Goal: Task Accomplishment & Management: Manage account settings

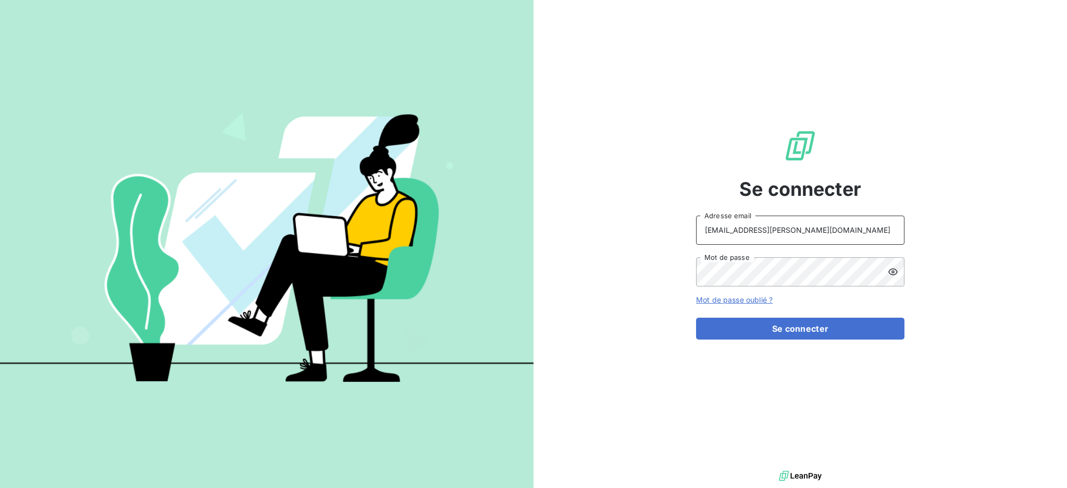
click at [842, 236] on input "[EMAIL_ADDRESS][PERSON_NAME][DOMAIN_NAME]" at bounding box center [800, 230] width 208 height 29
type input "[PERSON_NAME][EMAIL_ADDRESS][PERSON_NAME][DOMAIN_NAME]"
click at [776, 328] on button "Se connecter" at bounding box center [800, 329] width 208 height 22
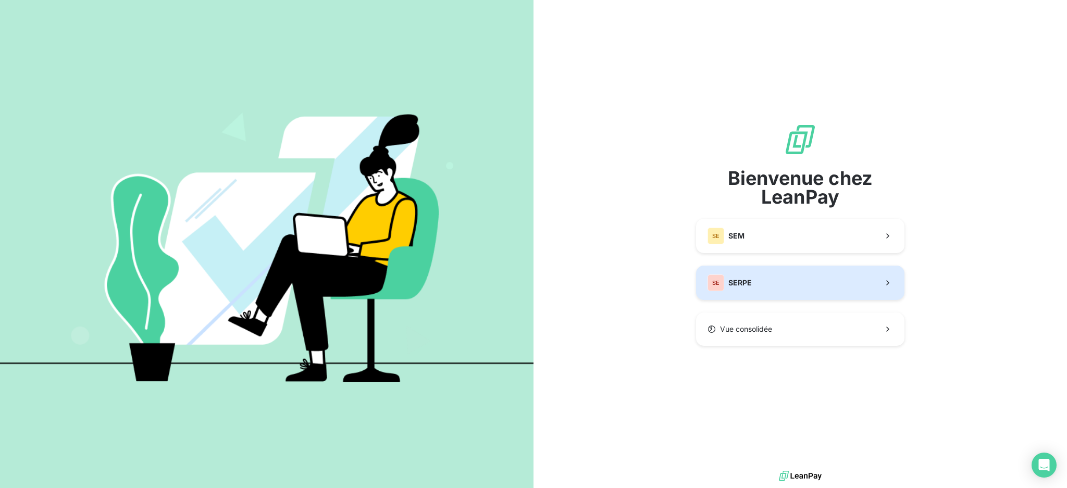
click at [832, 276] on button "SE SERPE" at bounding box center [800, 283] width 208 height 34
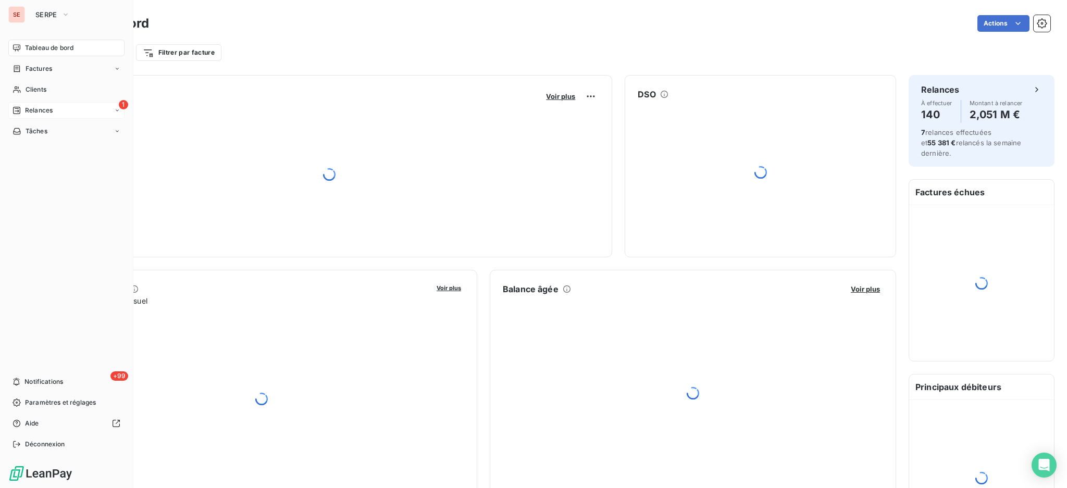
click at [43, 111] on span "Relances" at bounding box center [39, 110] width 28 height 9
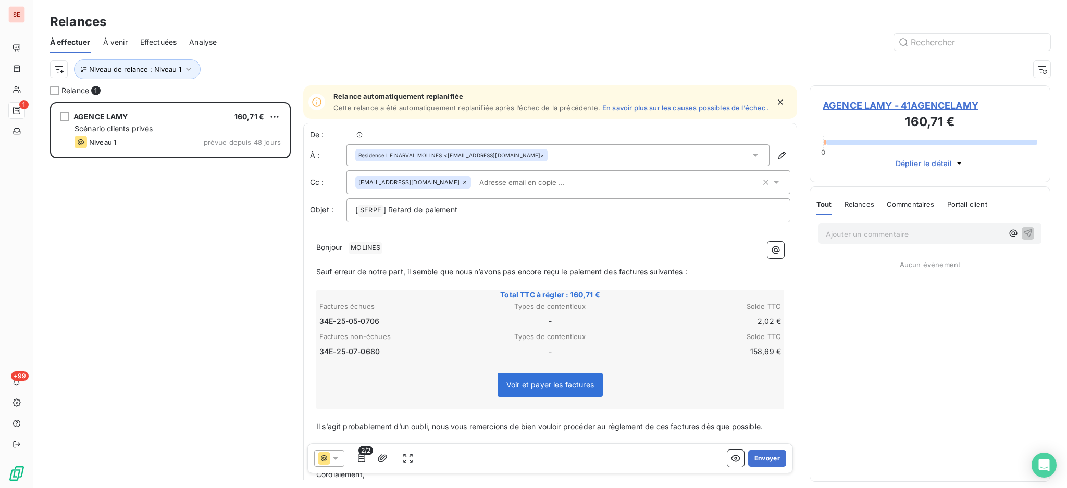
scroll to position [376, 230]
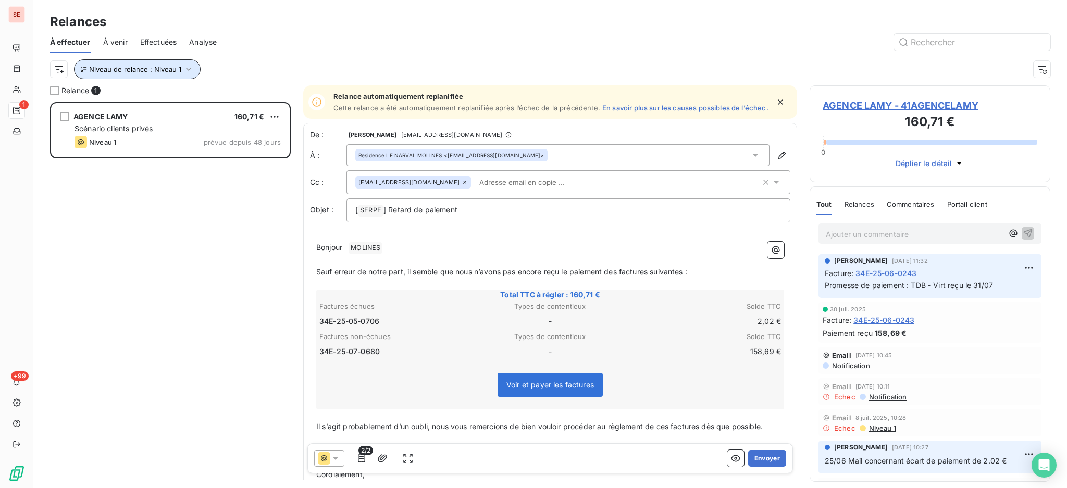
click at [188, 66] on icon "button" at bounding box center [188, 69] width 10 height 10
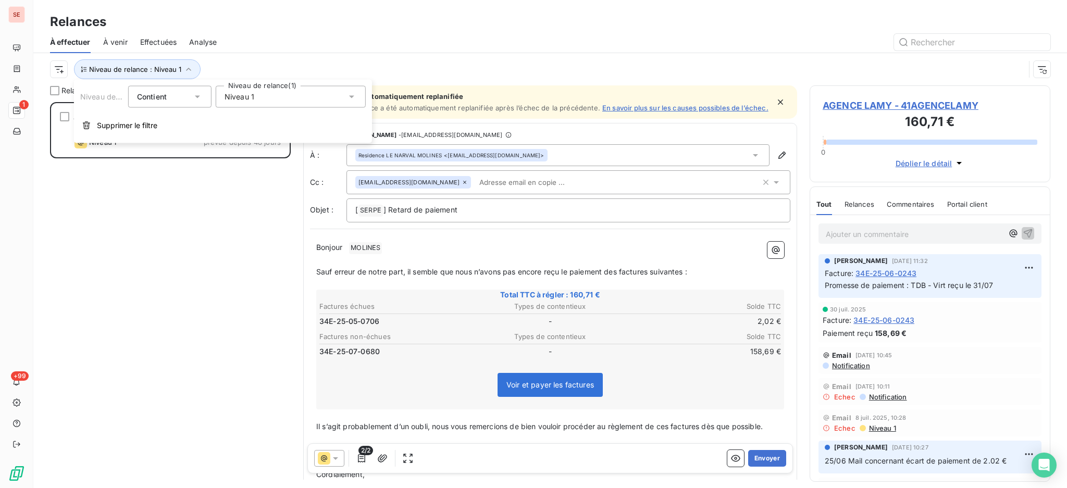
click at [351, 96] on icon at bounding box center [351, 97] width 5 height 3
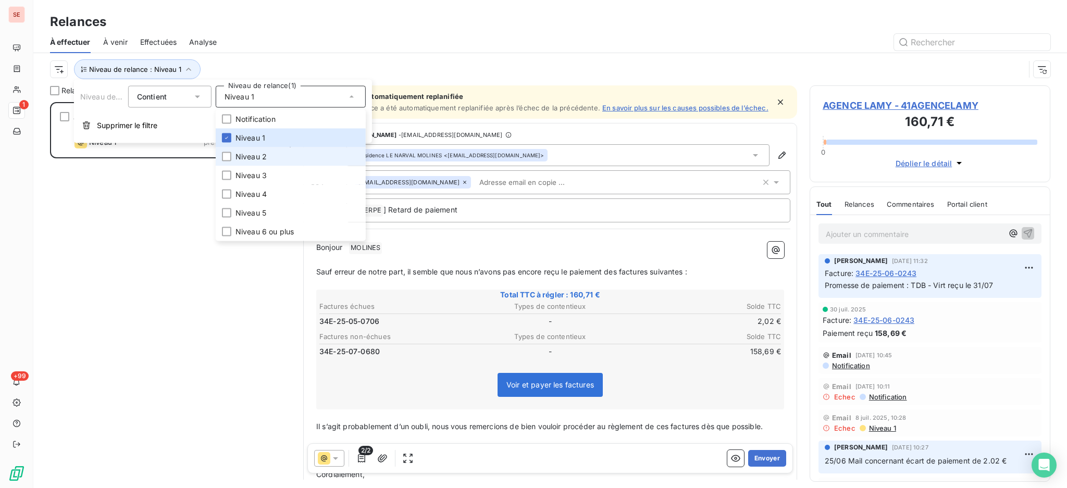
click at [253, 153] on span "Niveau 2" at bounding box center [251, 157] width 31 height 10
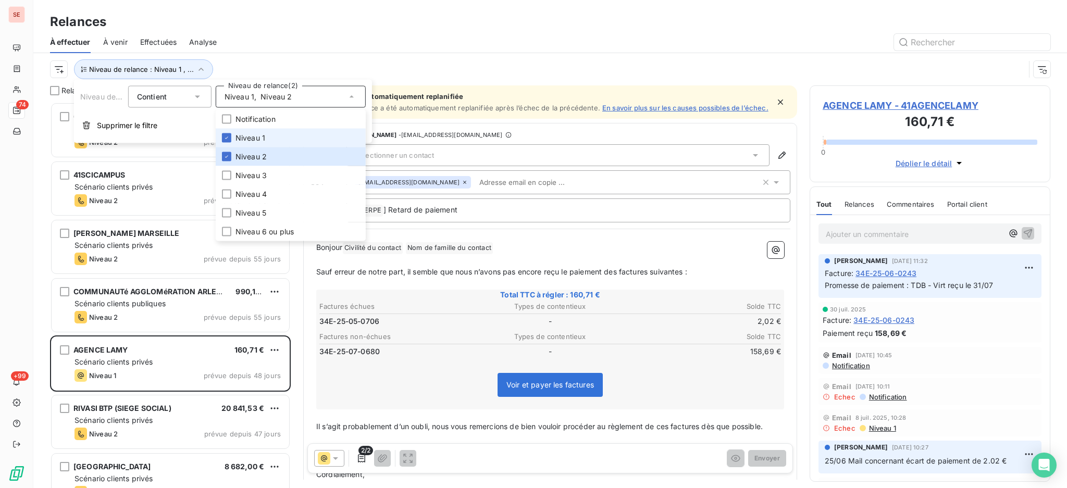
click at [251, 140] on span "Niveau 1" at bounding box center [251, 138] width 30 height 10
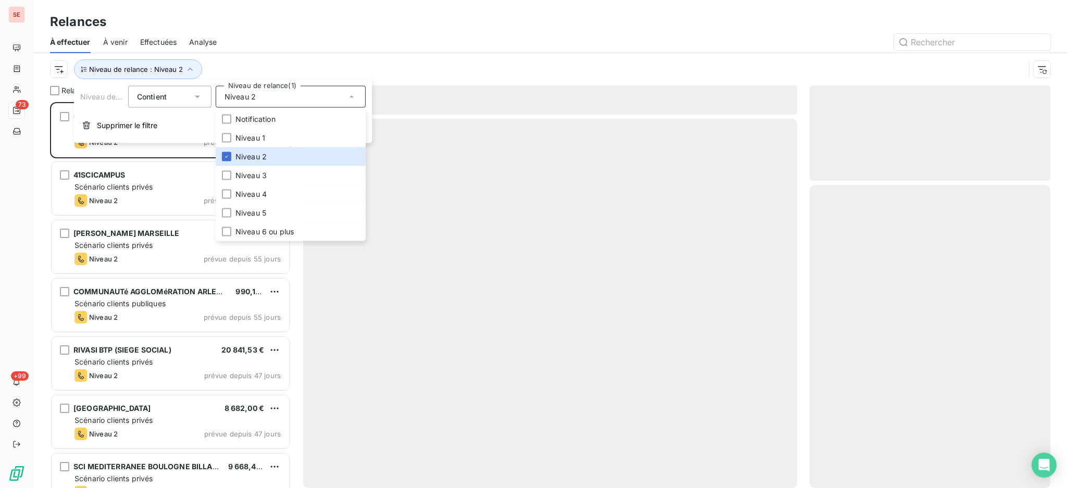
scroll to position [376, 230]
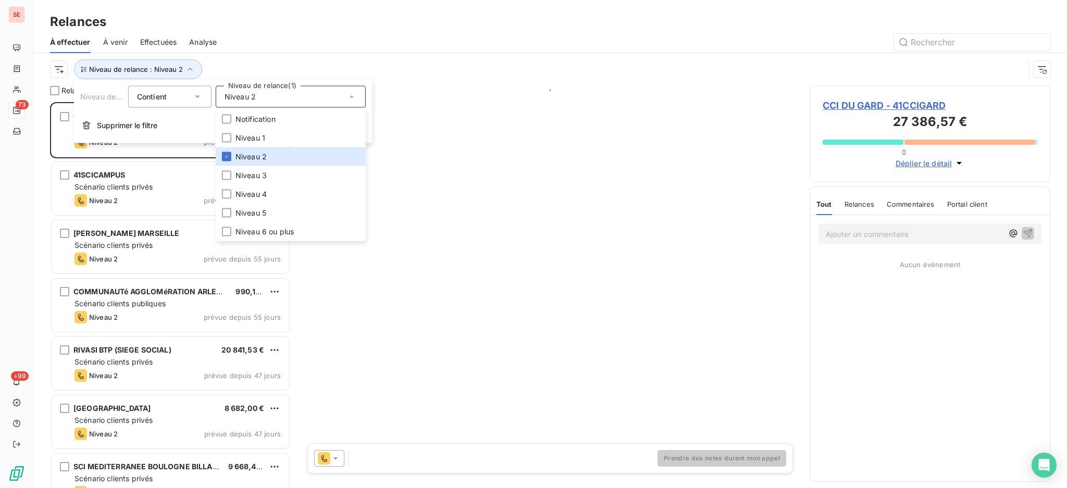
click at [237, 47] on div at bounding box center [639, 42] width 821 height 17
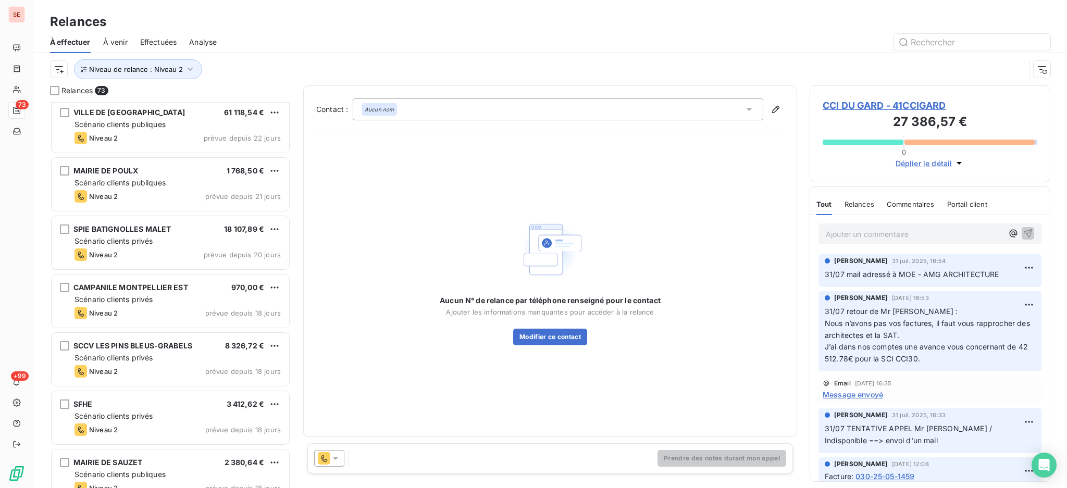
scroll to position [1877, 0]
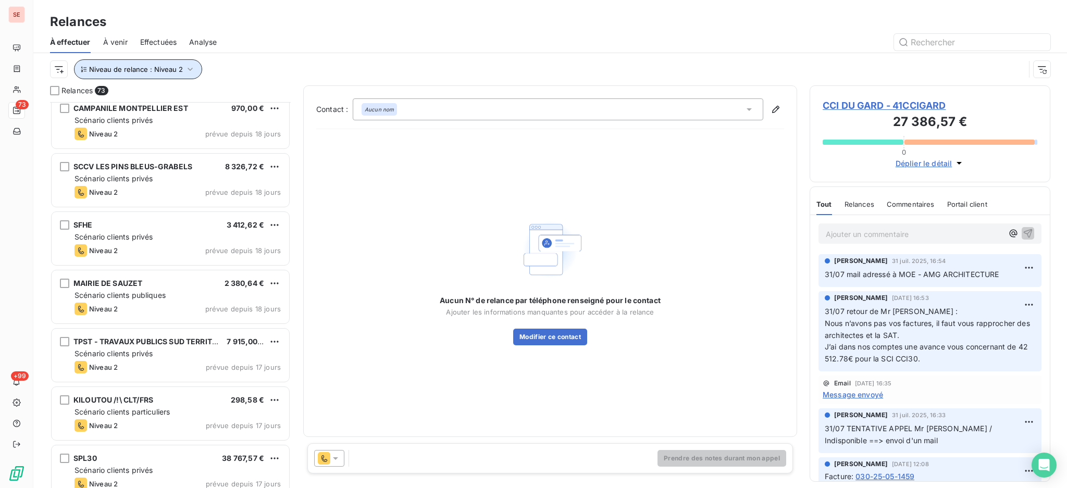
click at [190, 70] on icon "button" at bounding box center [190, 69] width 10 height 10
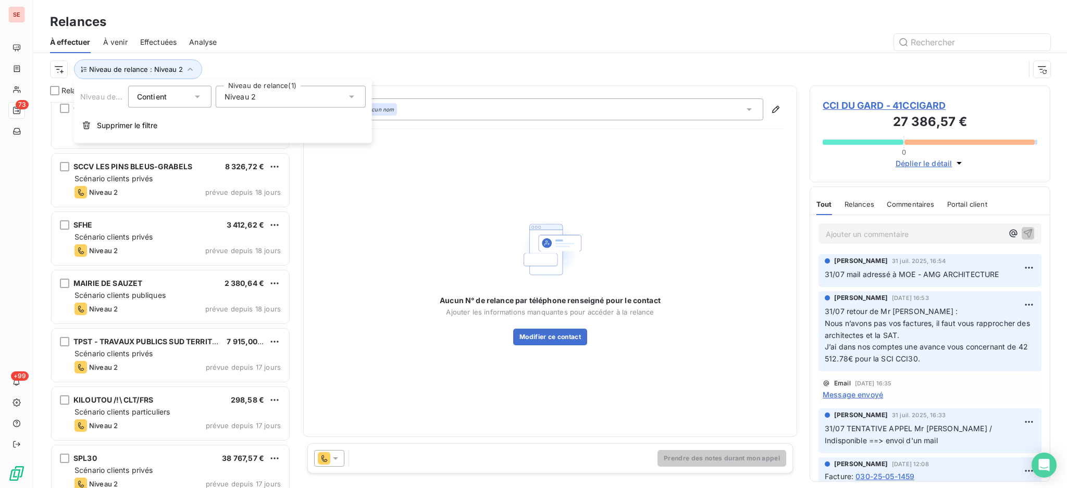
click at [351, 95] on icon at bounding box center [352, 97] width 10 height 10
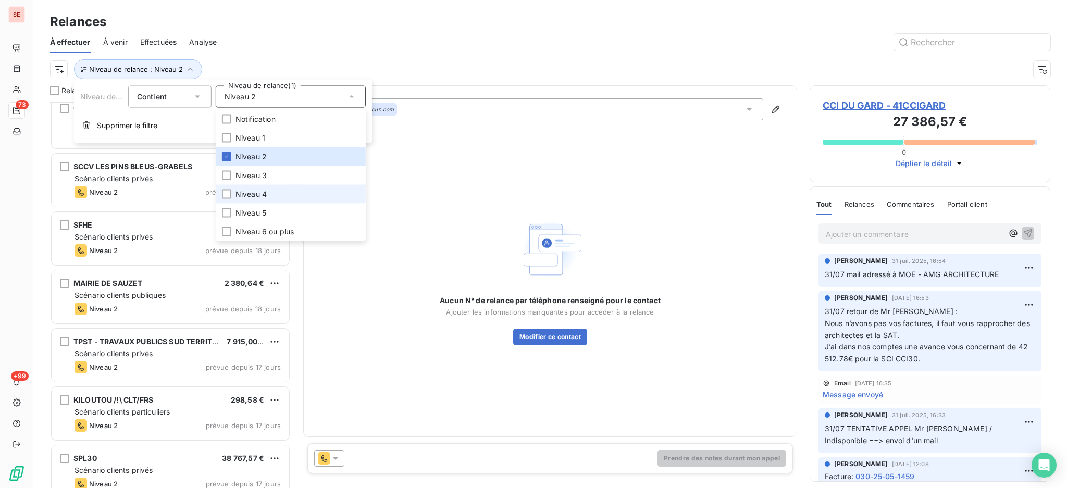
click at [255, 188] on li "Niveau 4" at bounding box center [291, 194] width 150 height 19
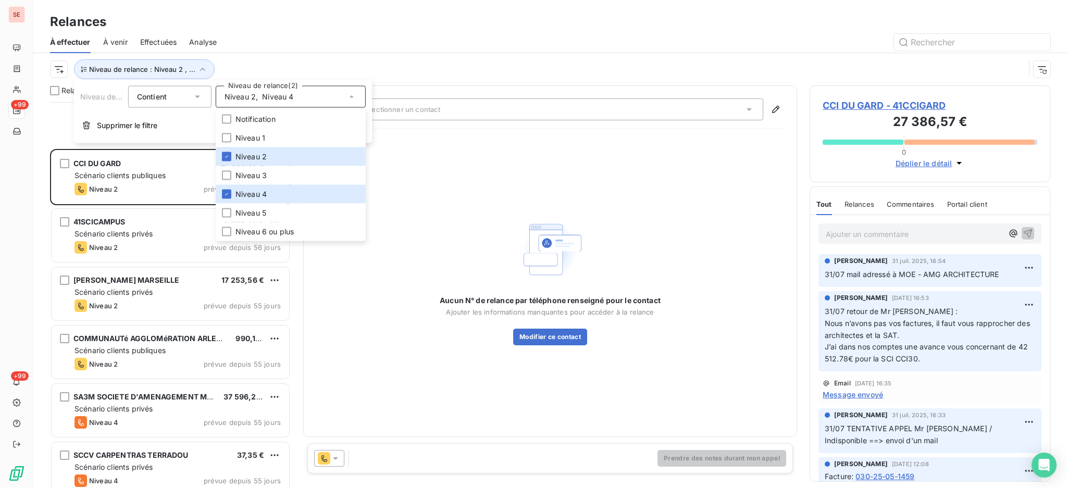
scroll to position [1251, 0]
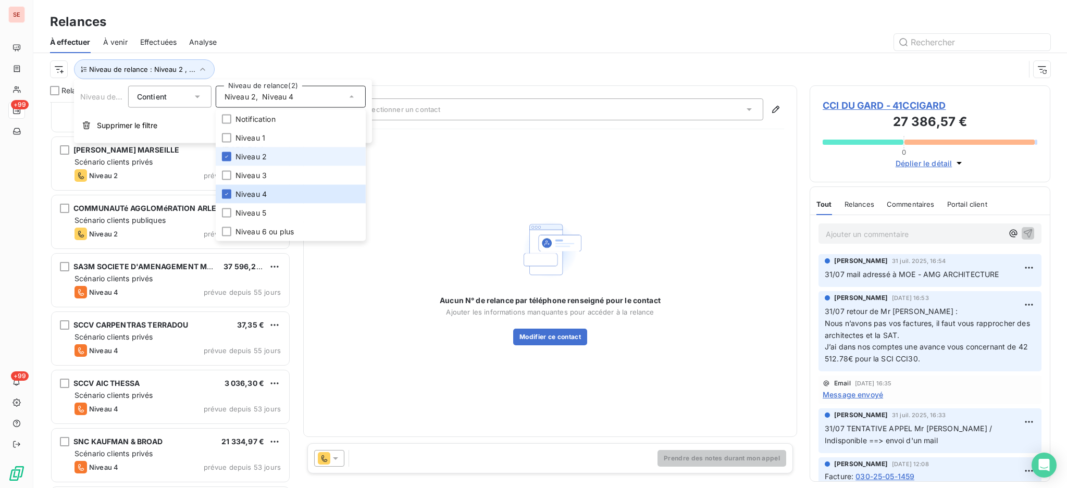
click at [254, 155] on span "Niveau 2" at bounding box center [251, 157] width 31 height 10
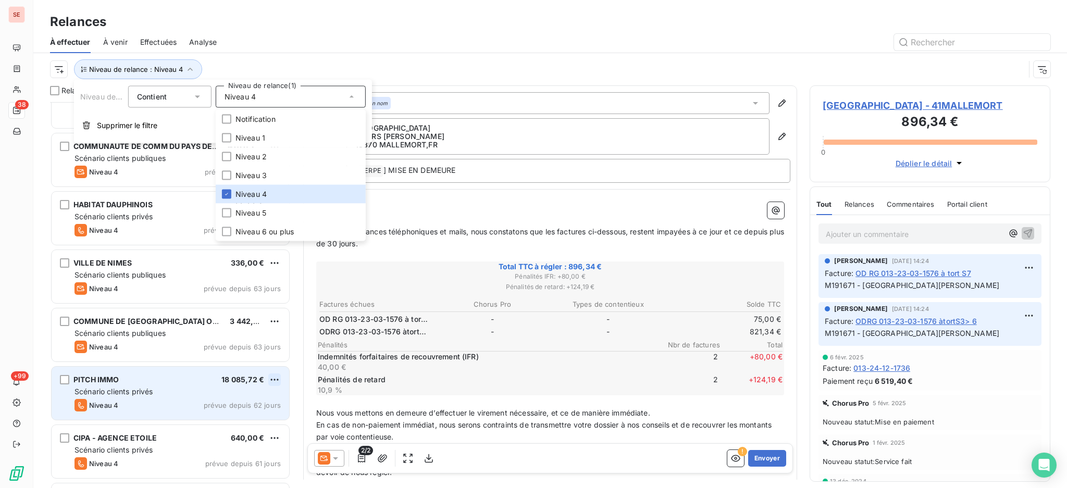
scroll to position [556, 0]
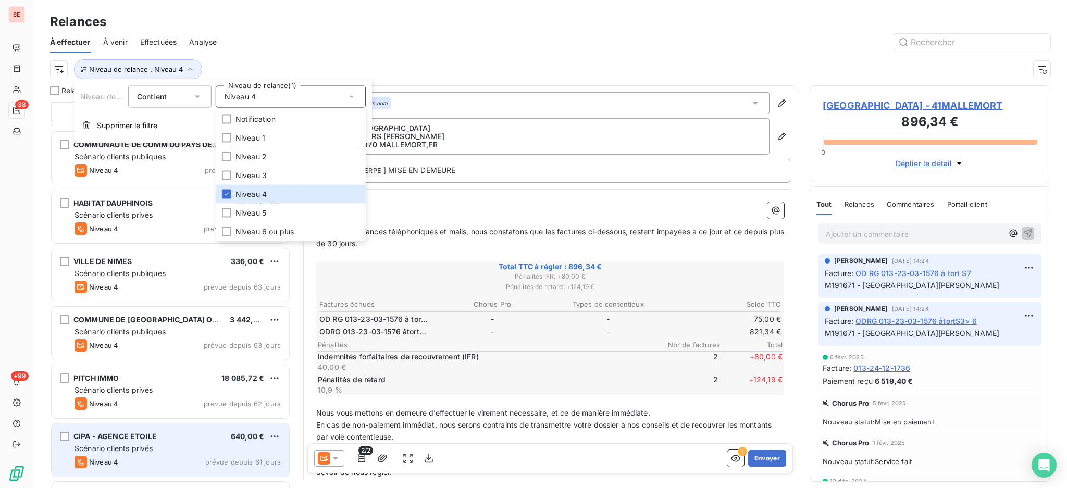
click at [143, 437] on span "CIPA - AGENCE ETOILE" at bounding box center [114, 436] width 83 height 9
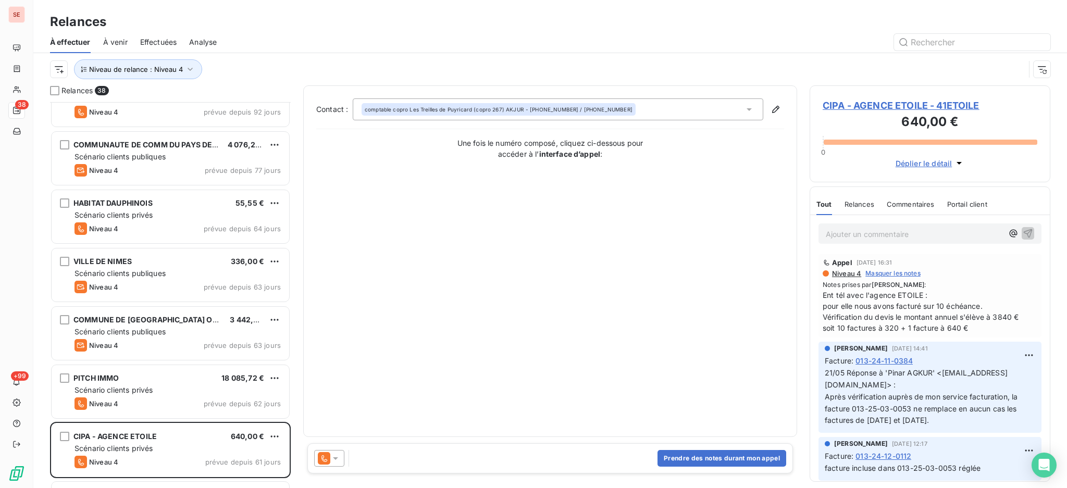
click at [886, 104] on span "CIPA - AGENCE ETOILE - 41ETOILE" at bounding box center [930, 106] width 215 height 14
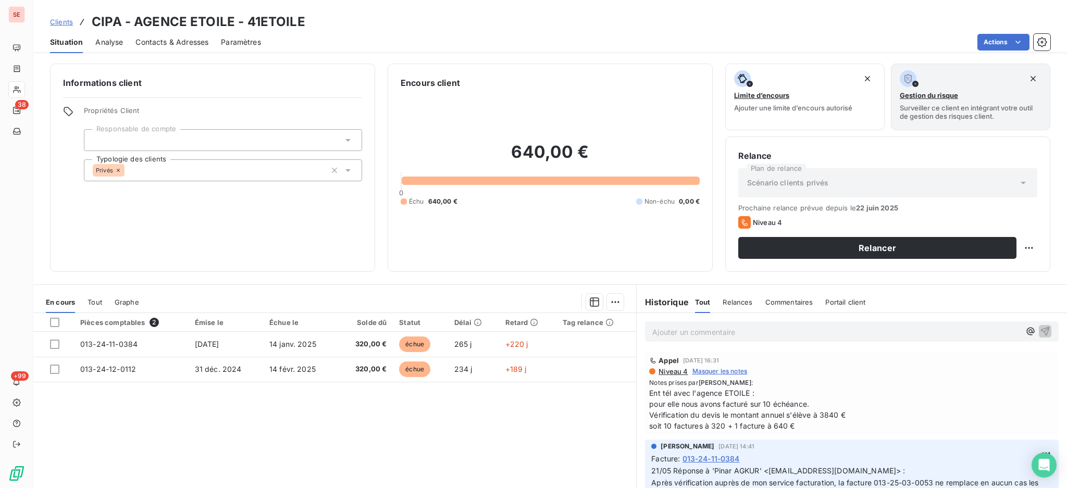
click at [661, 372] on span "Niveau 4" at bounding box center [673, 371] width 30 height 8
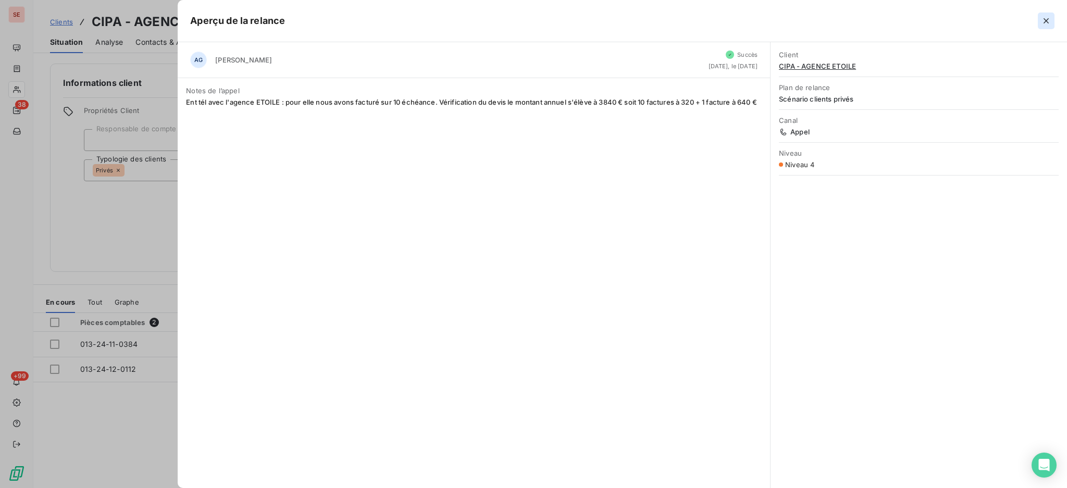
click at [1045, 20] on icon "button" at bounding box center [1046, 21] width 10 height 10
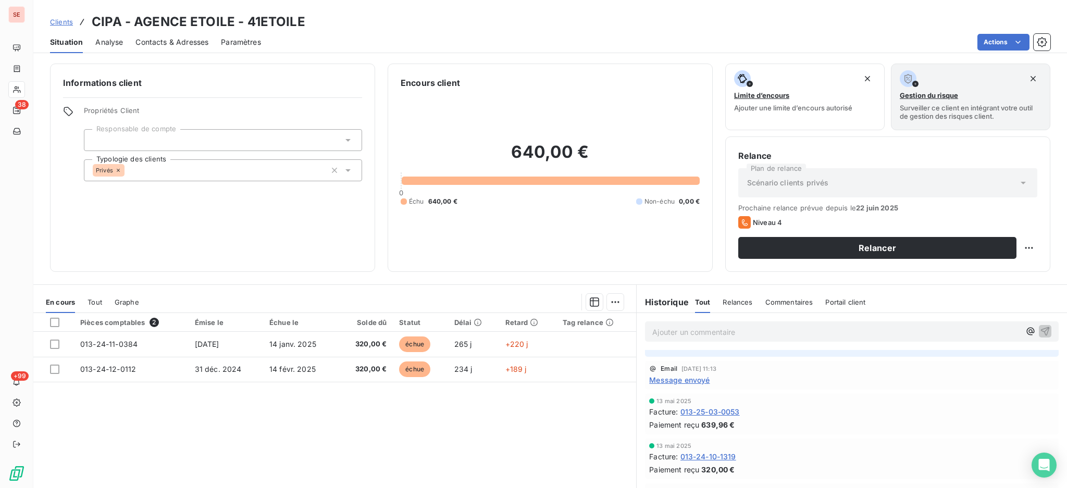
scroll to position [347, 0]
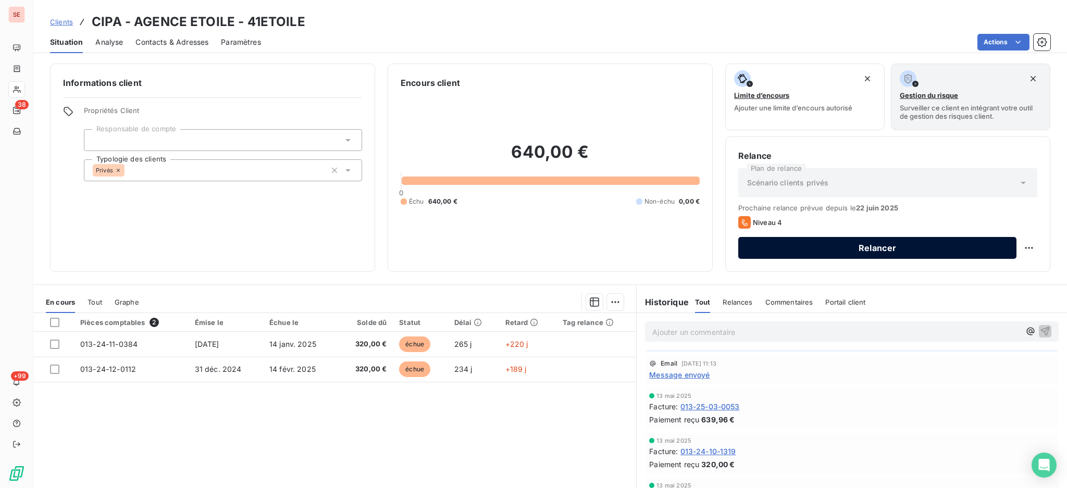
click at [853, 250] on button "Relancer" at bounding box center [878, 248] width 278 height 22
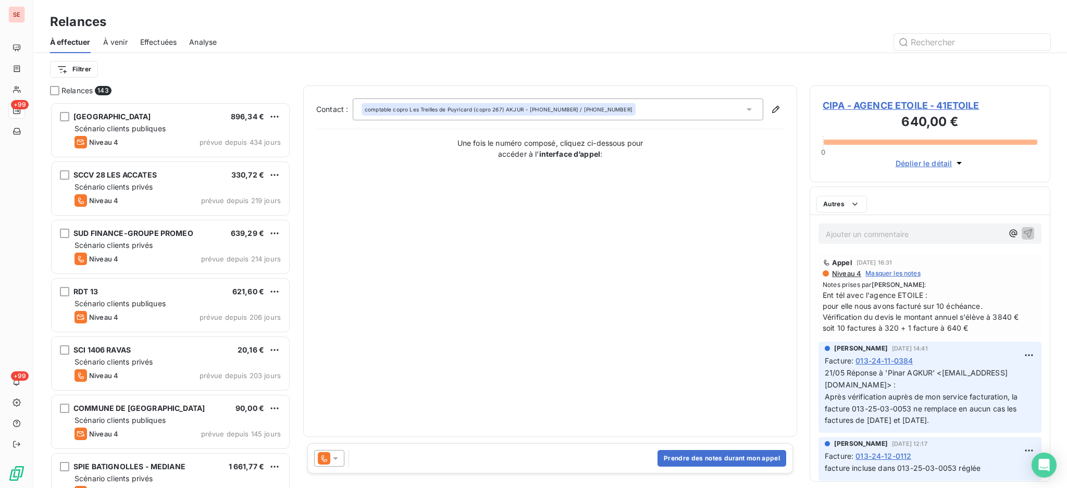
scroll to position [376, 230]
click at [338, 461] on icon at bounding box center [335, 458] width 10 height 10
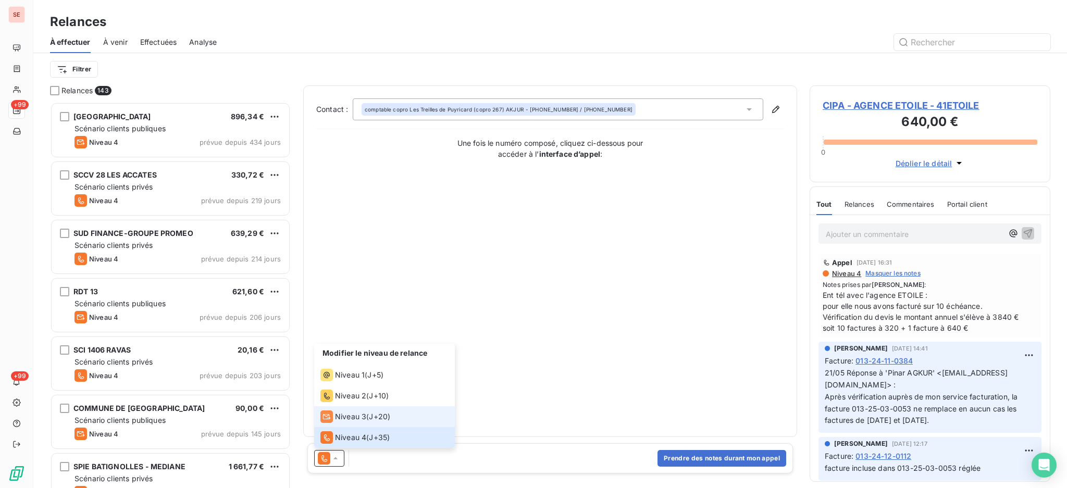
click at [347, 414] on span "Niveau 3" at bounding box center [350, 417] width 31 height 10
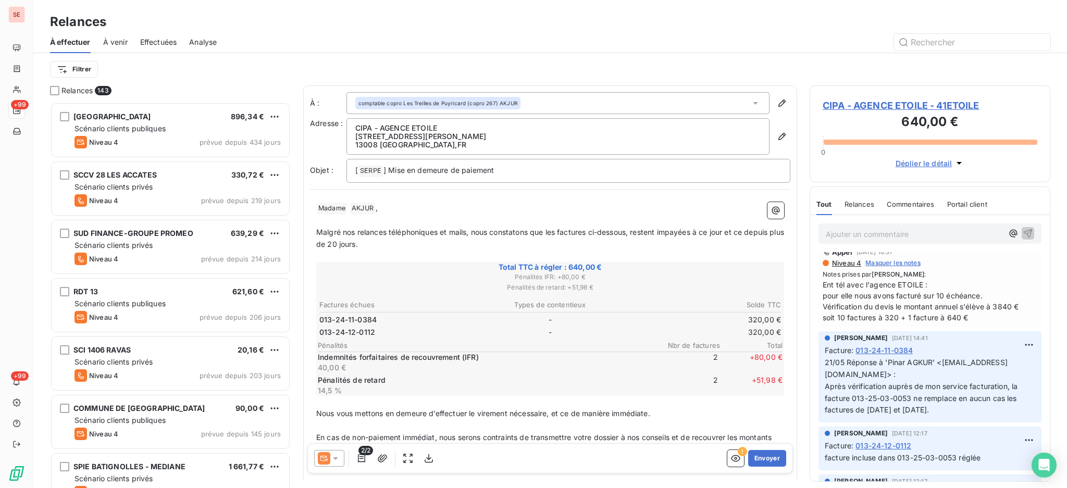
scroll to position [0, 0]
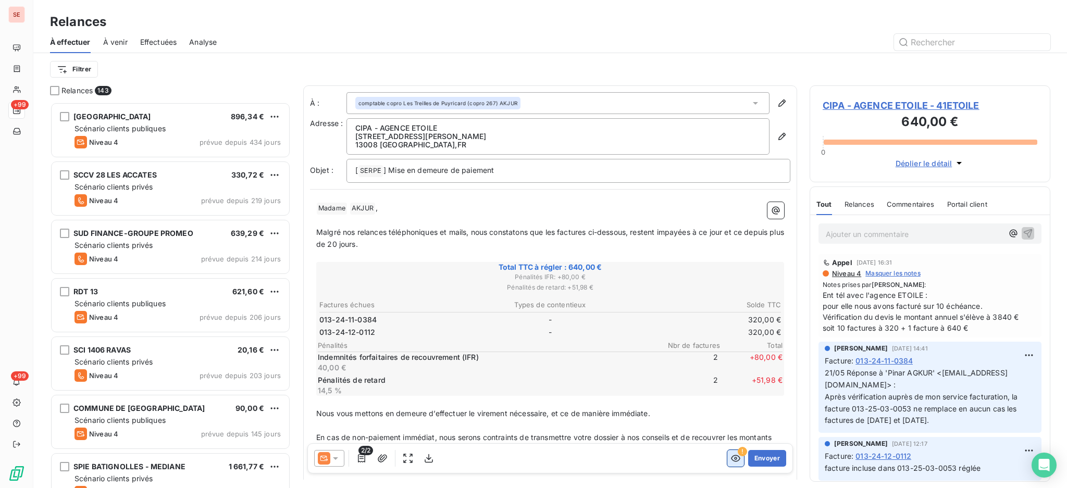
click at [731, 459] on icon "button" at bounding box center [735, 459] width 9 height 7
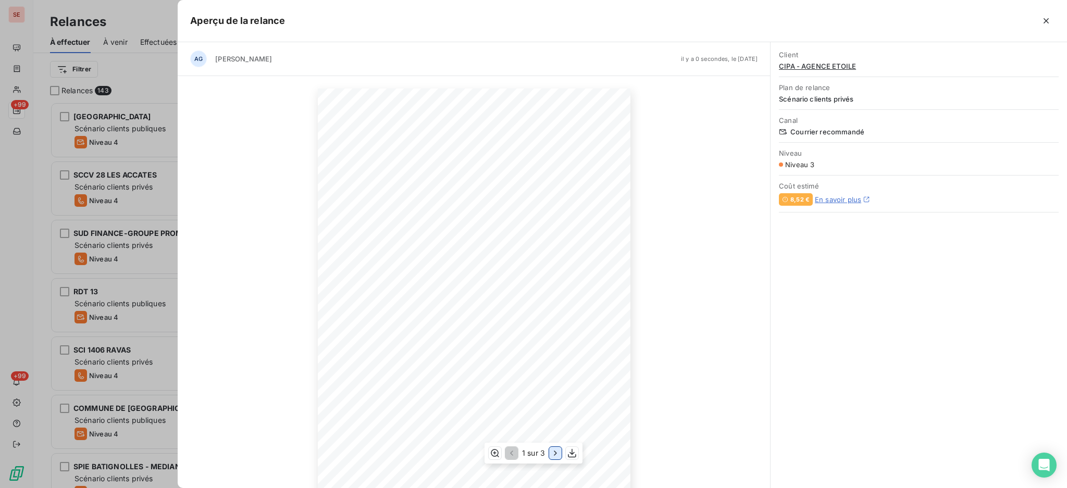
click at [554, 453] on icon "button" at bounding box center [555, 453] width 10 height 10
click at [554, 453] on icon "button" at bounding box center [556, 453] width 10 height 10
click at [1047, 21] on icon "button" at bounding box center [1046, 21] width 10 height 10
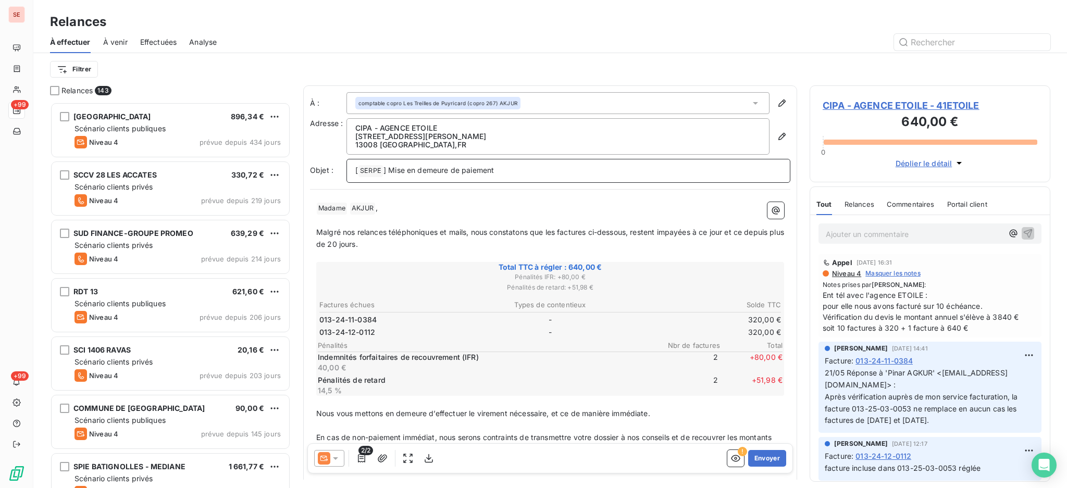
click at [552, 175] on p "[ SERPE ﻿ ] Mise en demeure de paiement" at bounding box center [568, 171] width 426 height 13
click at [941, 106] on span "CIPA - AGENCE ETOILE - 41ETOILE" at bounding box center [930, 106] width 215 height 14
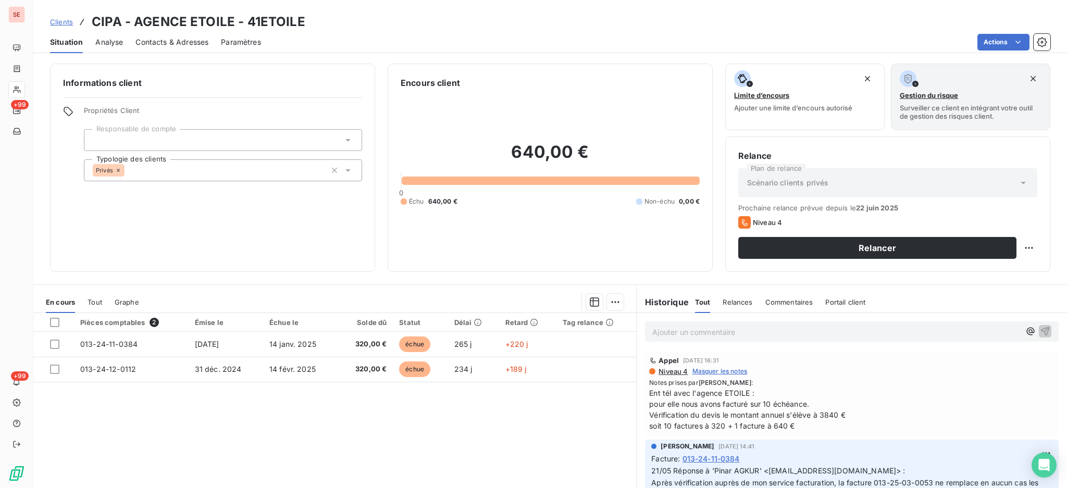
click at [156, 42] on span "Contacts & Adresses" at bounding box center [172, 42] width 73 height 10
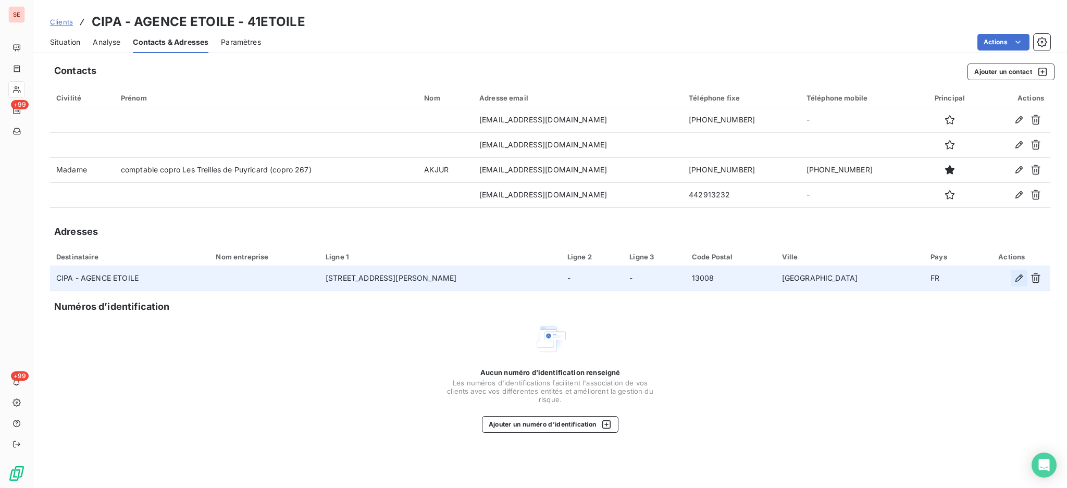
click at [1021, 275] on icon "button" at bounding box center [1019, 278] width 7 height 7
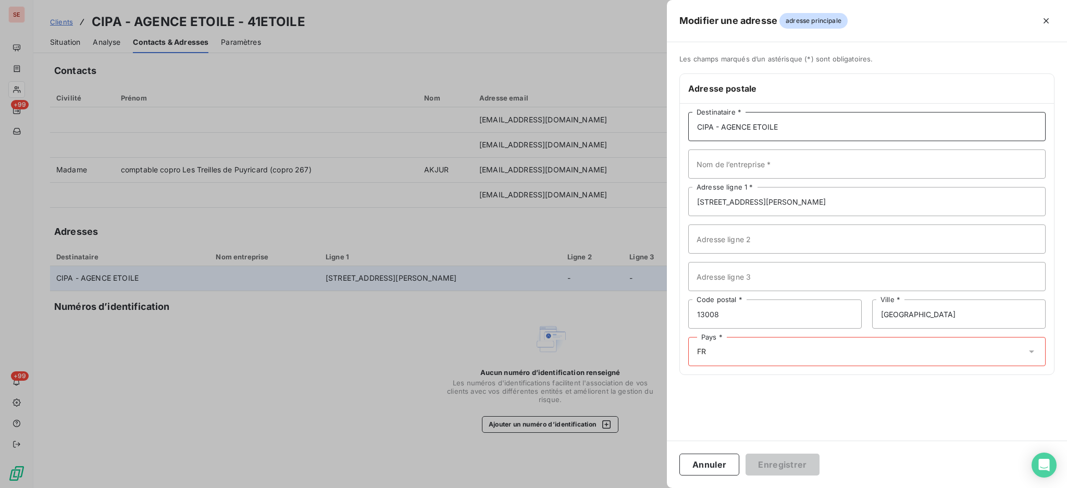
drag, startPoint x: 724, startPoint y: 126, endPoint x: 682, endPoint y: 128, distance: 41.7
click at [682, 128] on div "CIPA - AGENCE ETOILE Destinataire * Nom de l’entreprise * [STREET_ADDRESS][PERS…" at bounding box center [867, 239] width 374 height 271
click at [781, 128] on input "AGENCE ETOILE" at bounding box center [868, 126] width 358 height 29
type input "AGENCE ETOILEIMMOBILIER"
click at [811, 205] on input "[STREET_ADDRESS][PERSON_NAME]" at bounding box center [868, 201] width 358 height 29
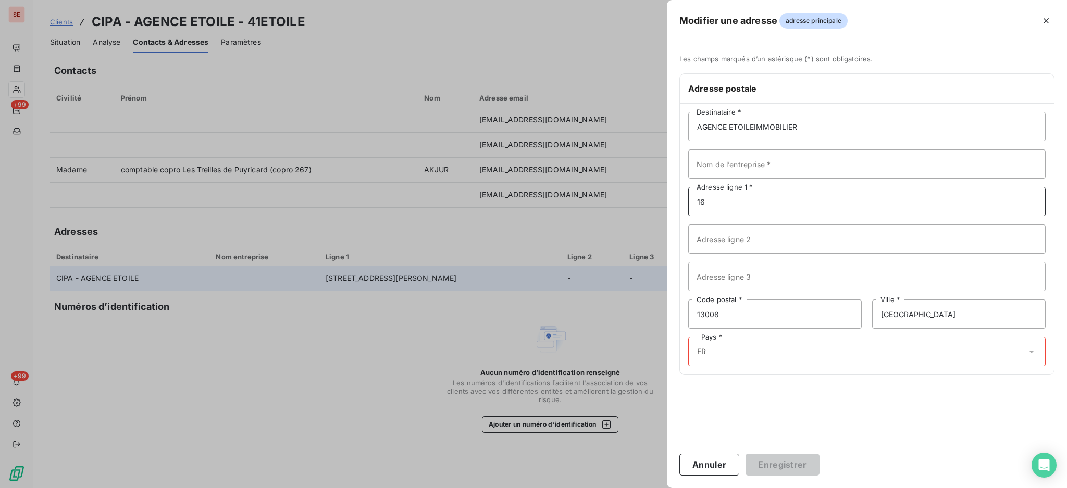
type input "1"
type input "[STREET_ADDRESS]"
click at [790, 310] on input "13008" at bounding box center [776, 314] width 174 height 29
type input "13100"
type input "AIX EN [GEOGRAPHIC_DATA]"
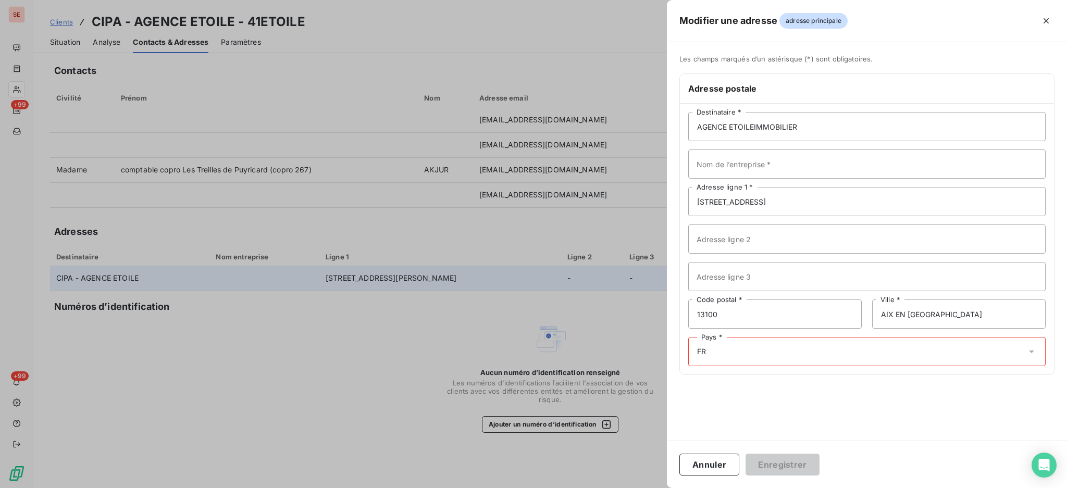
drag, startPoint x: 724, startPoint y: 345, endPoint x: 811, endPoint y: 350, distance: 86.7
click at [724, 345] on div "Pays * FR" at bounding box center [868, 351] width 358 height 29
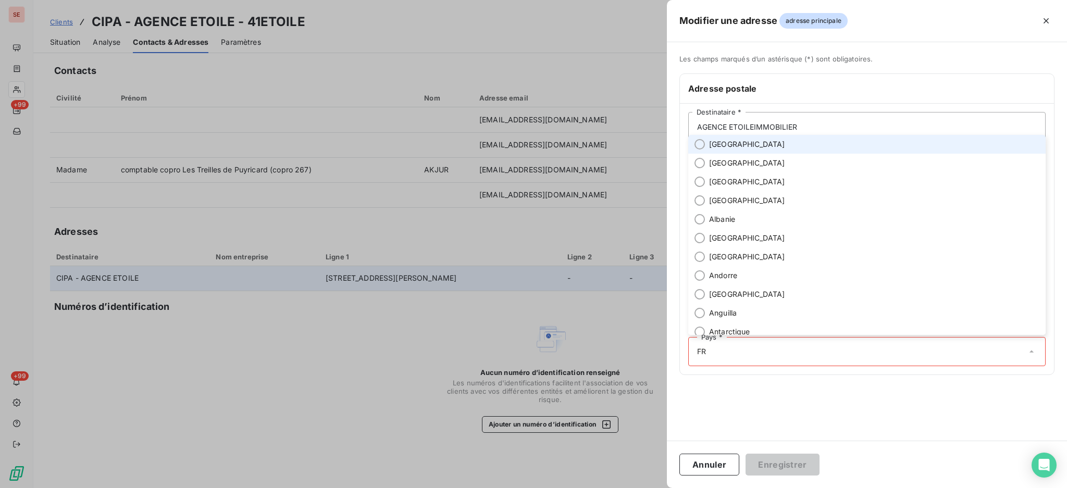
click at [791, 150] on li "[GEOGRAPHIC_DATA]" at bounding box center [868, 144] width 358 height 19
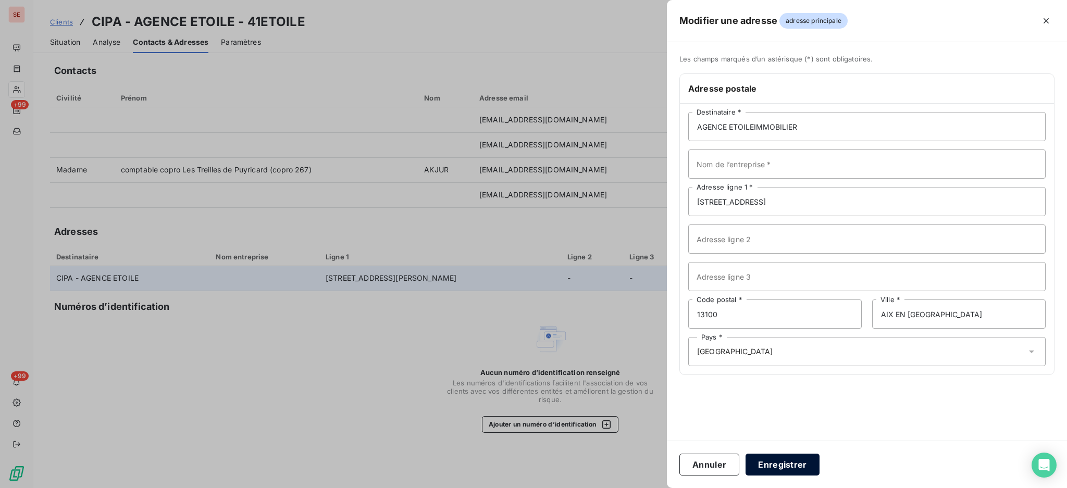
click at [783, 459] on button "Enregistrer" at bounding box center [783, 465] width 74 height 22
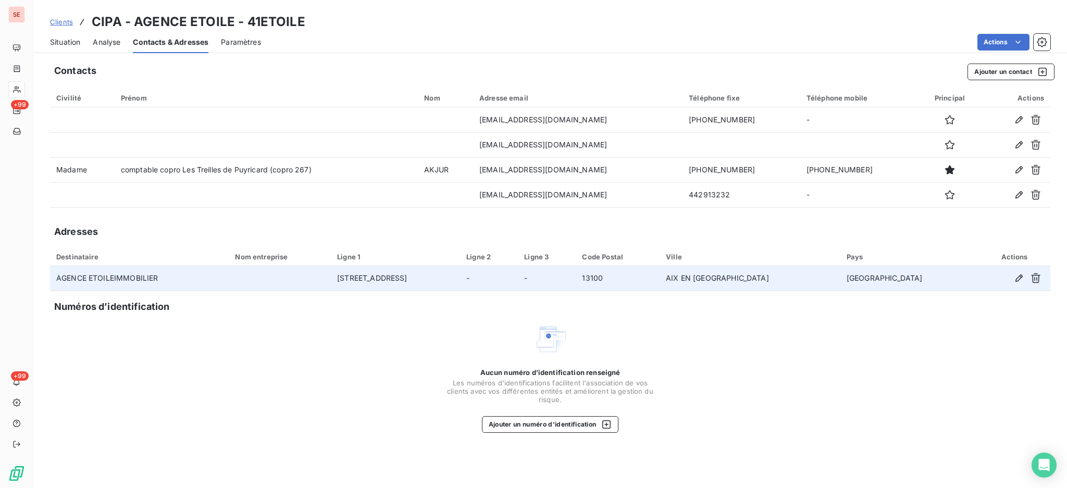
click at [68, 42] on span "Situation" at bounding box center [65, 42] width 30 height 10
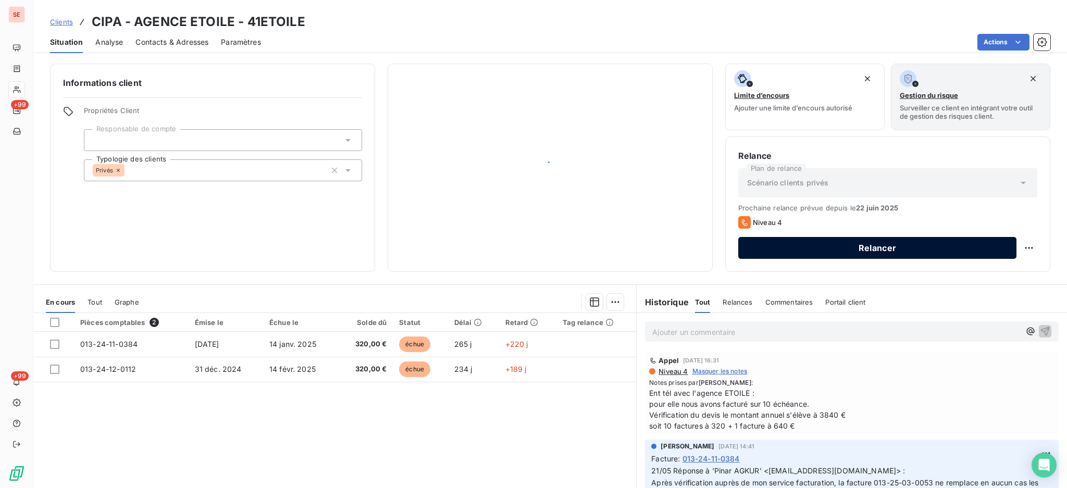
click at [796, 249] on button "Relancer" at bounding box center [878, 248] width 278 height 22
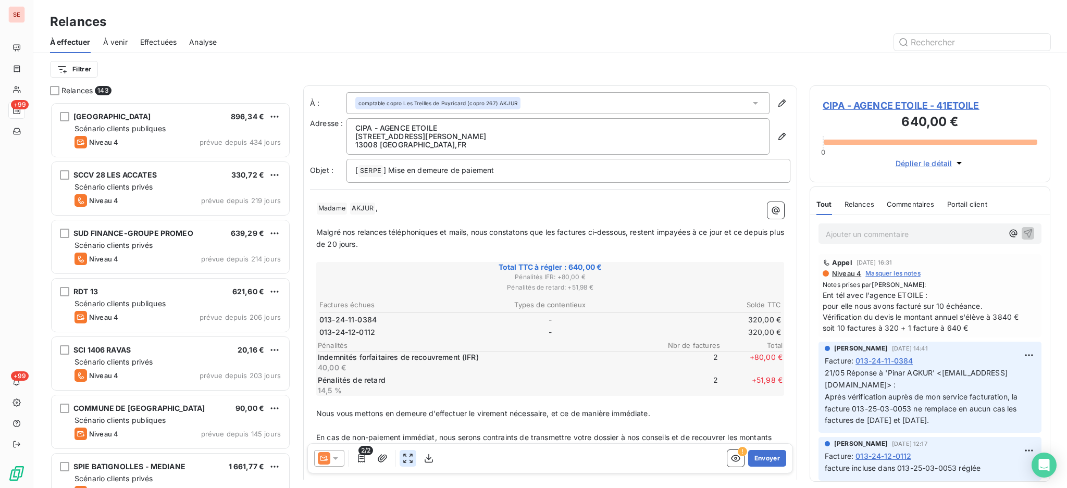
scroll to position [376, 230]
click at [537, 170] on p "[ SERPE ﻿ ] Mise en demeure de paiement" at bounding box center [568, 171] width 426 height 13
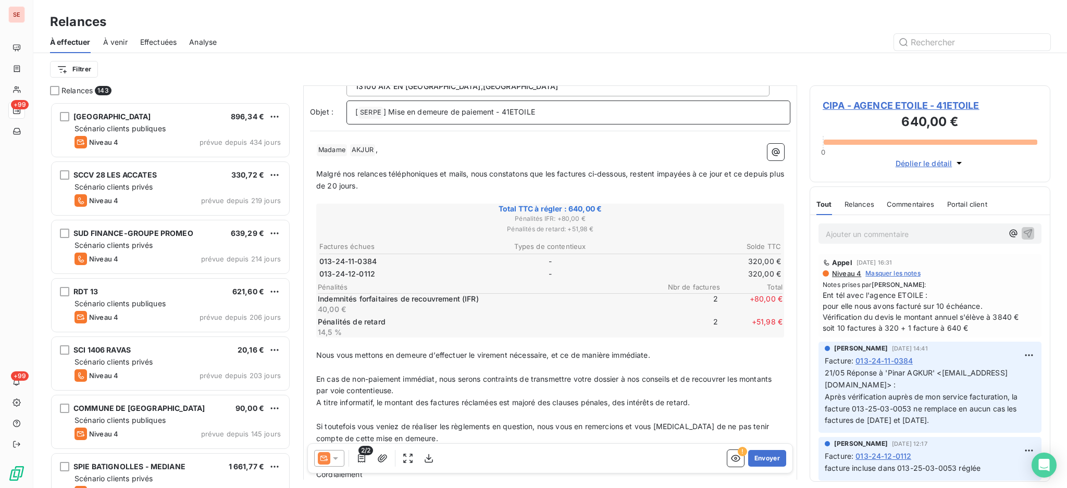
scroll to position [0, 0]
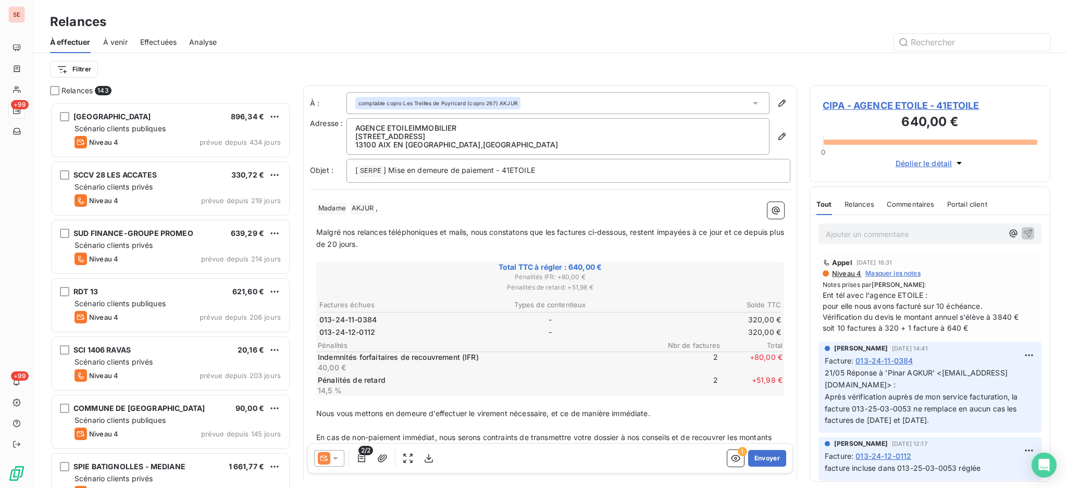
click at [367, 207] on span "AKJUR ﻿" at bounding box center [362, 209] width 25 height 12
click at [568, 170] on p "[ SERPE ﻿ ] Mise en demeure de paiement - 41ETOILE" at bounding box center [568, 171] width 426 height 13
click at [510, 42] on div at bounding box center [639, 42] width 821 height 17
click at [632, 167] on p "[ SERPE ﻿ ] Mise en demeure de paiement - 41ETOILE - 267 LES TREILLES" at bounding box center [568, 171] width 426 height 13
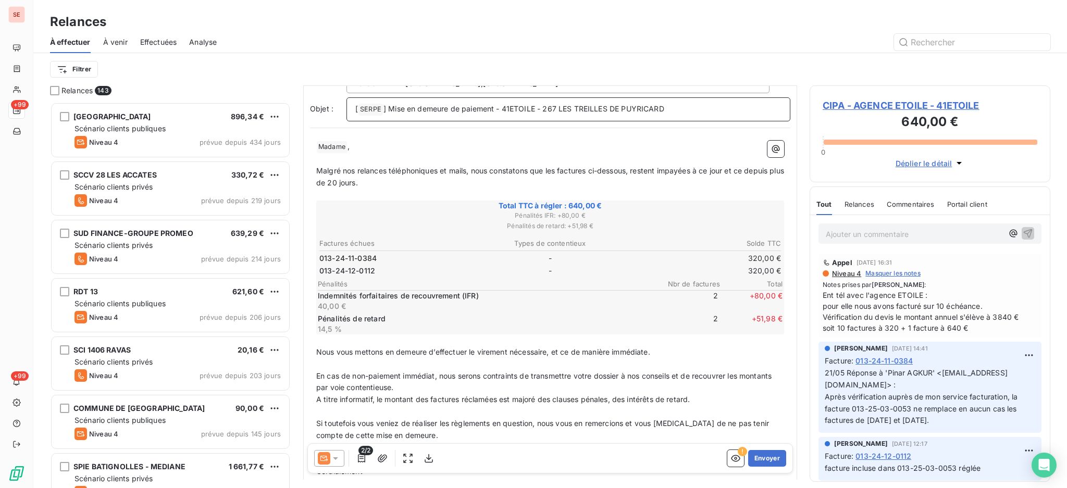
scroll to position [136, 0]
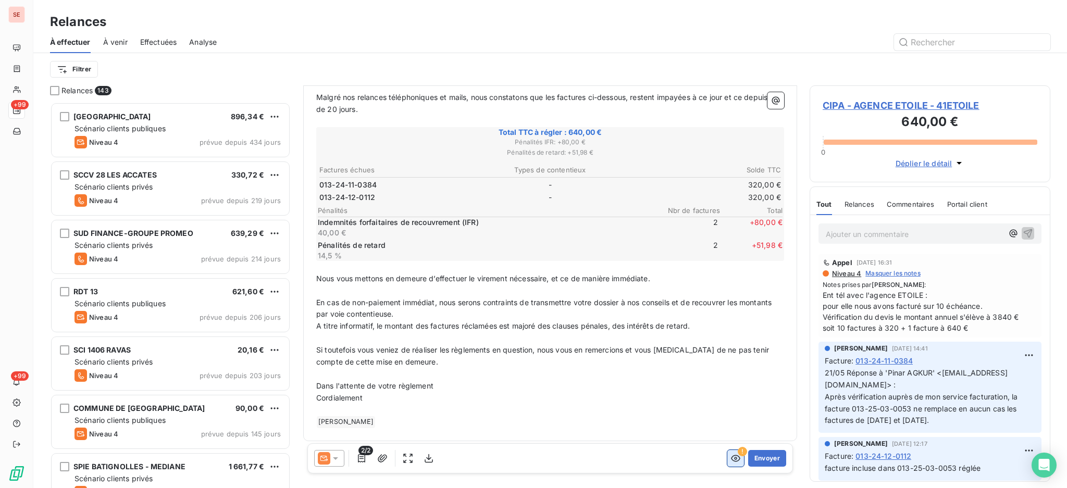
click at [731, 457] on icon "button" at bounding box center [735, 459] width 9 height 7
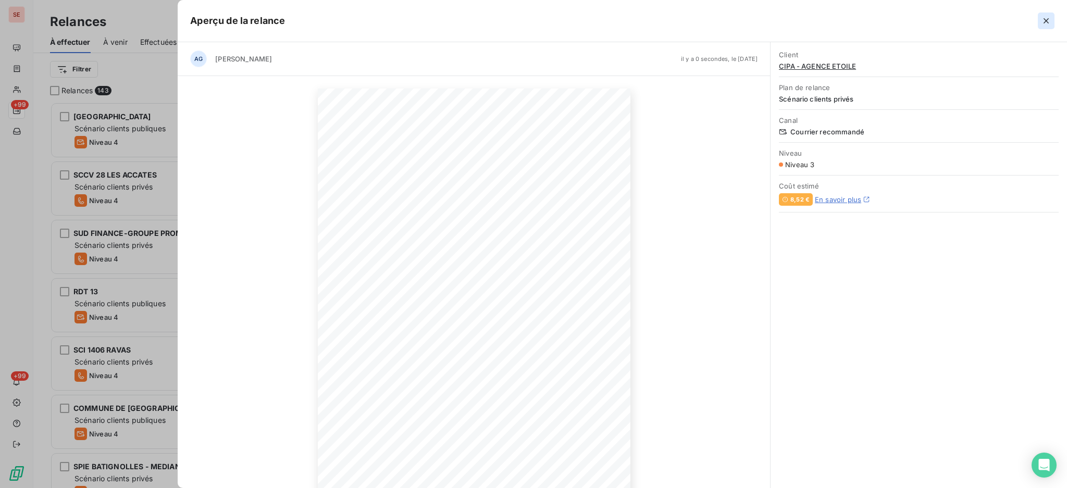
click at [1044, 19] on icon "button" at bounding box center [1046, 21] width 10 height 10
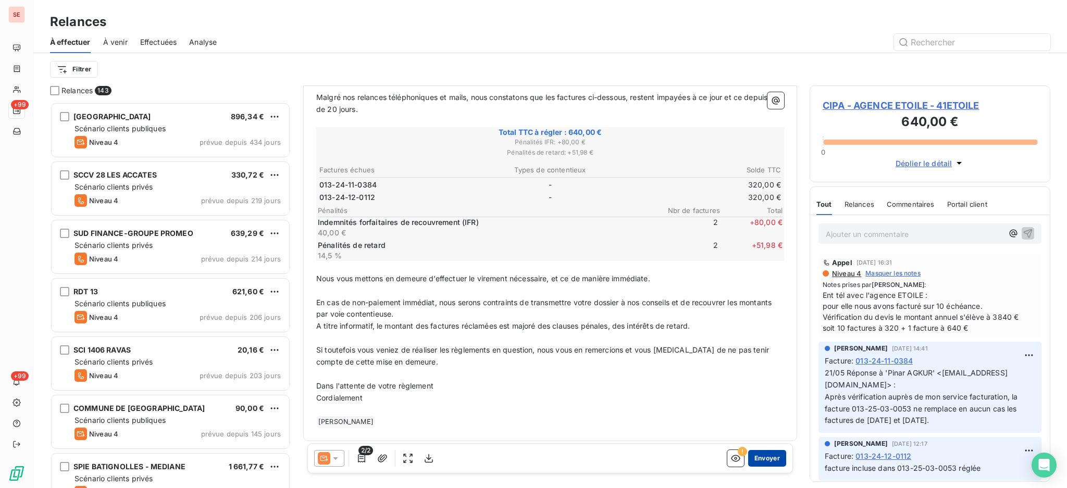
click at [752, 452] on button "Envoyer" at bounding box center [767, 458] width 38 height 17
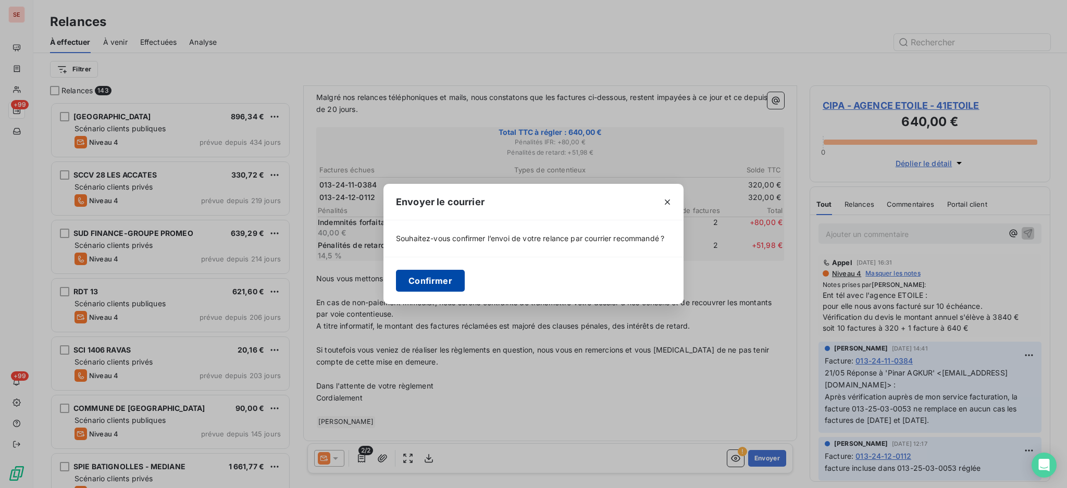
click at [444, 275] on button "Confirmer" at bounding box center [430, 281] width 69 height 22
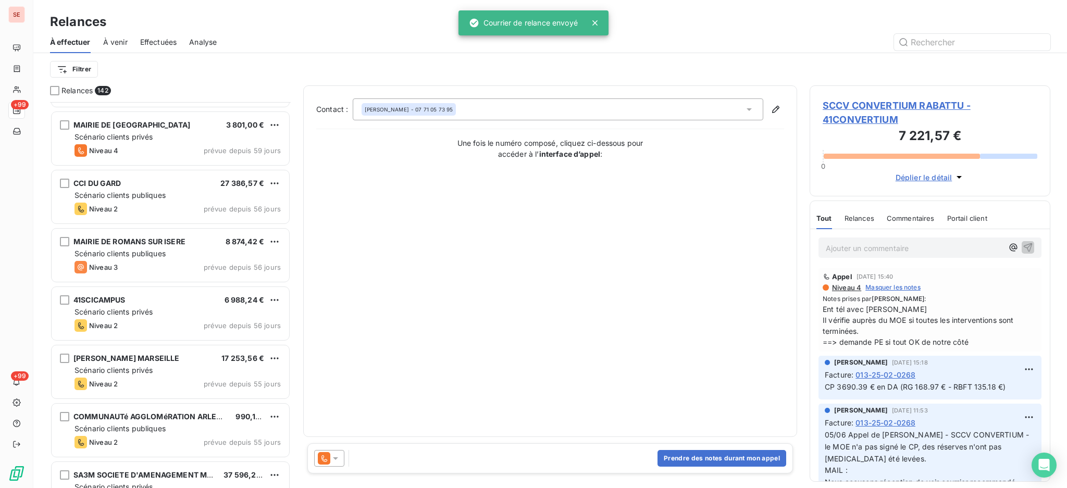
scroll to position [904, 0]
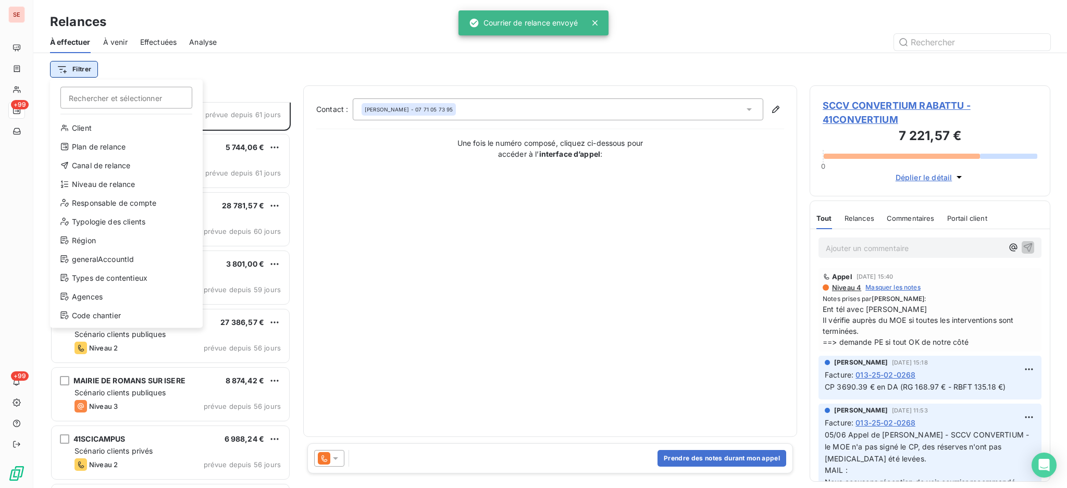
click at [77, 70] on html "SE +99 +99 Relances À effectuer À venir Effectuées Analyse Filtrer Rechercher e…" at bounding box center [533, 244] width 1067 height 488
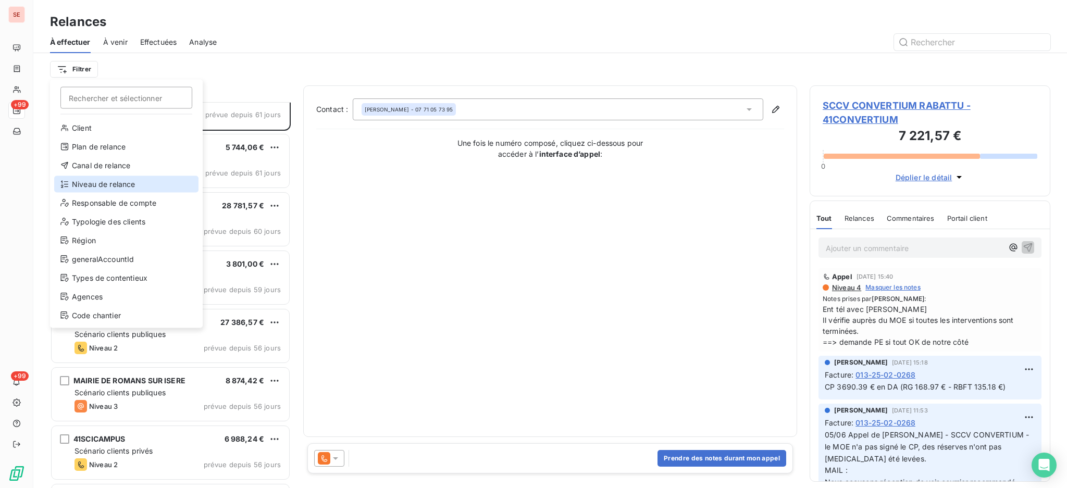
click at [107, 181] on div "Niveau de relance" at bounding box center [126, 184] width 144 height 17
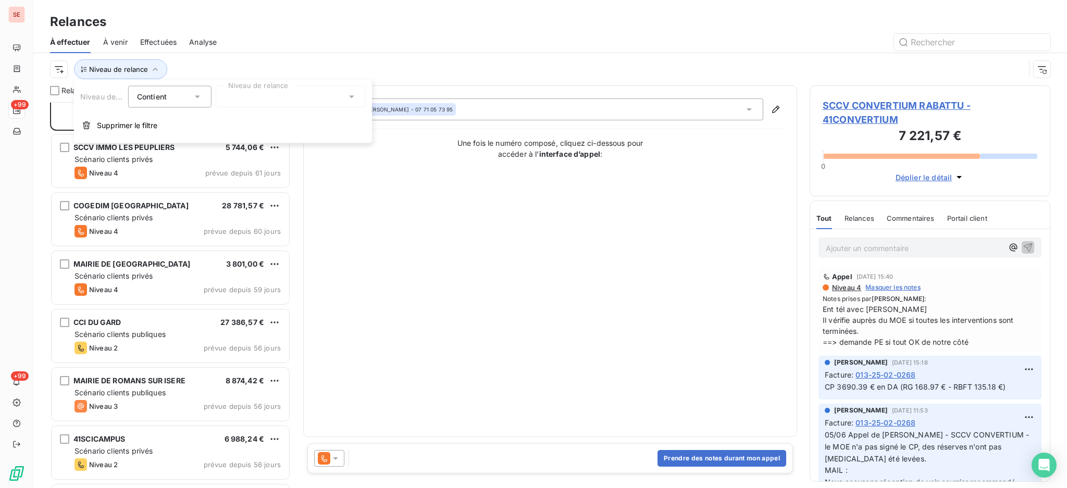
scroll to position [11, 11]
click at [351, 96] on icon at bounding box center [351, 97] width 5 height 3
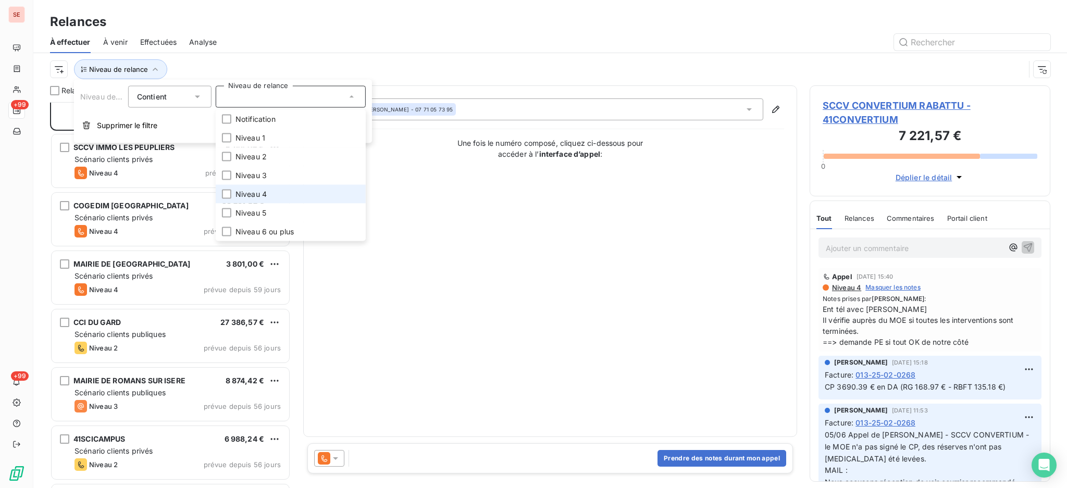
click at [257, 194] on span "Niveau 4" at bounding box center [251, 194] width 31 height 10
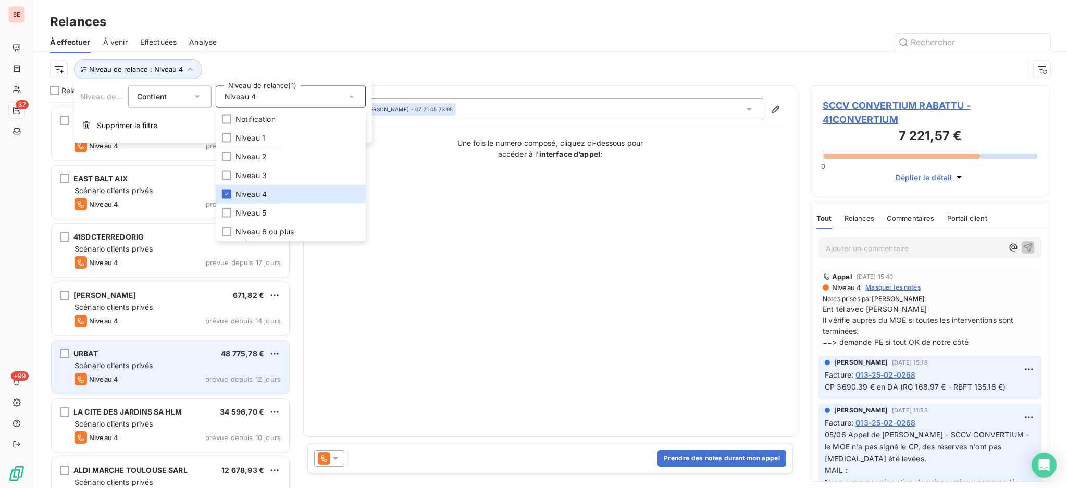
scroll to position [1774, 0]
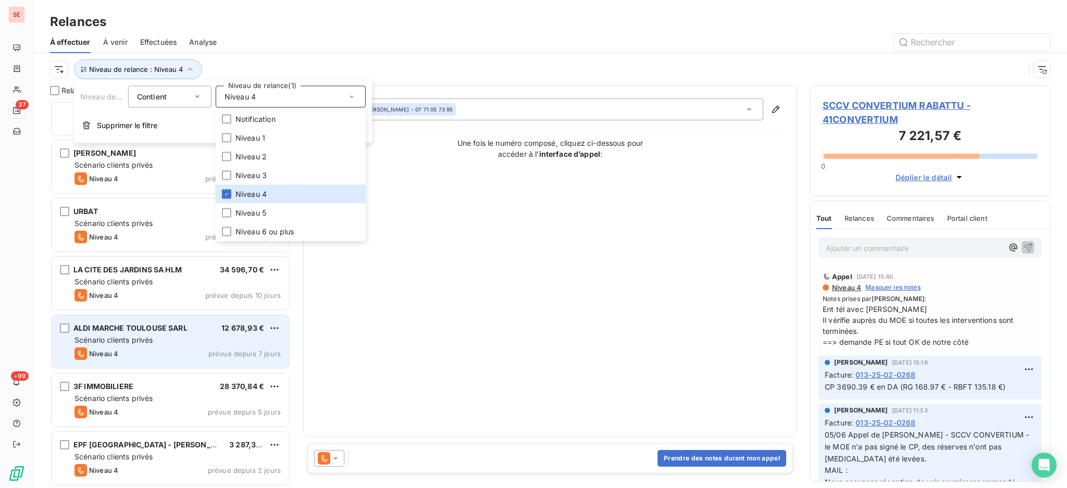
click at [109, 334] on div "ALDI MARCHE TOULOUSE SARL 12 678,93 € Scénario clients privés Niveau 4 prévue d…" at bounding box center [171, 341] width 238 height 53
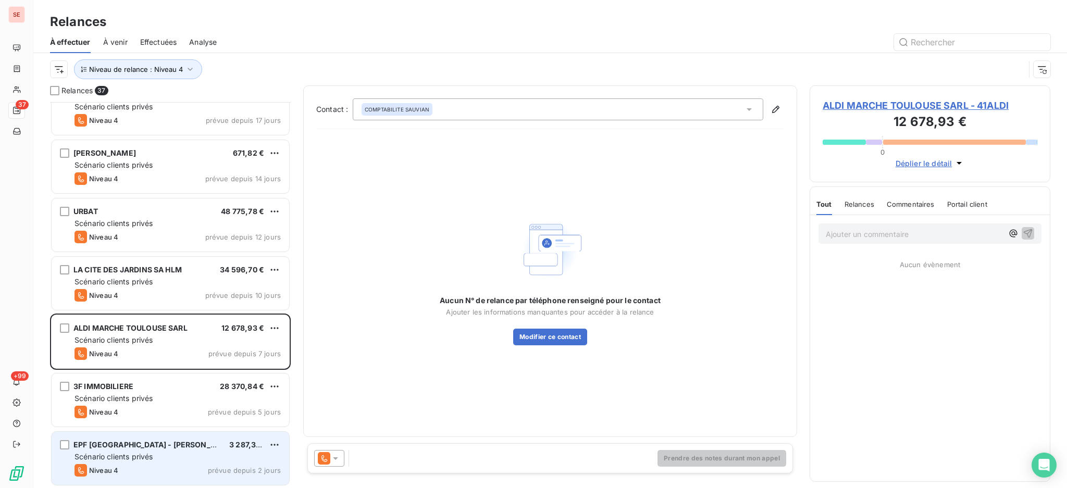
click at [161, 453] on div "Scénario clients privés" at bounding box center [178, 457] width 206 height 10
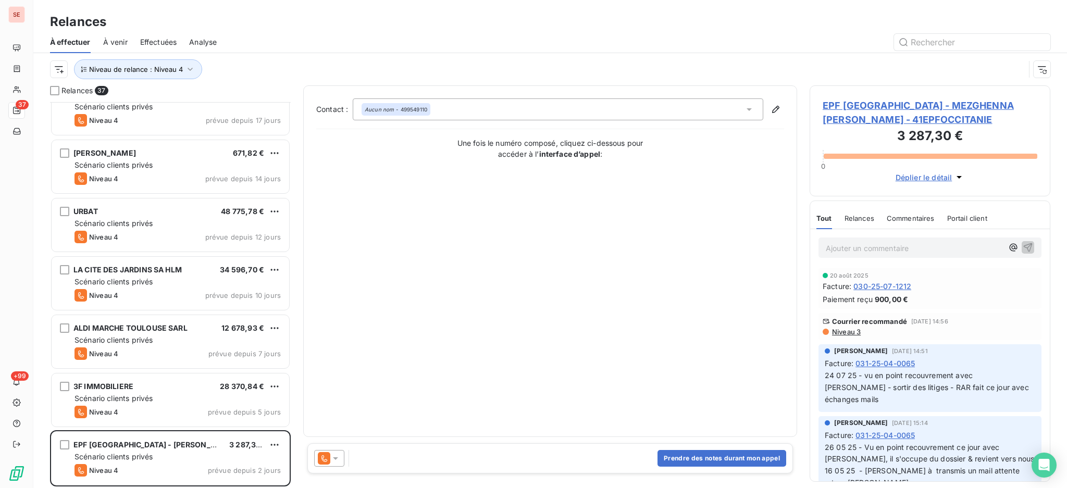
click at [870, 104] on span "EPF [GEOGRAPHIC_DATA] - MEZGHENNA [PERSON_NAME] - 41EPFOCCITANIE" at bounding box center [930, 113] width 215 height 28
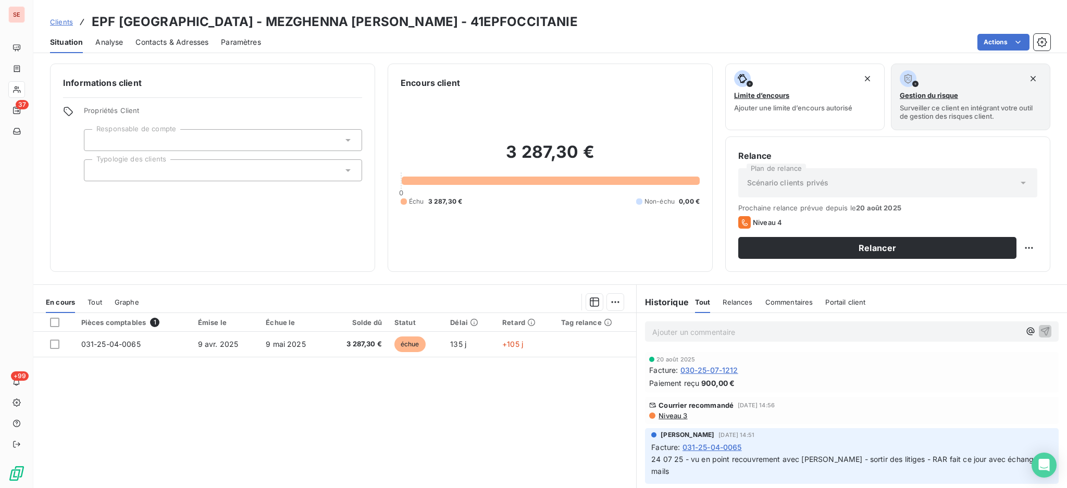
click at [97, 300] on span "Tout" at bounding box center [95, 302] width 15 height 8
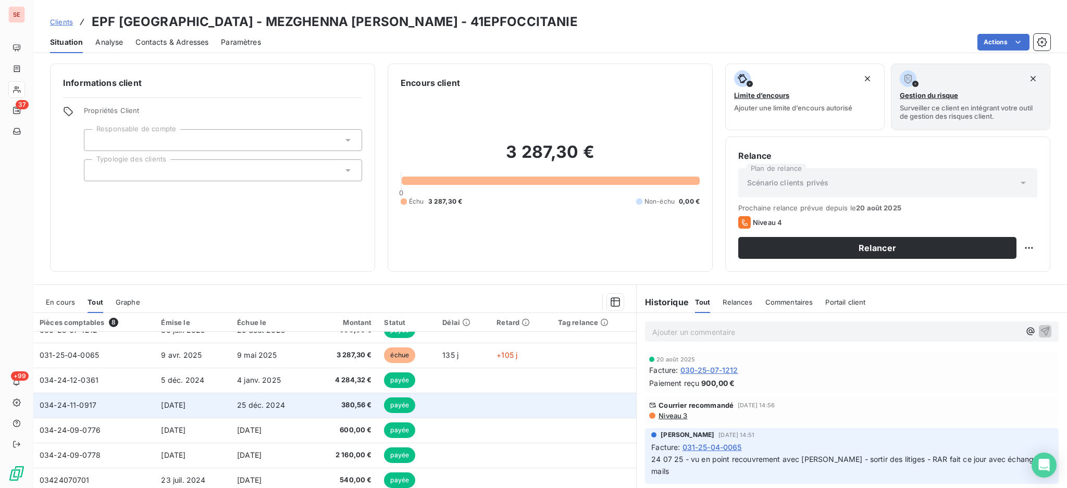
scroll to position [18, 0]
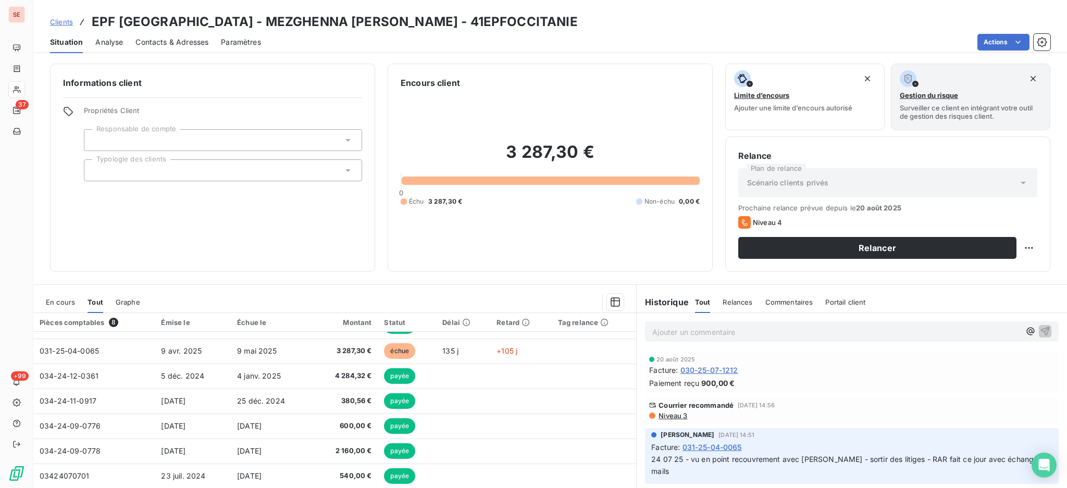
click at [56, 300] on span "En cours" at bounding box center [60, 302] width 29 height 8
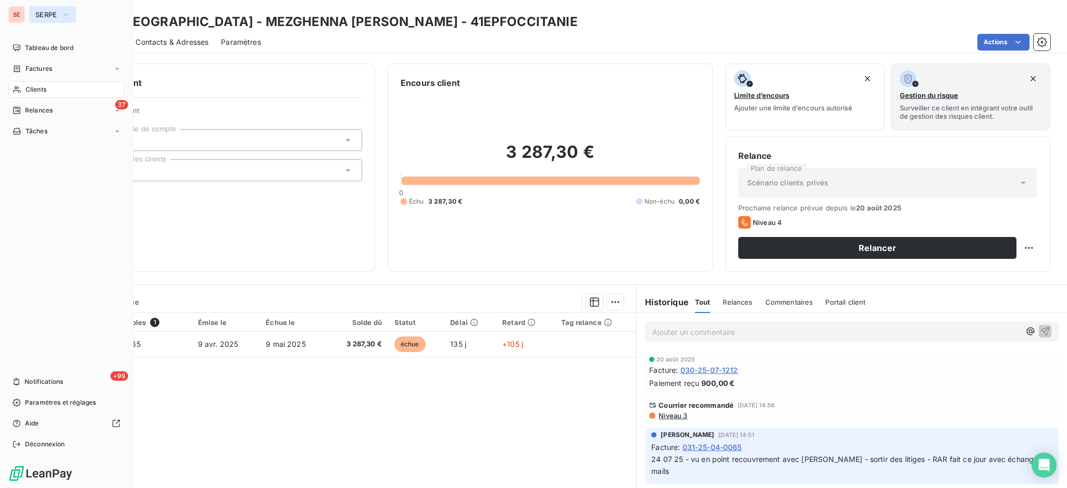
click at [47, 14] on span "SERPE" at bounding box center [46, 14] width 22 height 8
click at [40, 109] on span "Relances" at bounding box center [39, 110] width 28 height 9
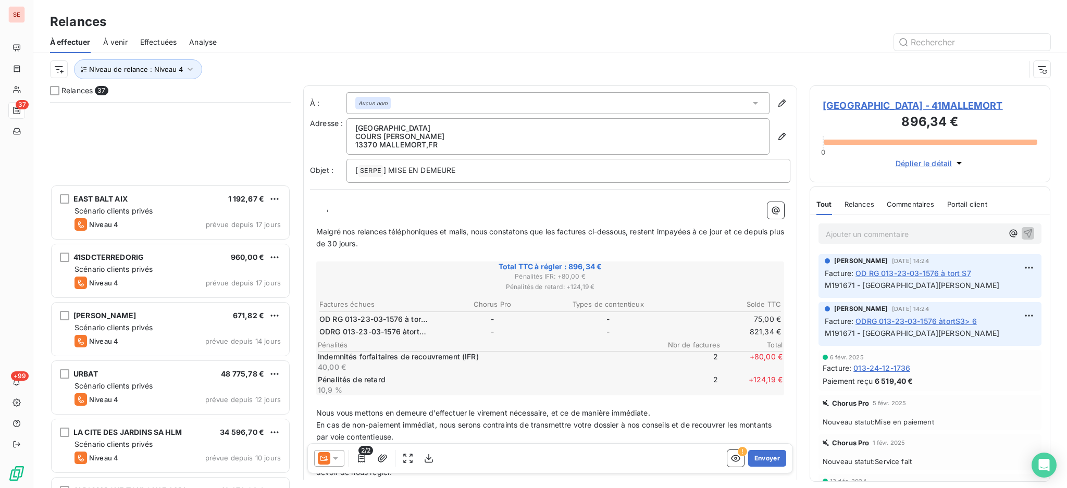
scroll to position [1774, 0]
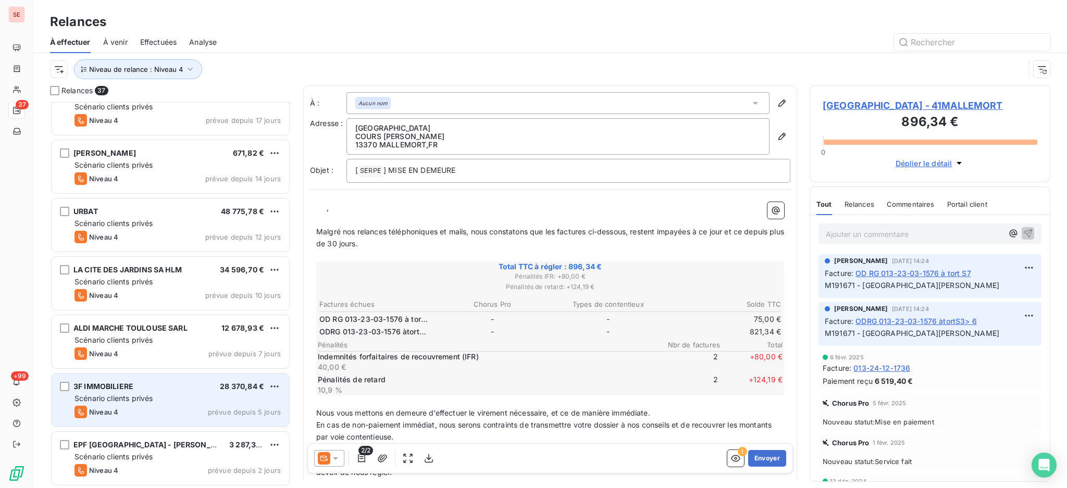
click at [131, 398] on span "Scénario clients privés" at bounding box center [114, 398] width 78 height 9
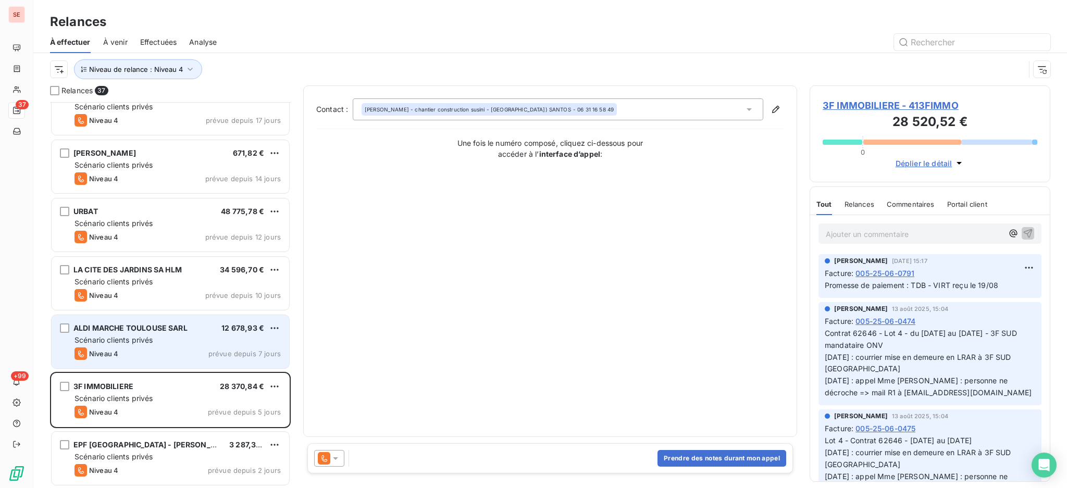
click at [134, 341] on span "Scénario clients privés" at bounding box center [114, 340] width 78 height 9
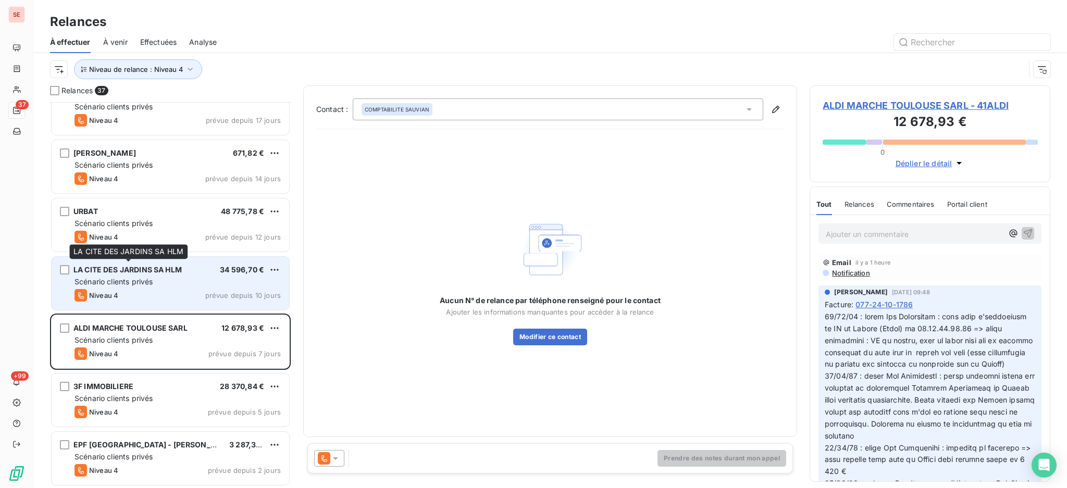
click at [149, 272] on span "LA CITE DES JARDINS SA HLM" at bounding box center [127, 269] width 108 height 9
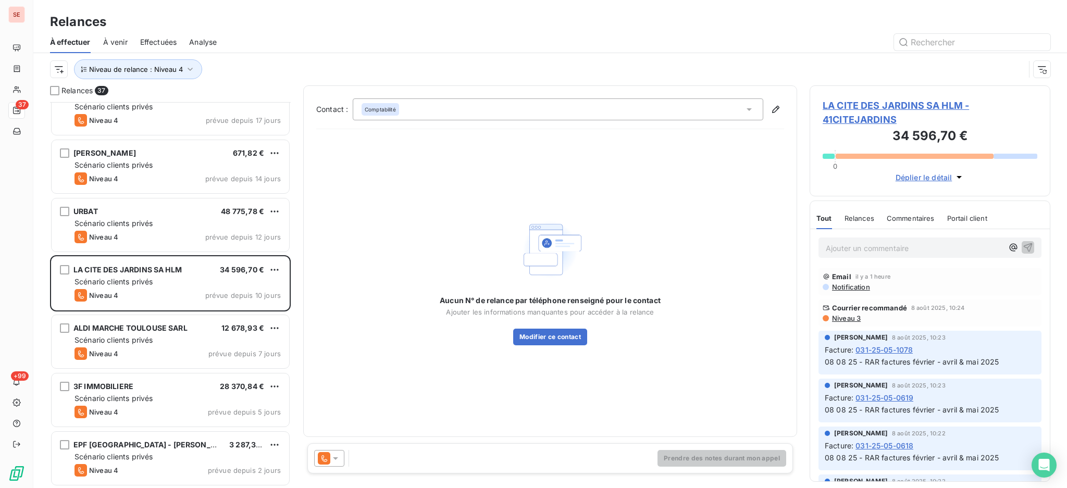
click at [918, 104] on span "LA CITE DES JARDINS SA HLM - 41CITEJARDINS" at bounding box center [930, 113] width 215 height 28
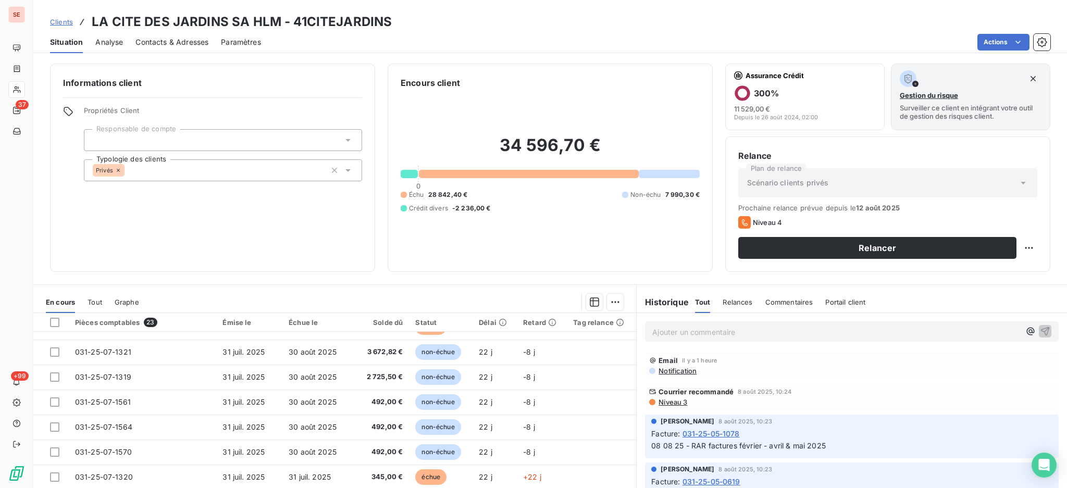
scroll to position [394, 0]
click at [96, 300] on span "Tout" at bounding box center [95, 302] width 15 height 8
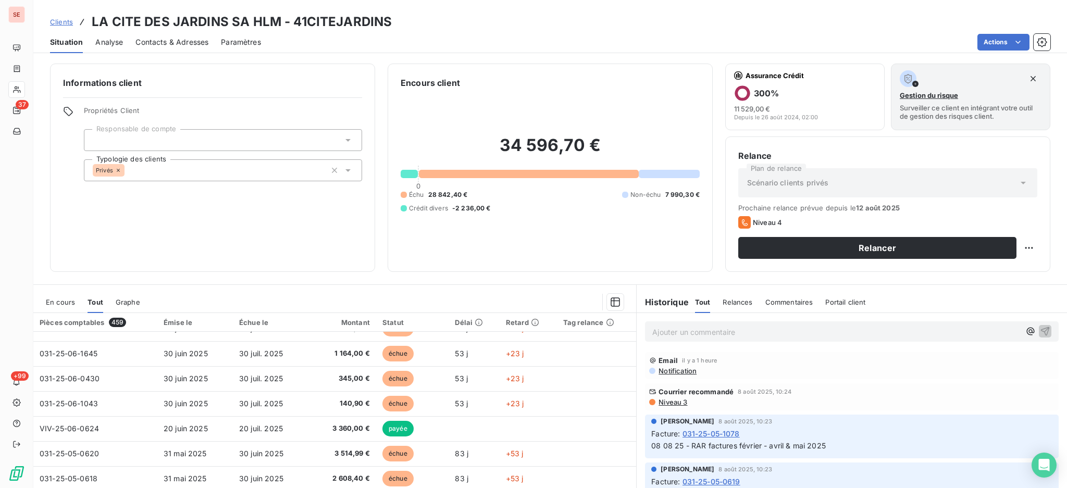
scroll to position [347, 0]
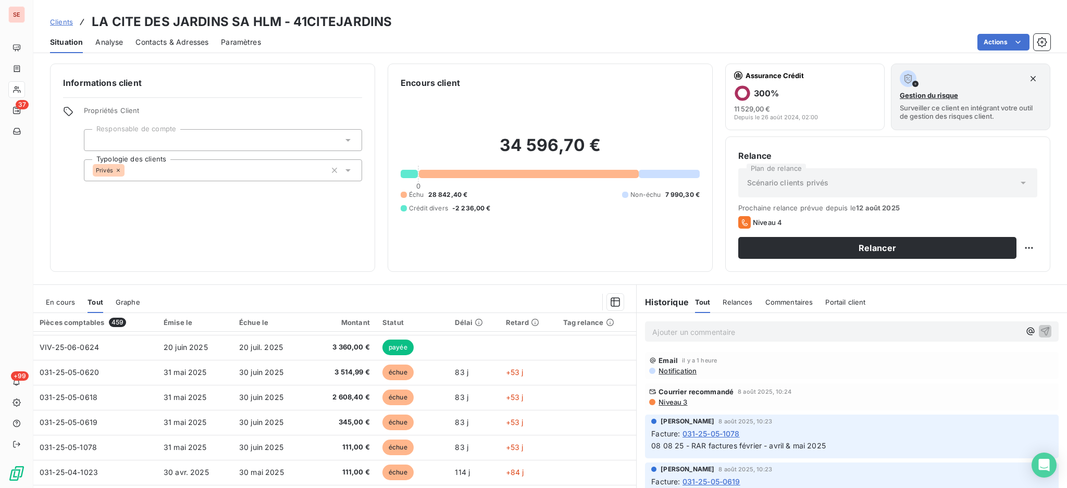
click at [64, 303] on span "En cours" at bounding box center [60, 302] width 29 height 8
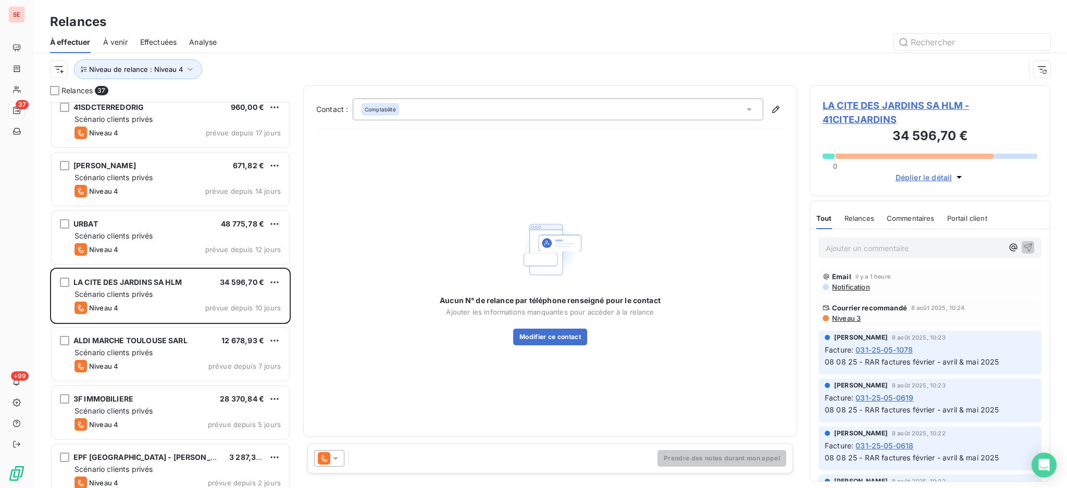
scroll to position [1774, 0]
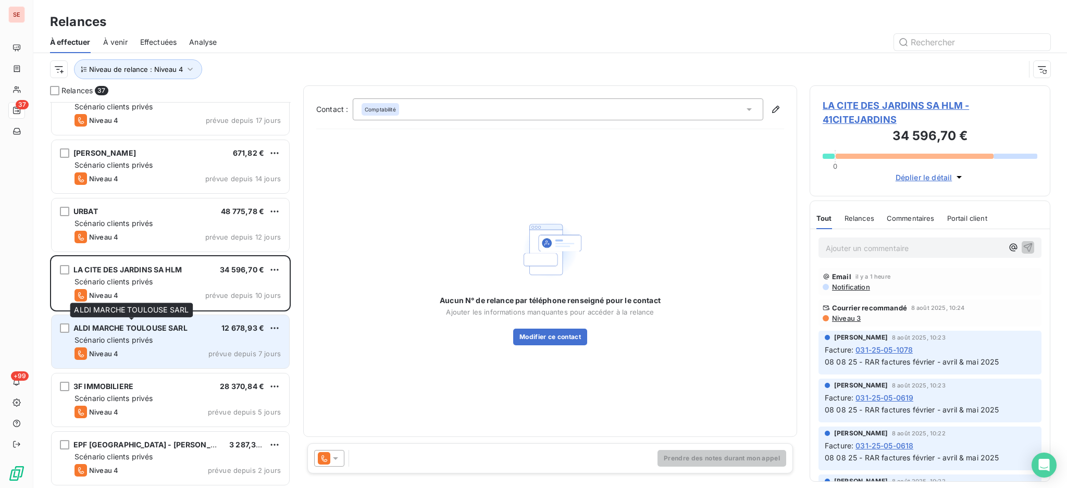
click at [138, 332] on span "ALDI MARCHE TOULOUSE SARL" at bounding box center [130, 328] width 114 height 9
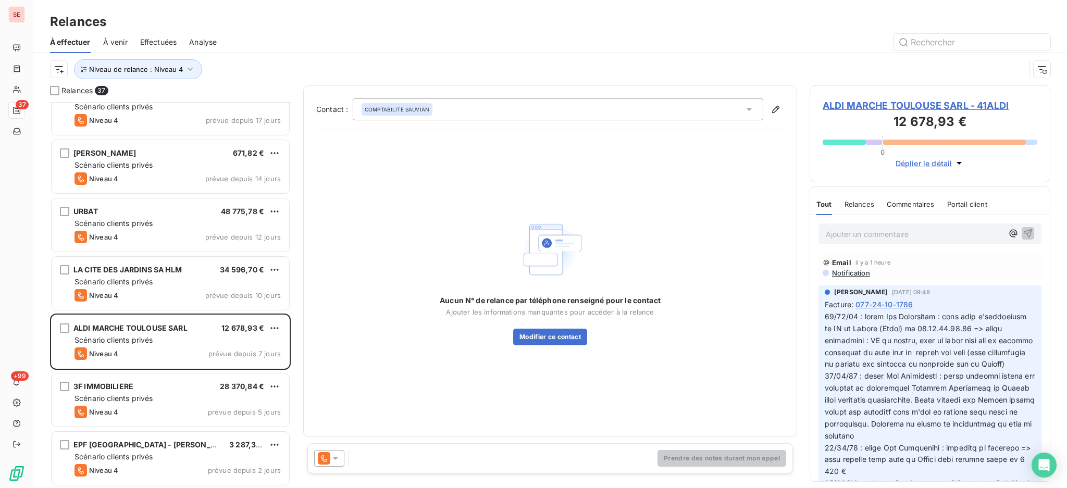
click at [940, 106] on span "ALDI MARCHE TOULOUSE SARL - 41ALDI" at bounding box center [930, 106] width 215 height 14
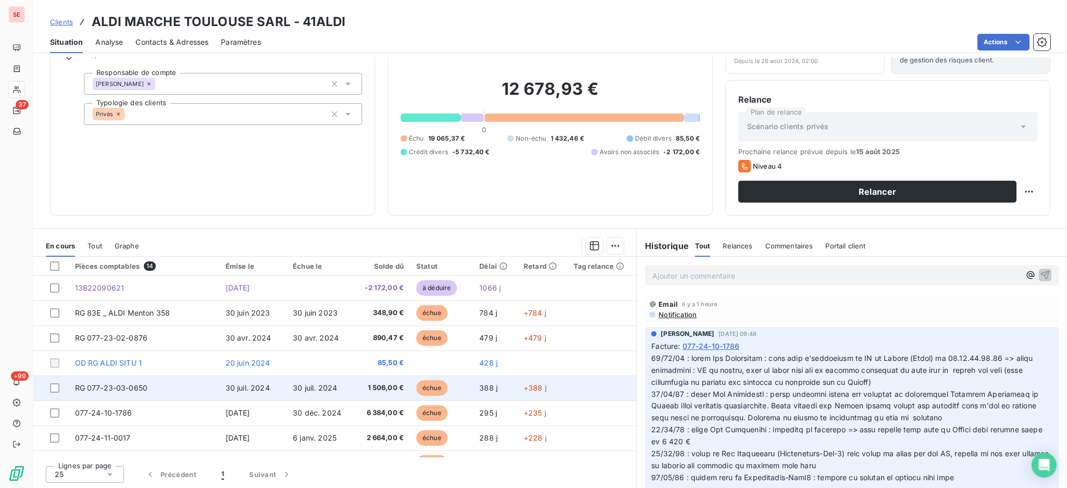
scroll to position [69, 0]
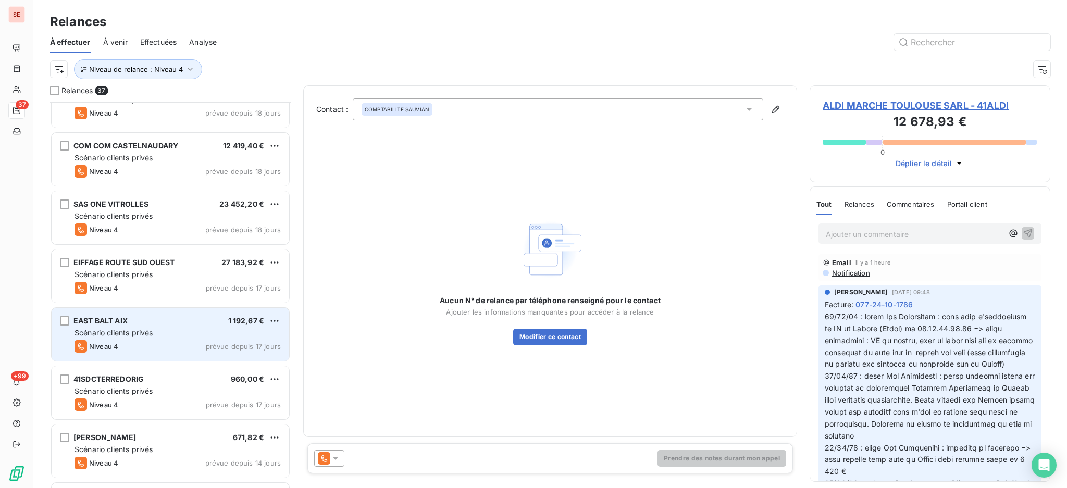
scroll to position [1668, 0]
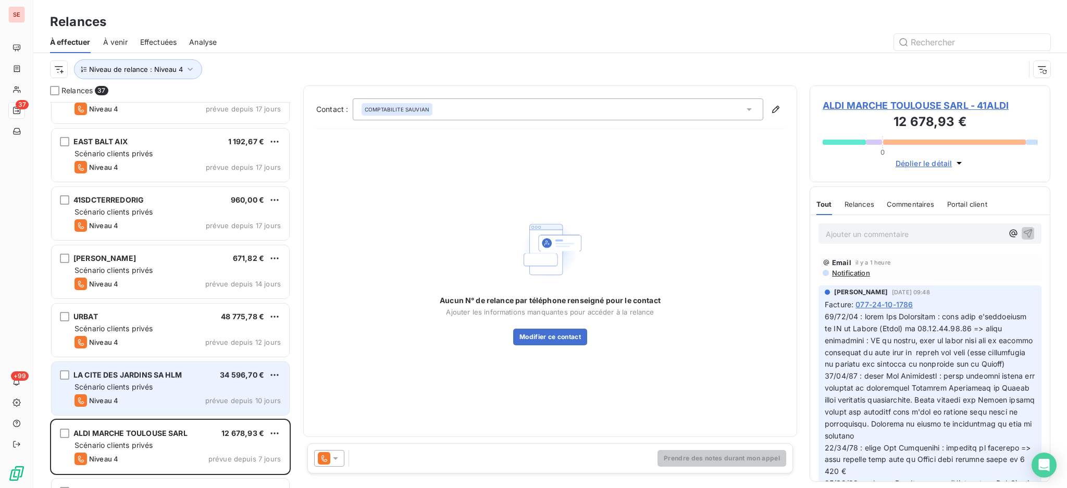
click at [128, 382] on div "Scénario clients privés" at bounding box center [178, 387] width 206 height 10
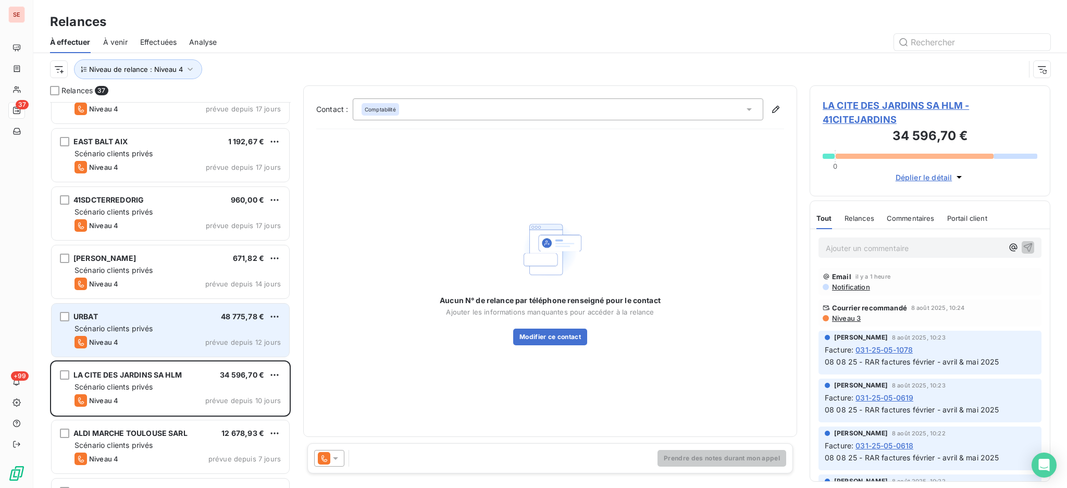
click at [142, 325] on span "Scénario clients privés" at bounding box center [114, 328] width 78 height 9
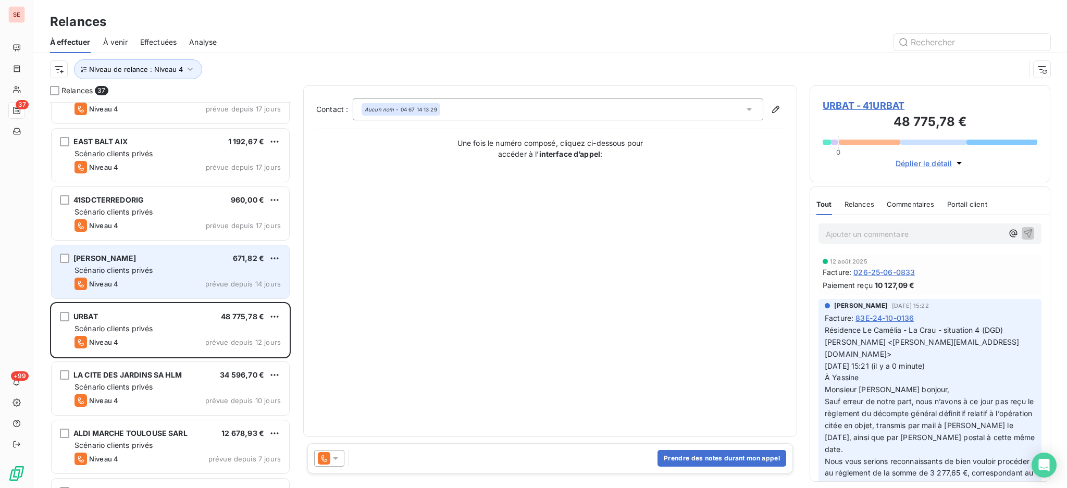
click at [151, 273] on span "Scénario clients privés" at bounding box center [114, 270] width 78 height 9
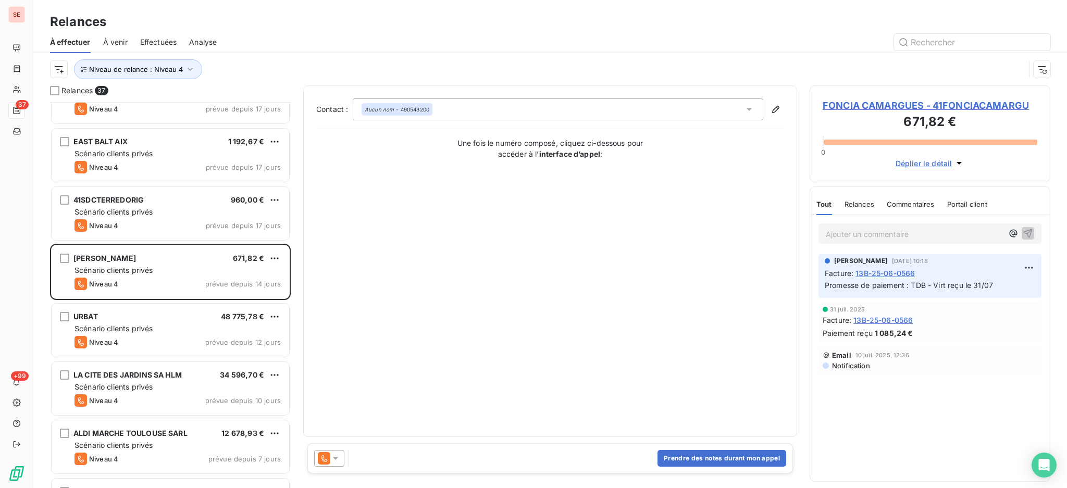
click at [337, 457] on icon at bounding box center [335, 458] width 10 height 10
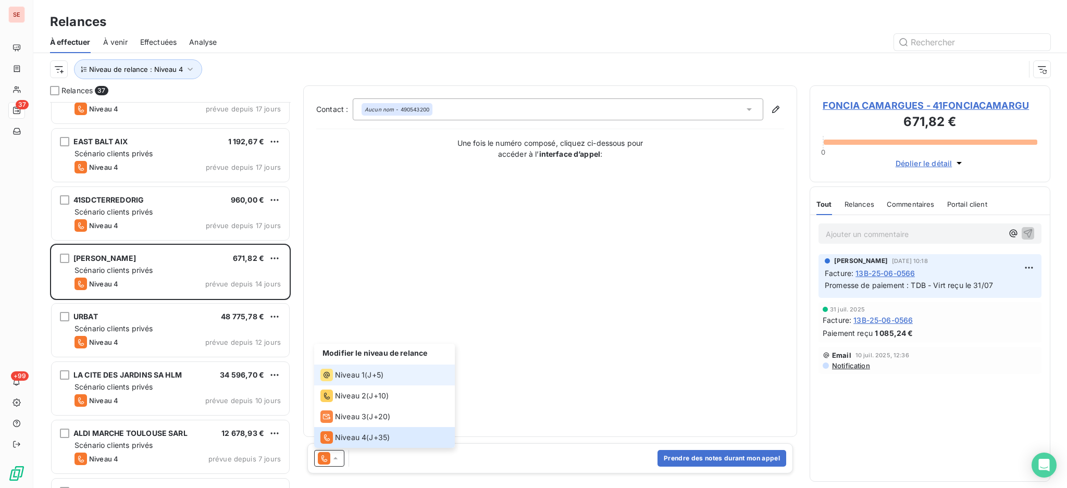
click at [342, 373] on span "Niveau 1" at bounding box center [350, 375] width 30 height 10
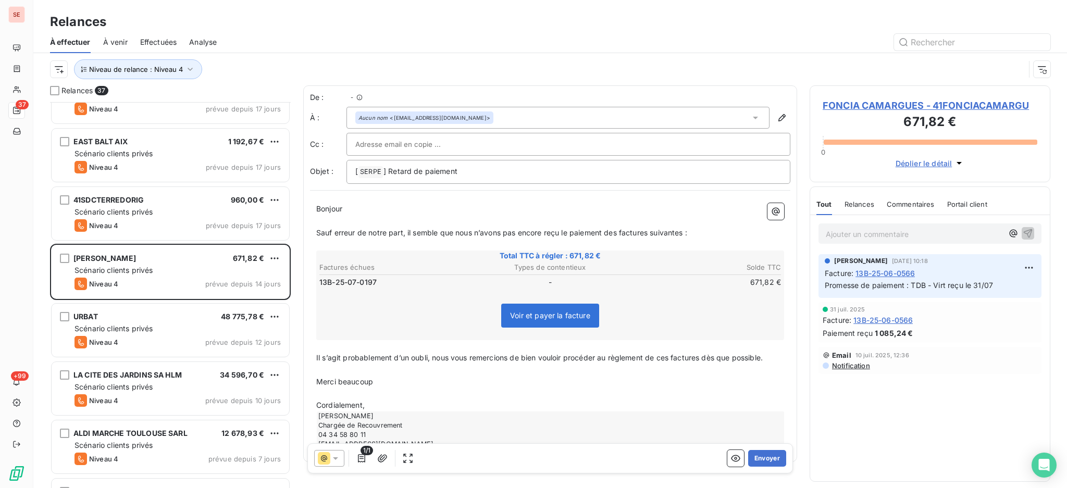
scroll to position [376, 230]
click at [465, 169] on p "[ SERPE ﻿ ] Retard de paiement" at bounding box center [568, 172] width 426 height 13
click at [889, 105] on span "FONCIA CAMARGUES - 41FONCIACAMARGU" at bounding box center [930, 106] width 215 height 14
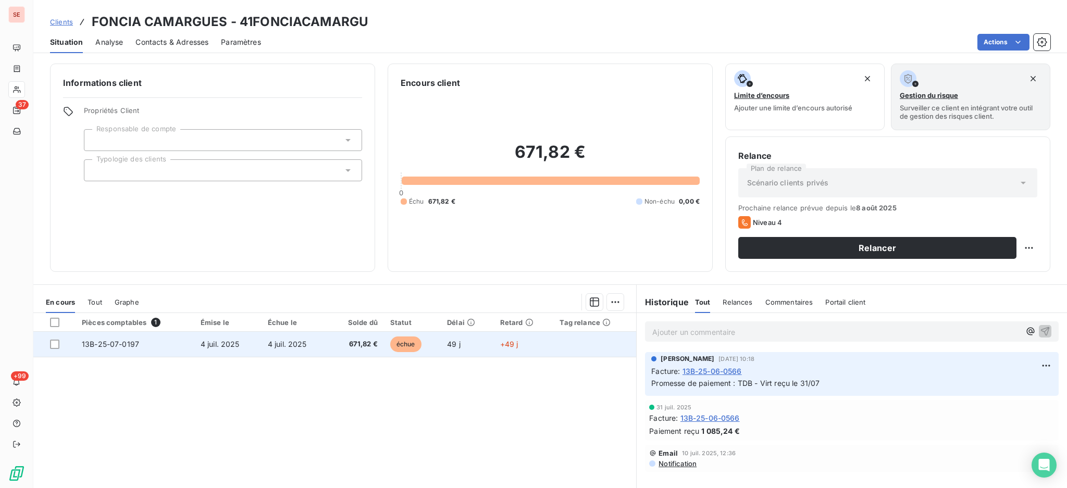
click at [196, 340] on td "4 juil. 2025" at bounding box center [227, 344] width 67 height 25
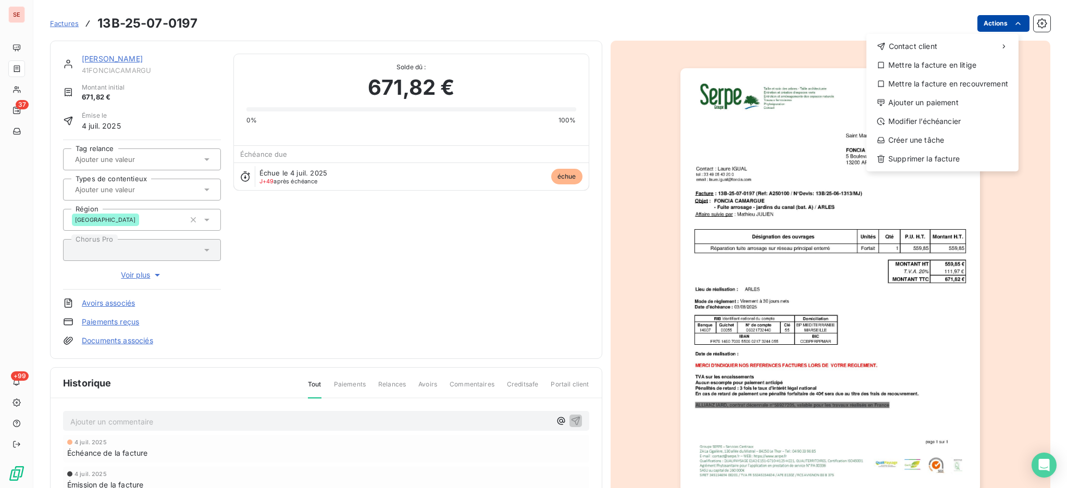
click at [977, 21] on html "SE 37 +99 Factures 13B-25-07-0197 Actions Contact client Mettre la facture en l…" at bounding box center [533, 244] width 1067 height 488
click at [942, 119] on div "Modifier l’échéancier" at bounding box center [943, 121] width 144 height 17
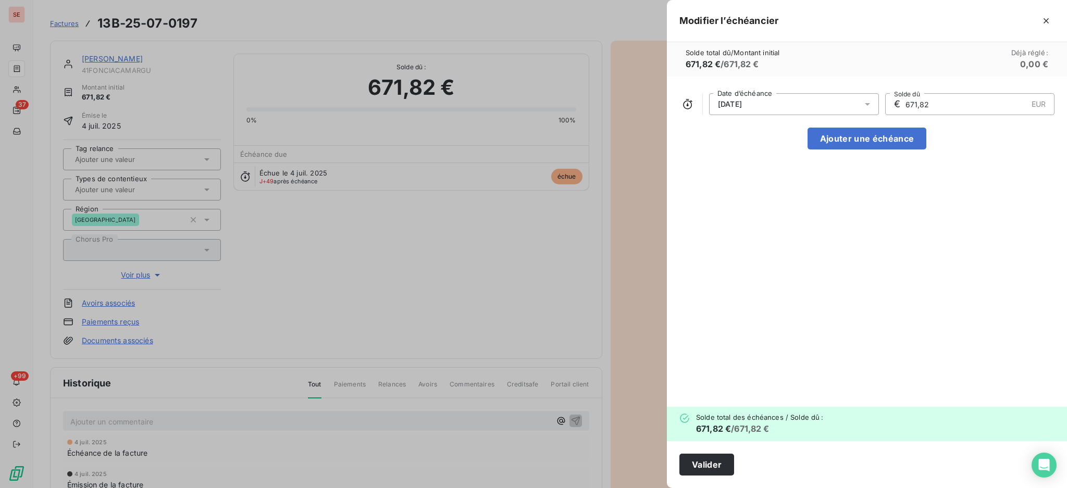
click at [867, 100] on icon at bounding box center [868, 104] width 10 height 10
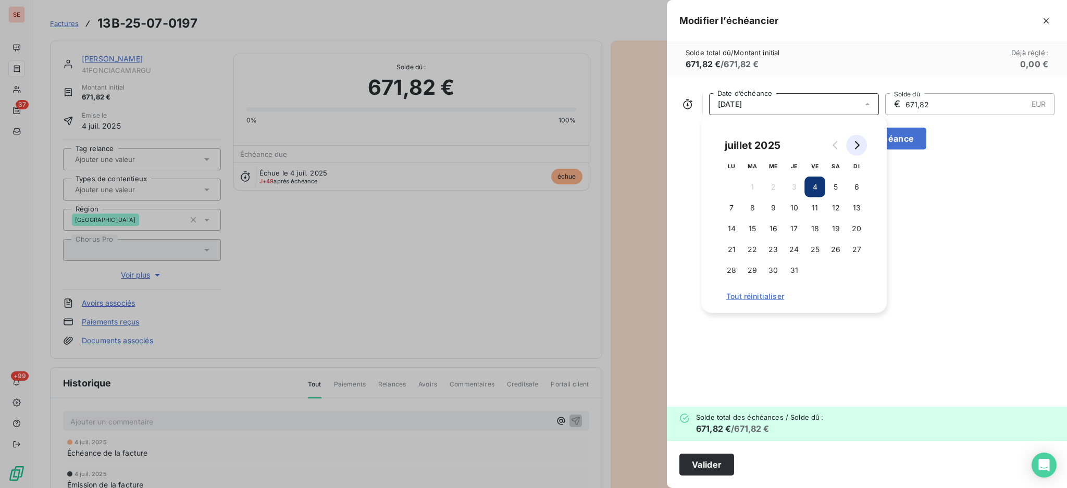
click at [861, 144] on icon "Go to next month" at bounding box center [857, 145] width 8 height 8
click at [732, 213] on button "4" at bounding box center [731, 208] width 21 height 21
click at [710, 468] on button "Valider" at bounding box center [707, 465] width 55 height 22
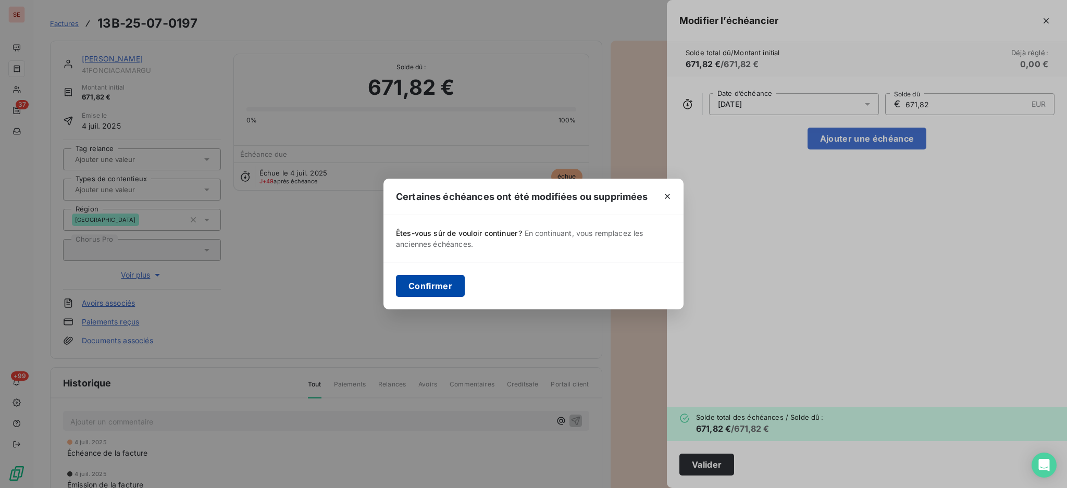
click at [405, 291] on button "Confirmer" at bounding box center [430, 286] width 69 height 22
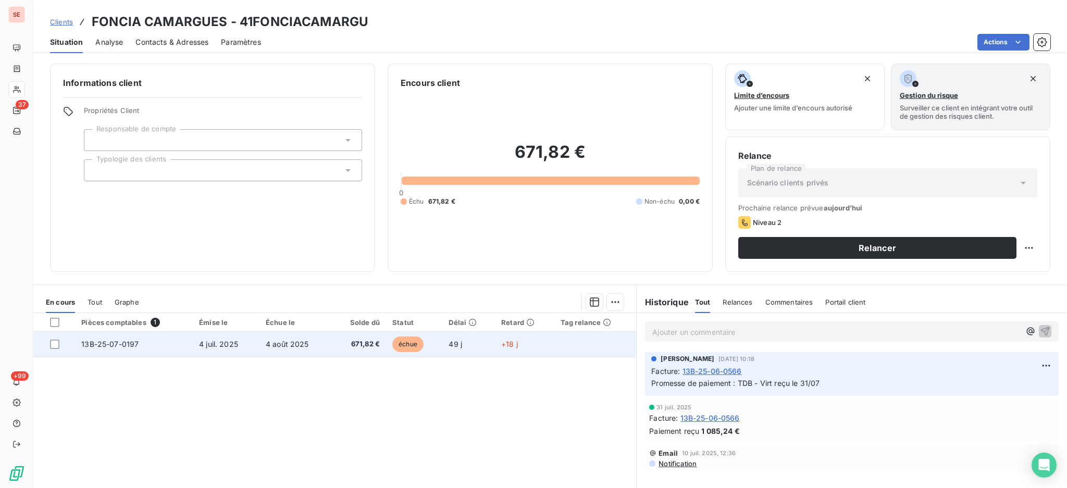
click at [234, 342] on span "4 juil. 2025" at bounding box center [218, 344] width 39 height 9
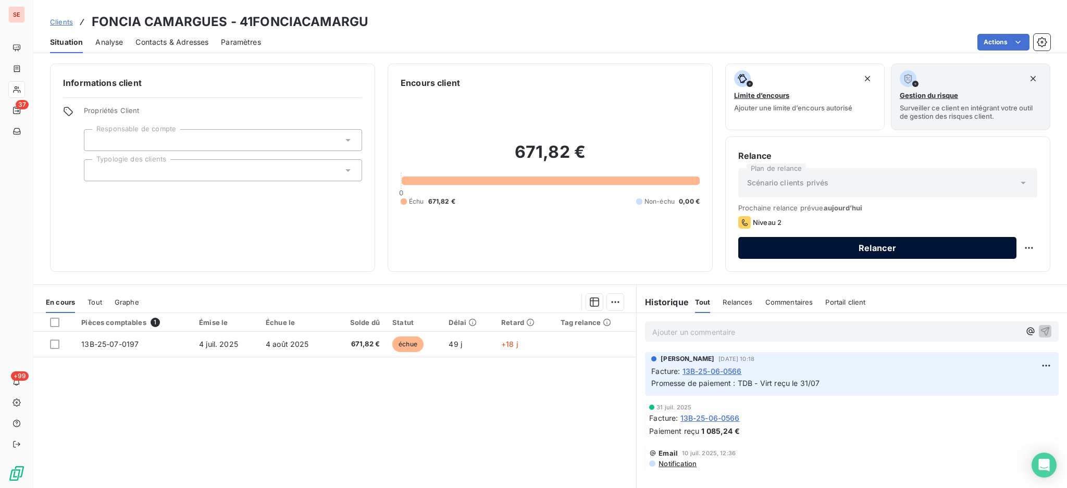
click at [788, 242] on button "Relancer" at bounding box center [878, 248] width 278 height 22
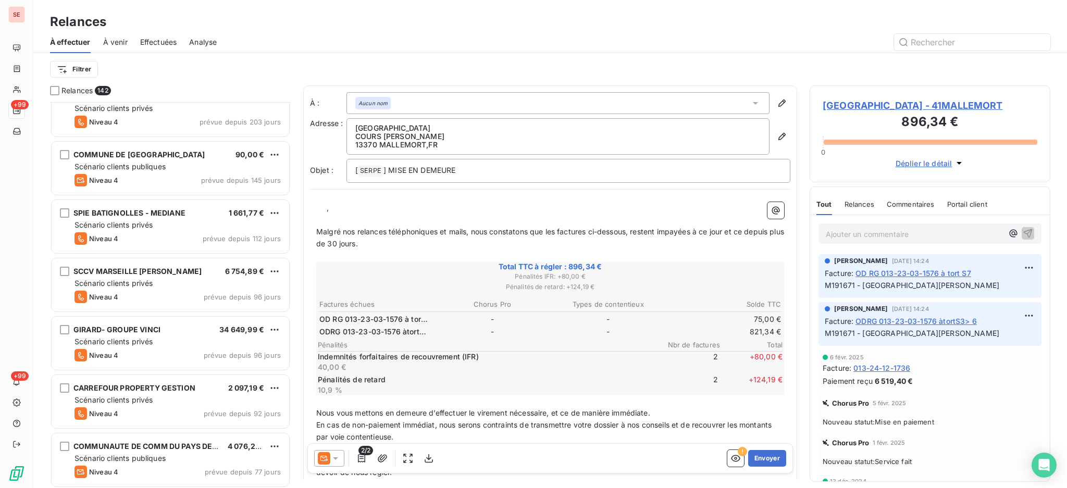
scroll to position [278, 0]
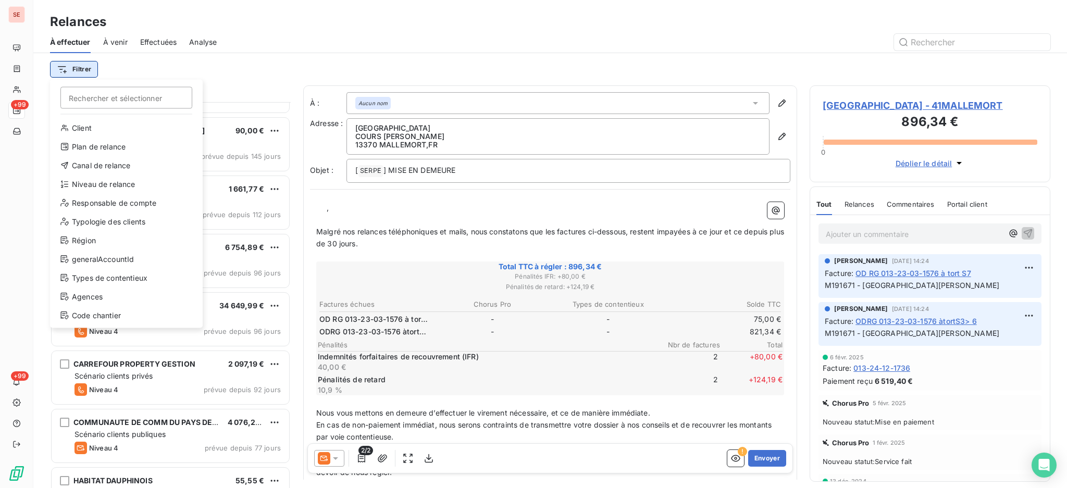
click at [73, 69] on html "SE +99 +99 Relances À effectuer À venir Effectuées Analyse Filtrer Rechercher e…" at bounding box center [533, 244] width 1067 height 488
click at [129, 179] on div "Niveau de relance" at bounding box center [126, 184] width 144 height 17
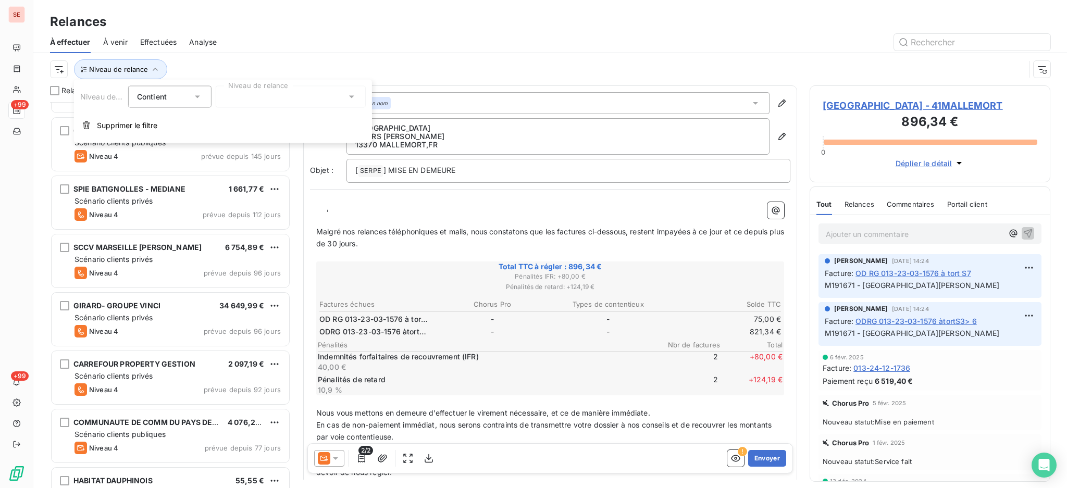
scroll to position [11, 11]
click at [355, 99] on icon at bounding box center [352, 97] width 10 height 10
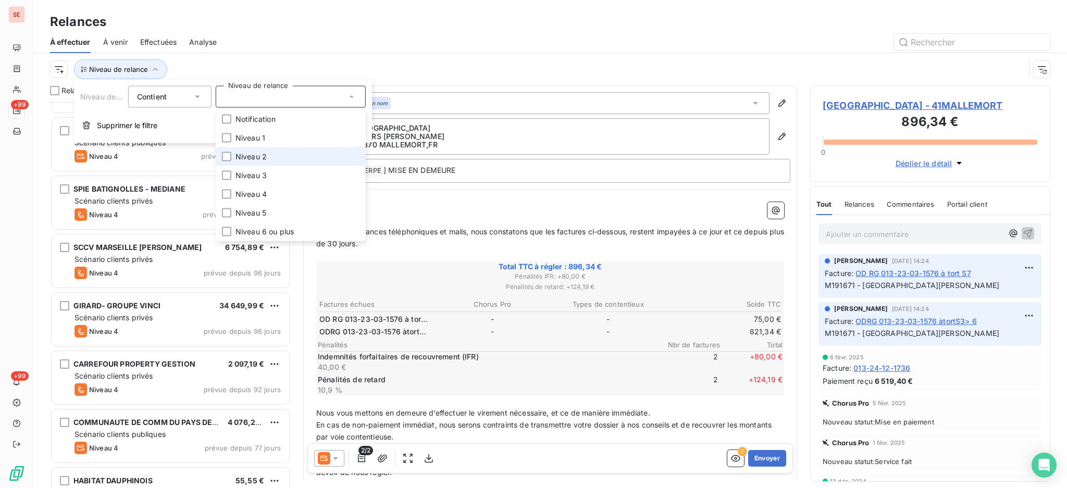
click at [249, 149] on li "Niveau 2" at bounding box center [291, 157] width 150 height 19
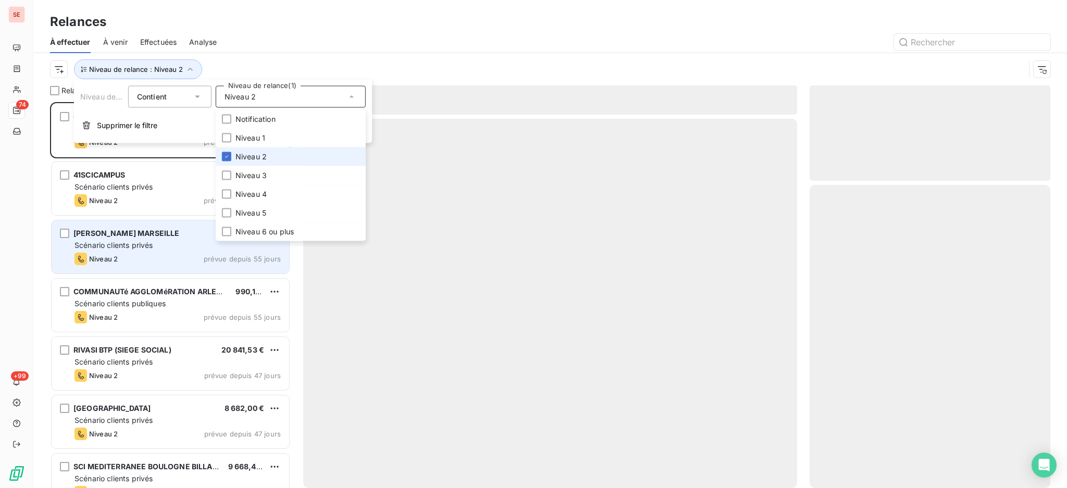
scroll to position [376, 230]
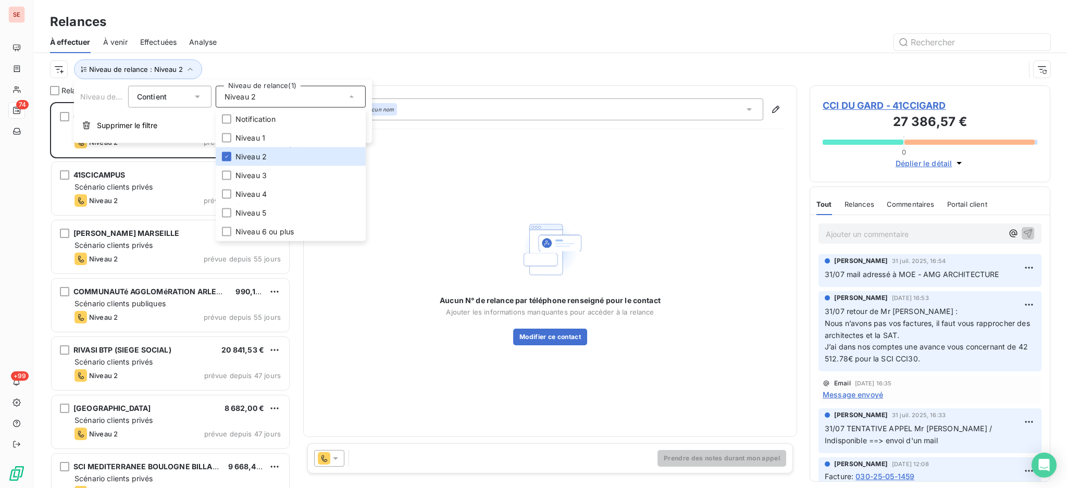
click at [299, 26] on div "Relances" at bounding box center [550, 22] width 1034 height 19
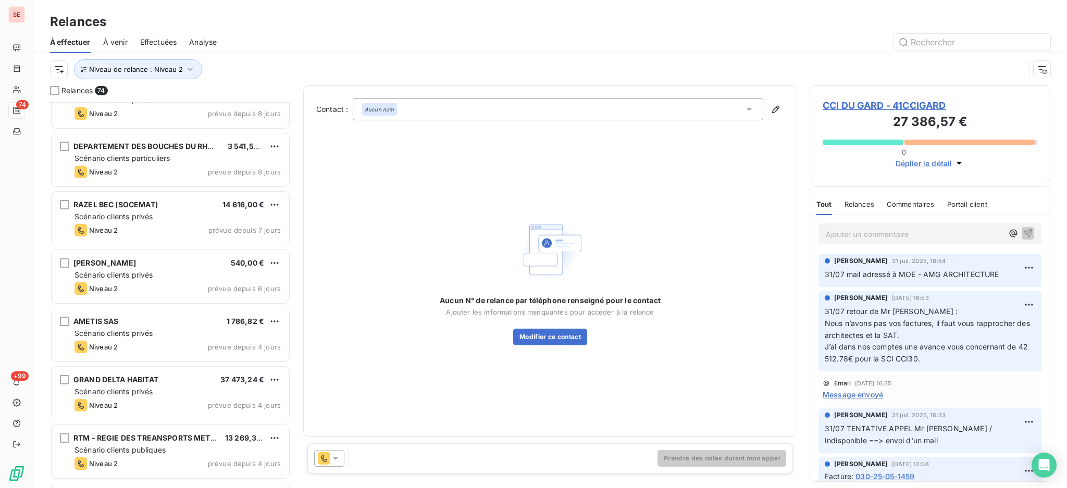
scroll to position [3683, 0]
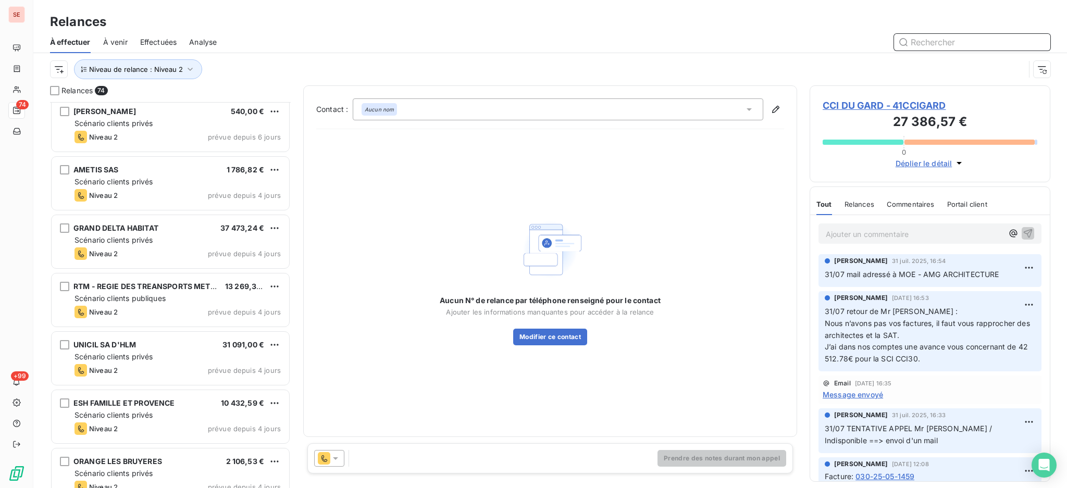
click at [949, 44] on input "text" at bounding box center [972, 42] width 156 height 17
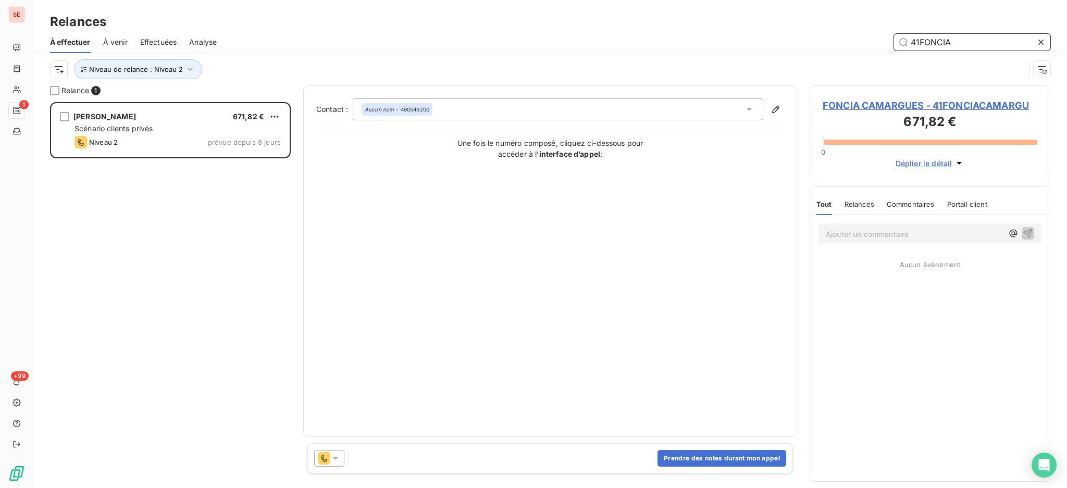
scroll to position [376, 230]
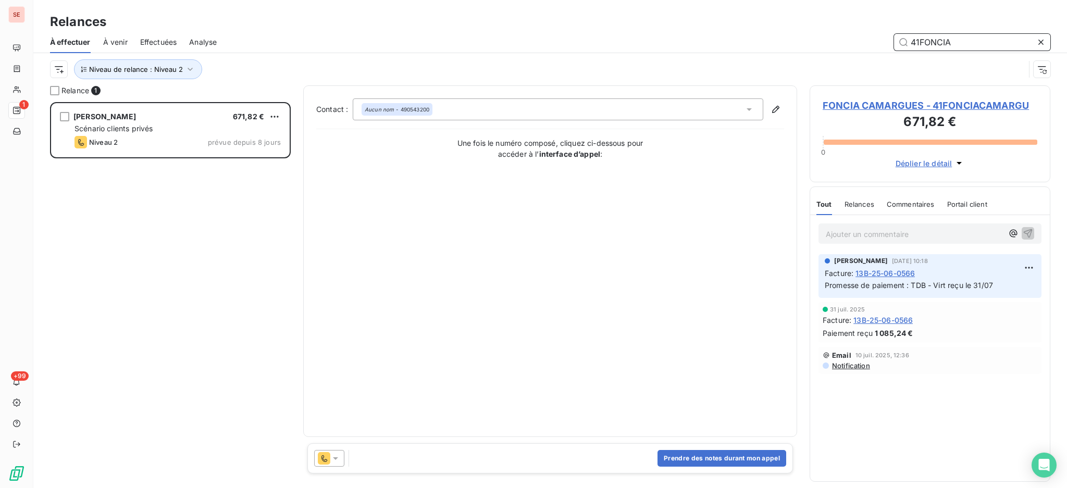
type input "41FONCIA"
click at [337, 462] on icon at bounding box center [335, 458] width 10 height 10
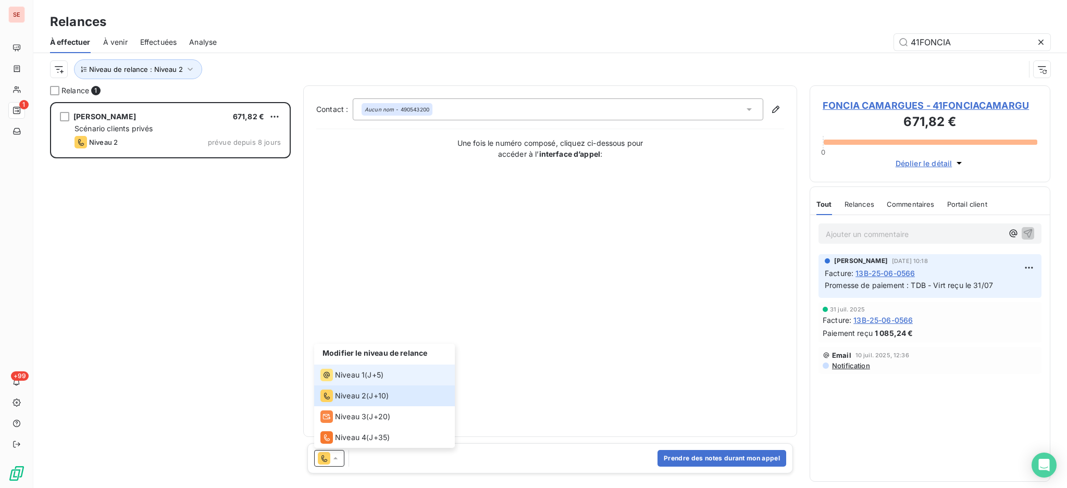
click at [340, 376] on span "Niveau 1" at bounding box center [350, 375] width 30 height 10
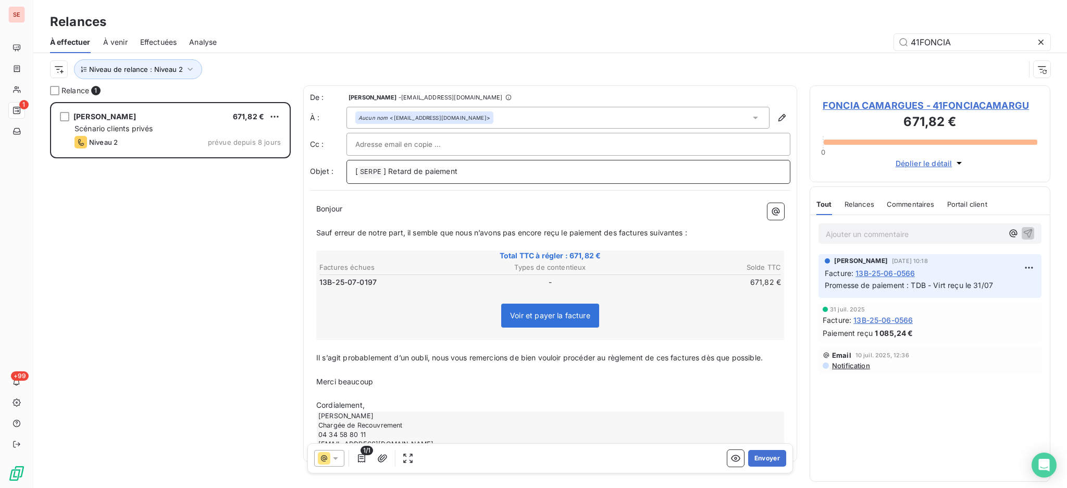
click at [513, 169] on p "[ SERPE ﻿ ] Retard de paiement" at bounding box center [568, 172] width 426 height 13
click at [753, 457] on button "Envoyer" at bounding box center [767, 458] width 38 height 17
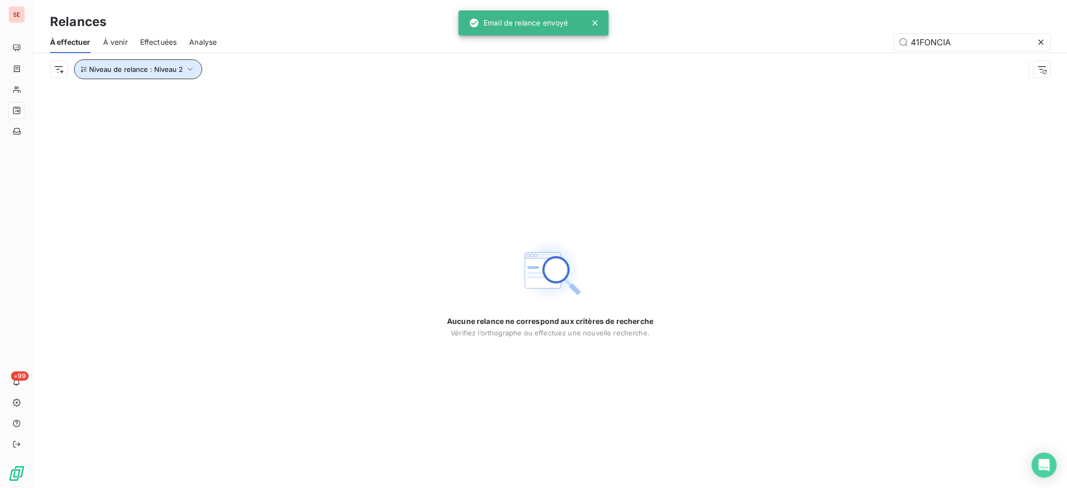
click at [188, 70] on icon "button" at bounding box center [190, 69] width 5 height 3
click at [346, 95] on div "Niveau 2" at bounding box center [291, 97] width 150 height 22
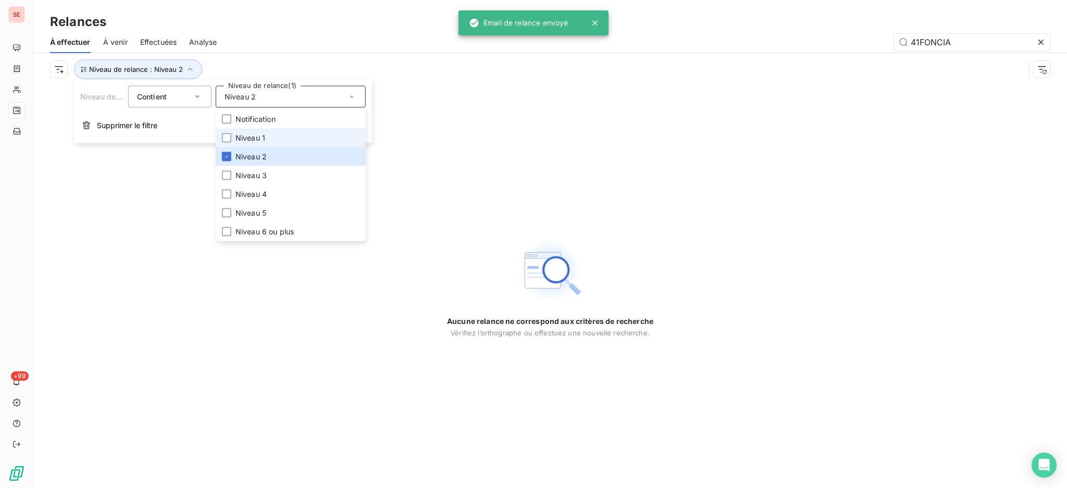
click at [255, 141] on span "Niveau 1" at bounding box center [251, 138] width 30 height 10
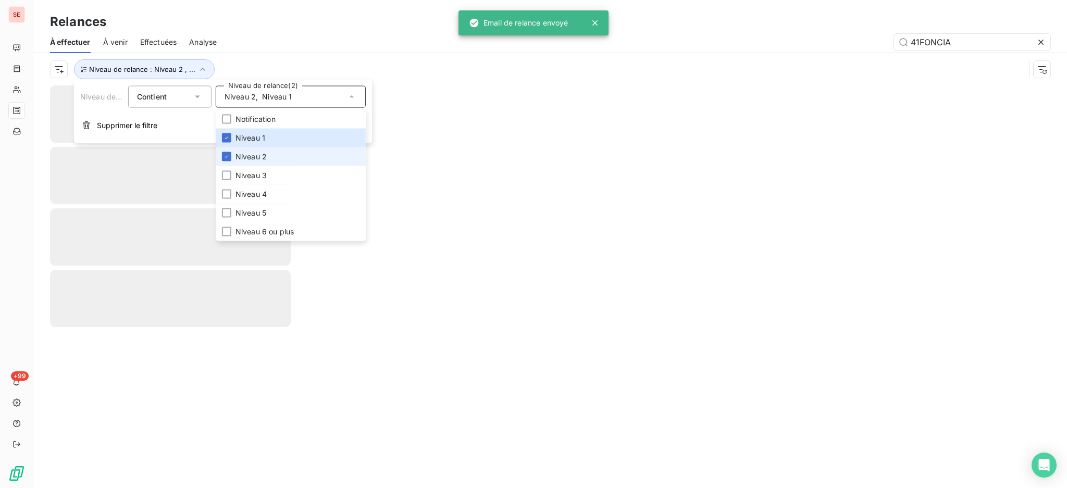
click at [246, 153] on span "Niveau 2" at bounding box center [251, 157] width 31 height 10
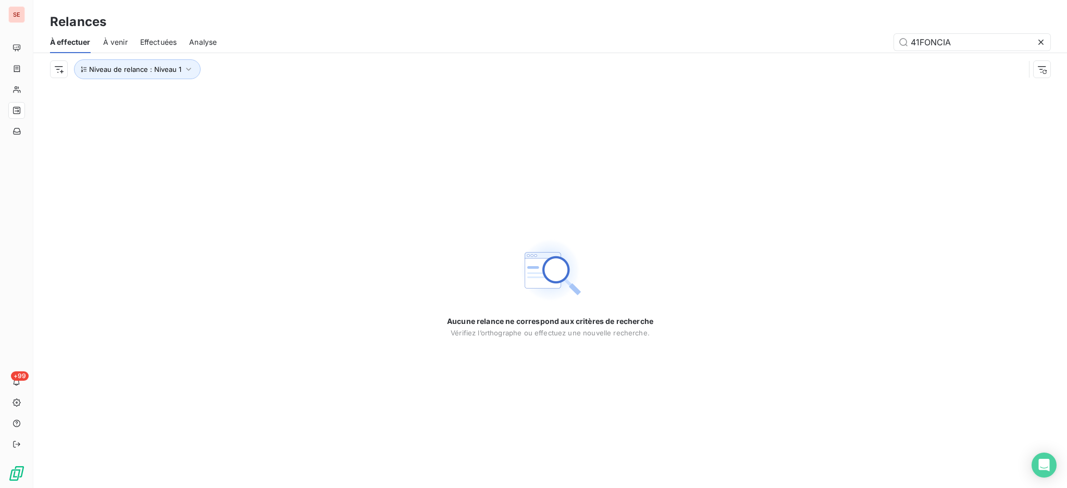
click at [221, 25] on div "Relances" at bounding box center [550, 22] width 1034 height 19
click at [1040, 43] on icon at bounding box center [1041, 42] width 10 height 10
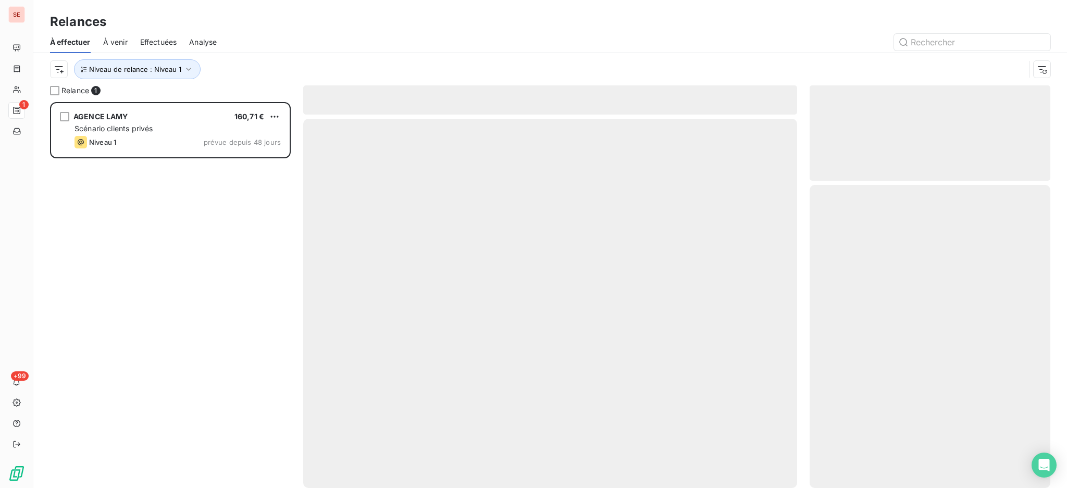
scroll to position [376, 230]
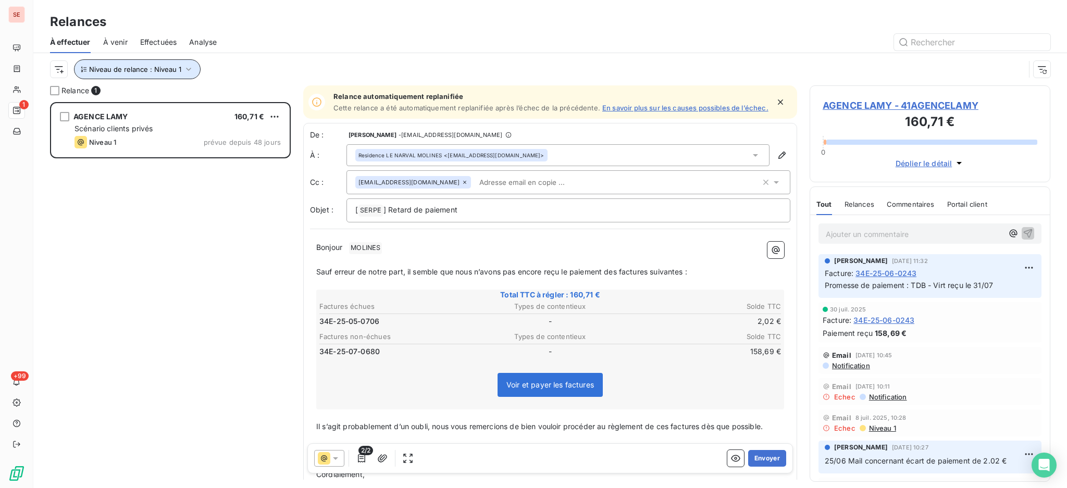
click at [192, 67] on button "Niveau de relance : Niveau 1" at bounding box center [137, 69] width 127 height 20
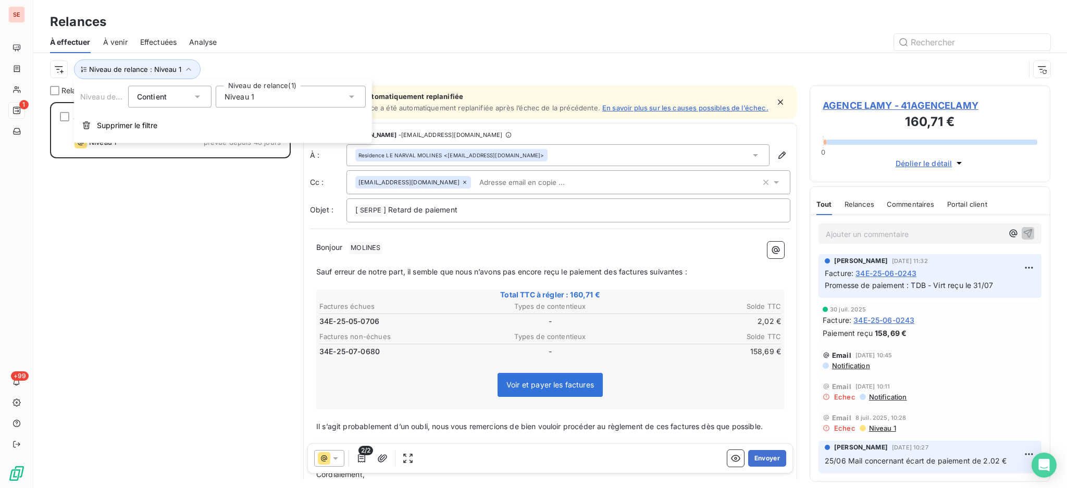
click at [354, 96] on icon at bounding box center [352, 97] width 10 height 10
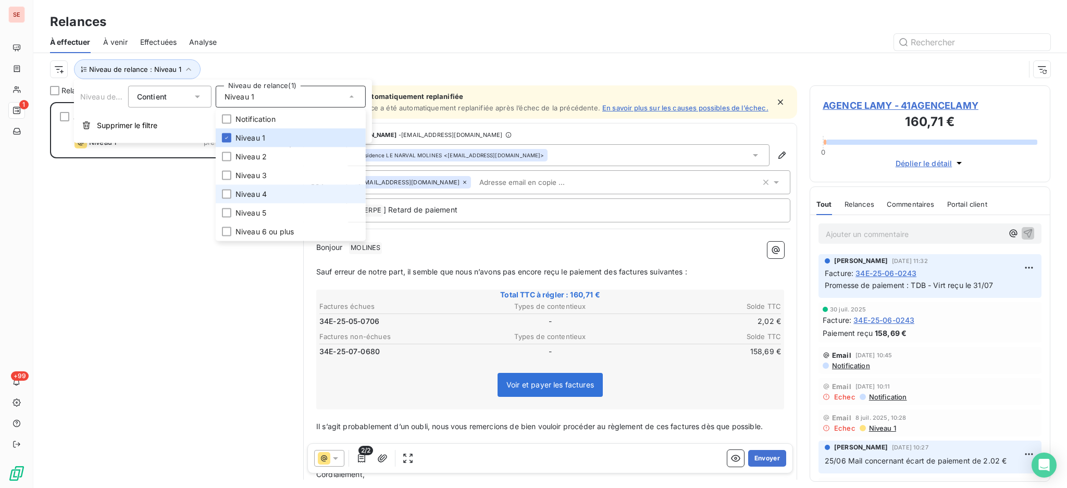
click at [242, 193] on span "Niveau 4" at bounding box center [251, 194] width 31 height 10
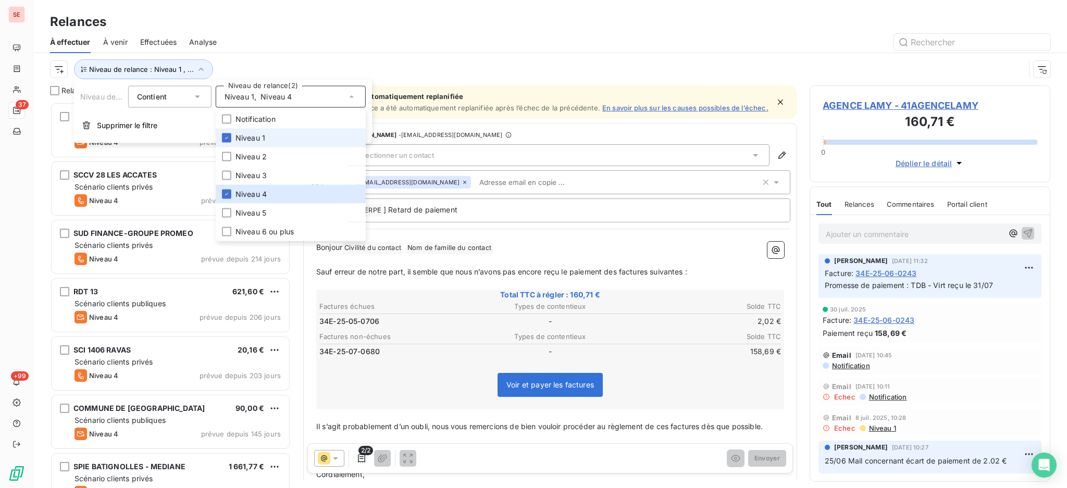
click at [234, 138] on li "Niveau 1" at bounding box center [291, 138] width 150 height 19
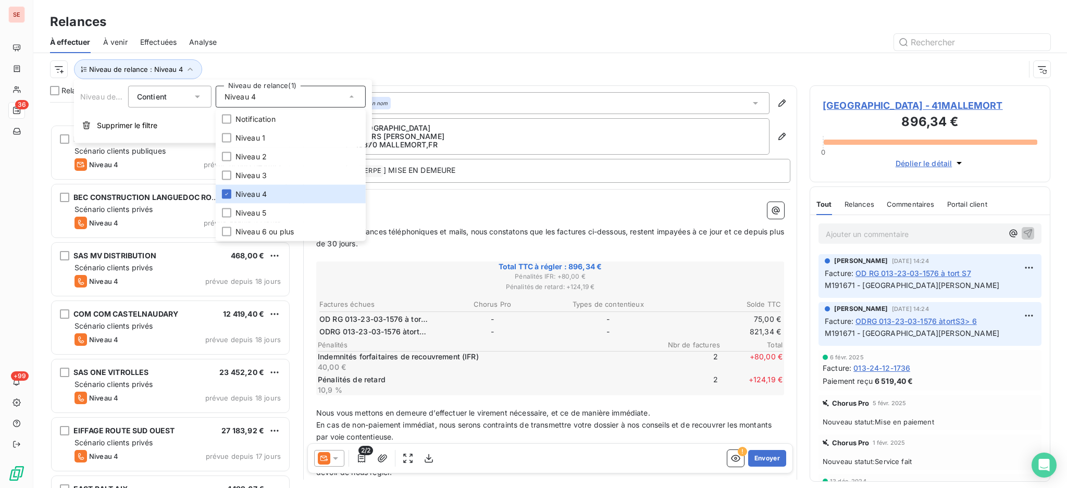
scroll to position [1715, 0]
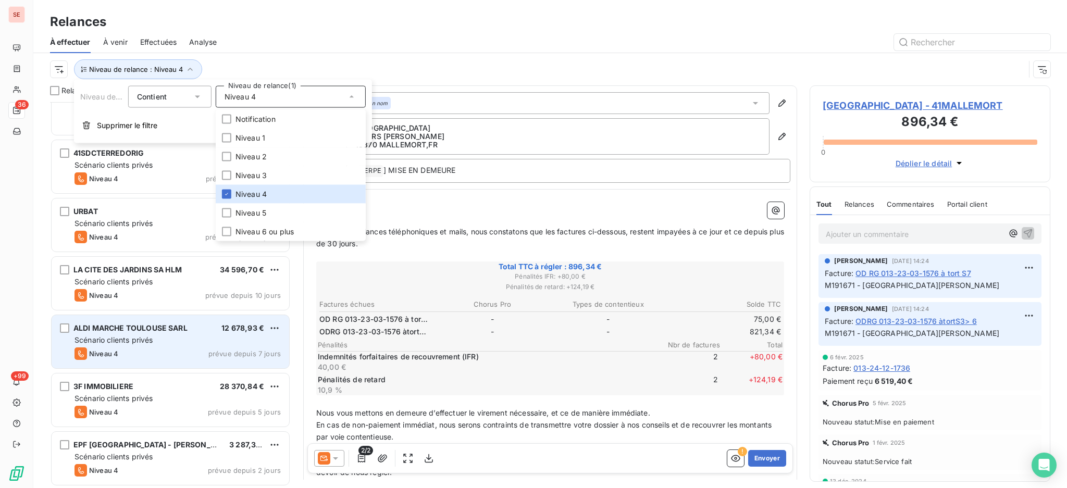
click at [145, 331] on span "ALDI MARCHE TOULOUSE SARL" at bounding box center [130, 328] width 114 height 9
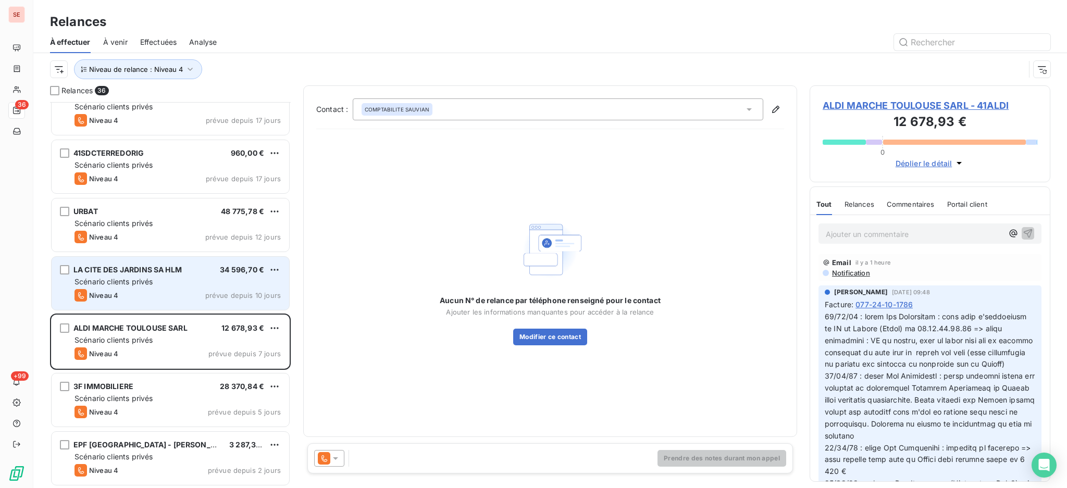
click at [162, 271] on span "LA CITE DES JARDINS SA HLM" at bounding box center [127, 269] width 108 height 9
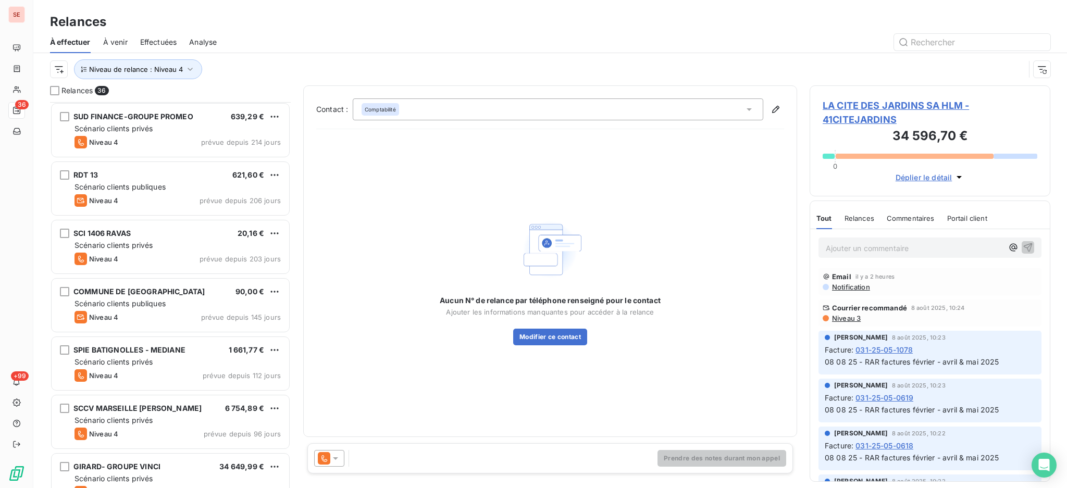
scroll to position [47, 0]
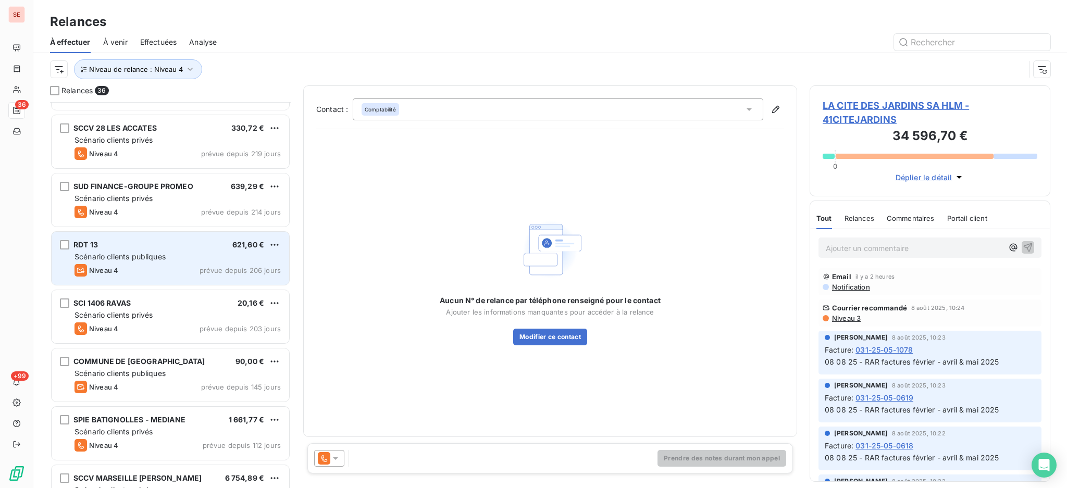
click at [137, 248] on div "RDT 13 621,60 €" at bounding box center [178, 244] width 206 height 9
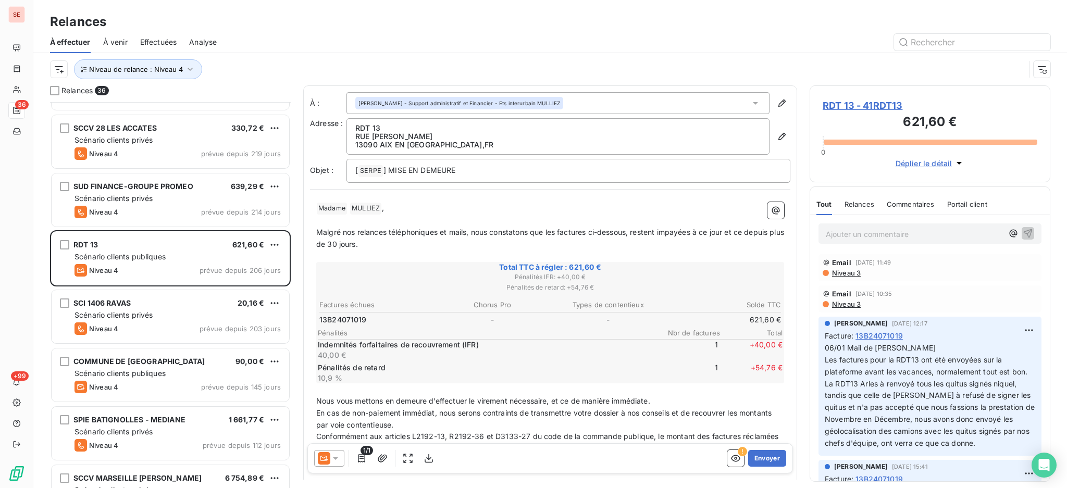
click at [862, 103] on span "RDT 13 - 41RDT13" at bounding box center [930, 106] width 215 height 14
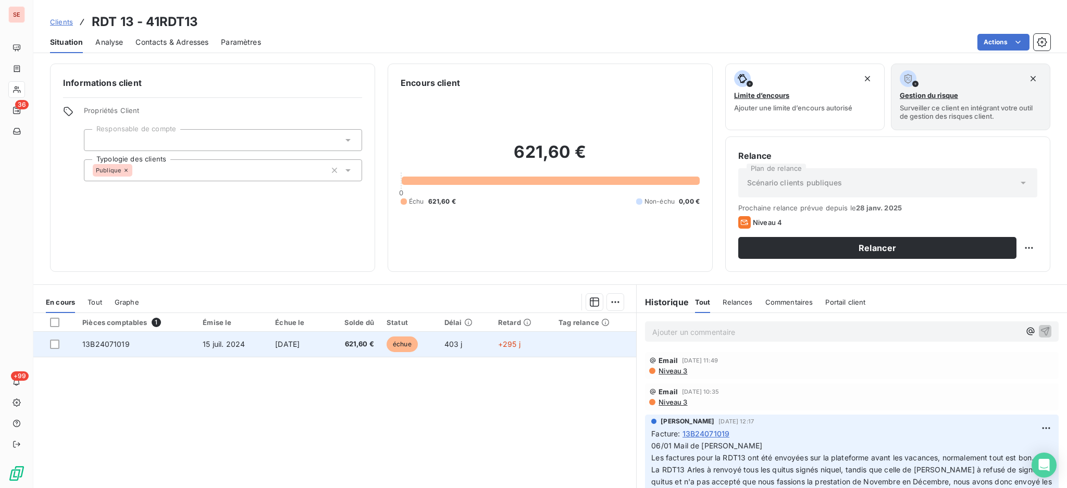
click at [227, 350] on td "15 juil. 2024" at bounding box center [232, 344] width 72 height 25
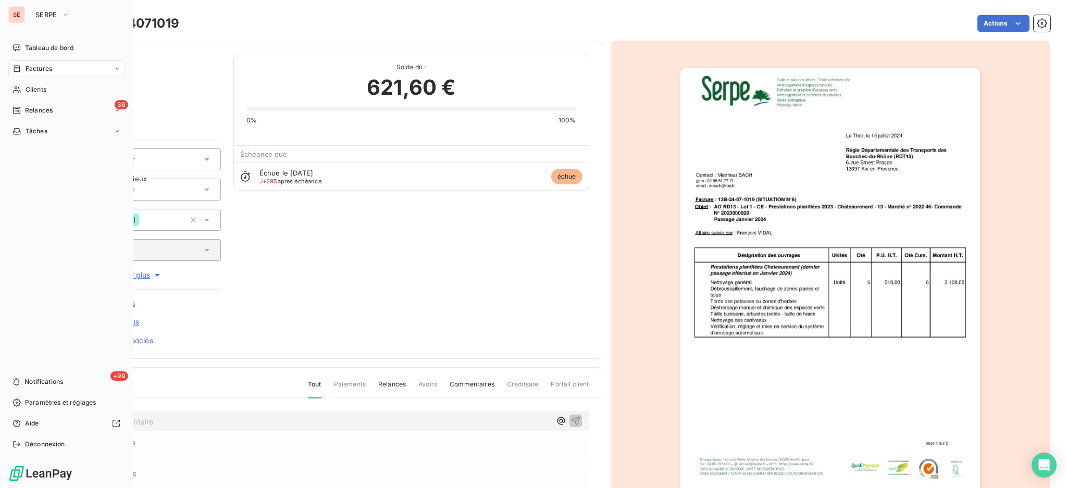
click at [32, 106] on span "Relances" at bounding box center [39, 110] width 28 height 9
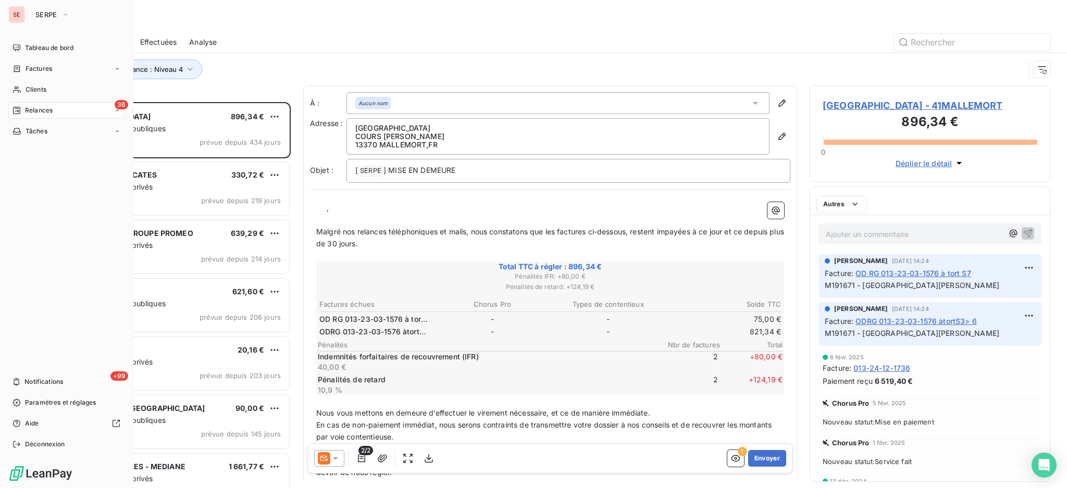
scroll to position [376, 230]
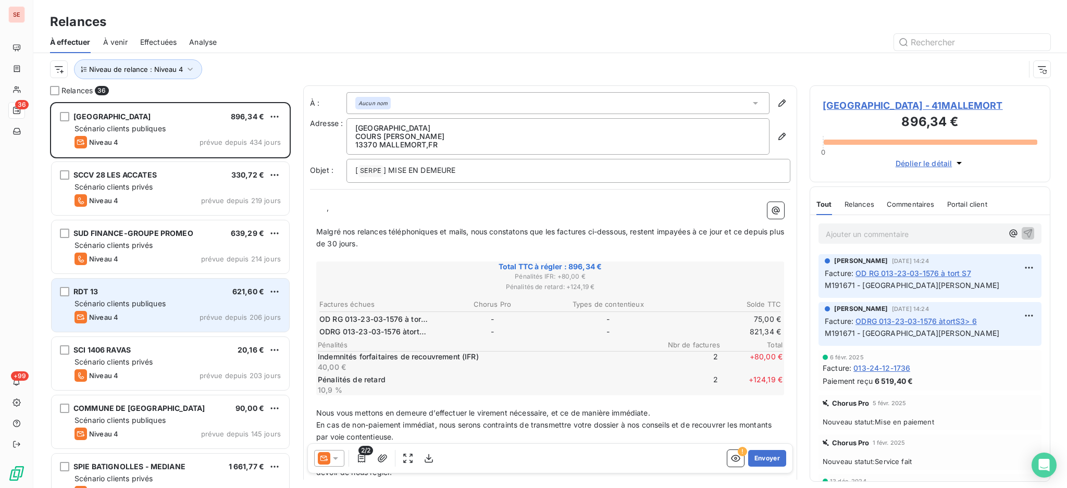
click at [170, 295] on div "RDT 13 621,60 €" at bounding box center [178, 291] width 206 height 9
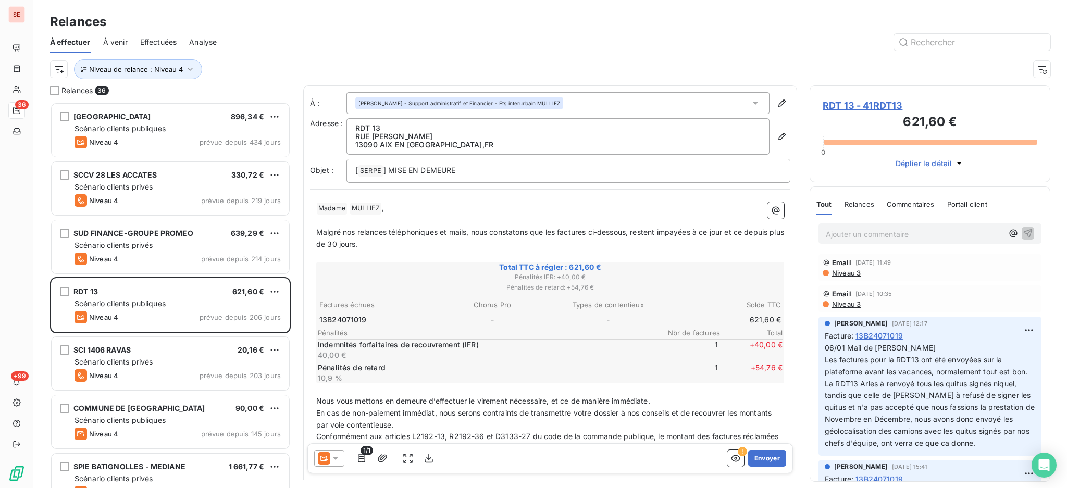
click at [892, 104] on span "RDT 13 - 41RDT13" at bounding box center [930, 106] width 215 height 14
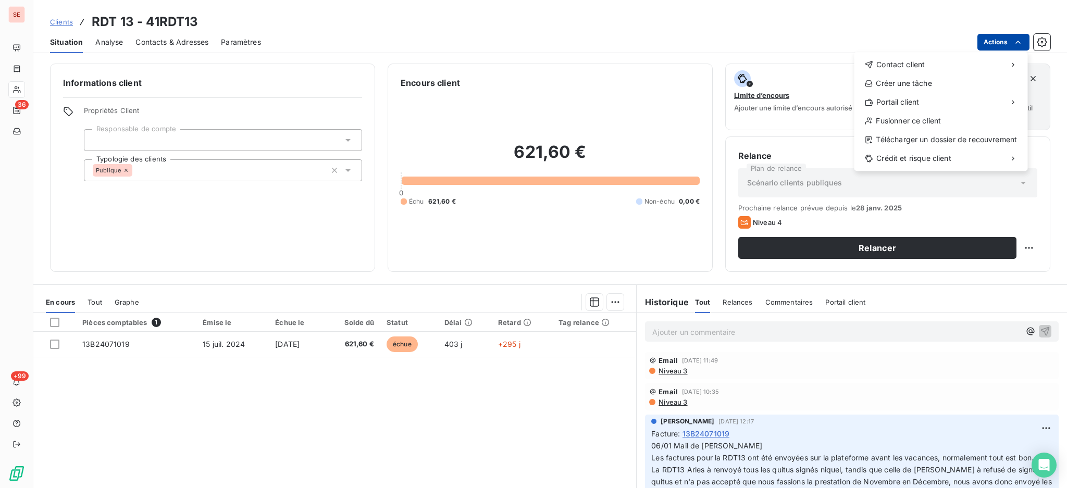
click at [994, 41] on html "SE 36 +99 Clients RDT 13 - 41RDT13 Situation Analyse Contacts & Adresses Paramè…" at bounding box center [533, 244] width 1067 height 488
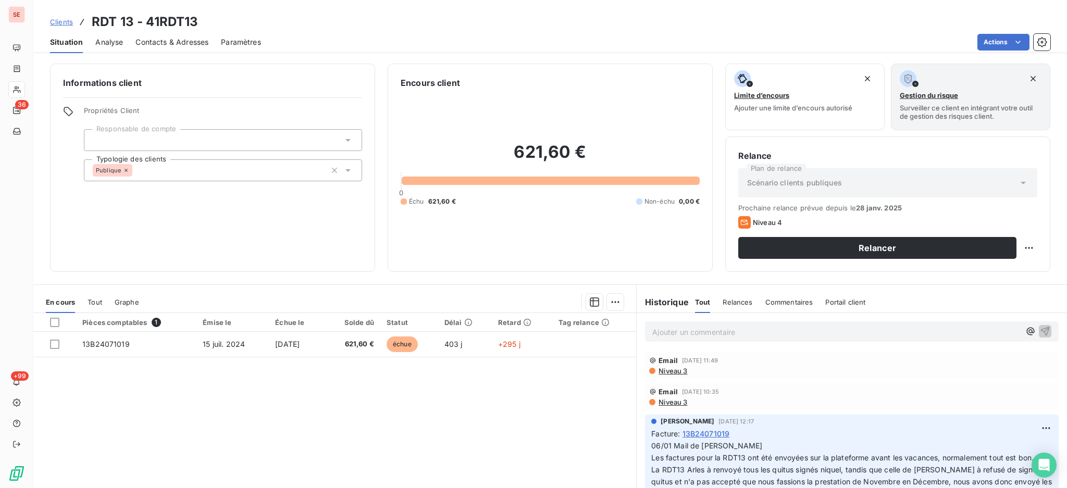
click at [339, 345] on html "SE 36 +99 Clients RDT 13 - 41RDT13 Situation Analyse Contacts & Adresses Paramè…" at bounding box center [533, 244] width 1067 height 488
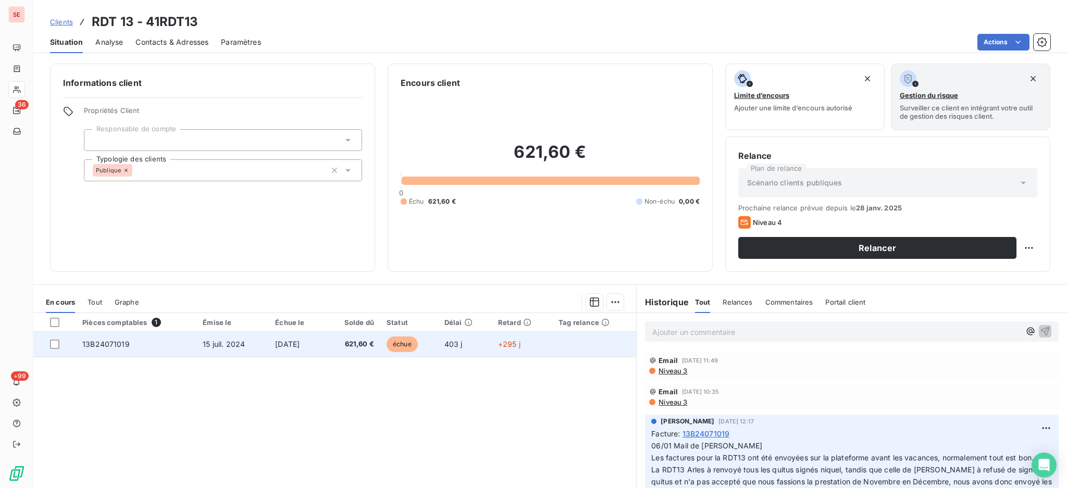
click at [321, 346] on td "[DATE]" at bounding box center [296, 344] width 55 height 25
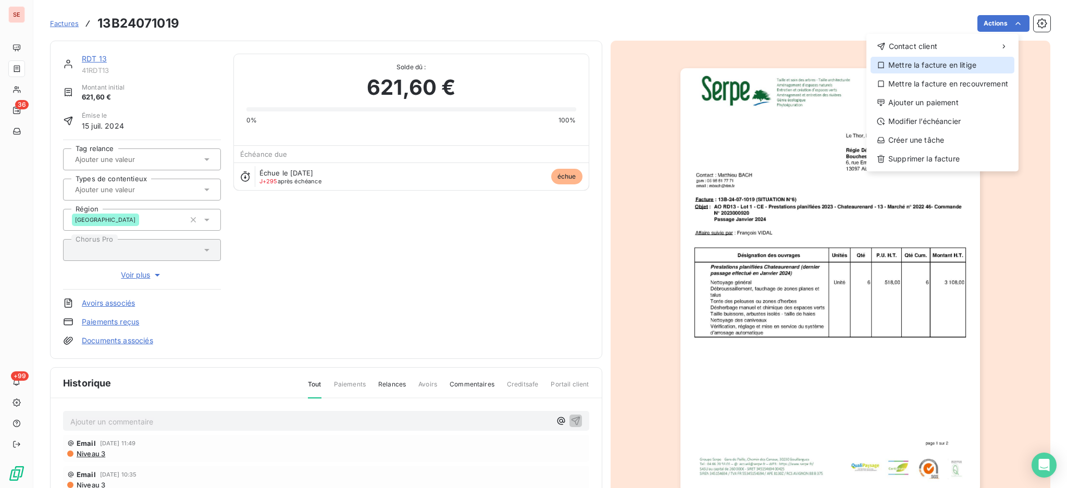
click at [955, 65] on div "Mettre la facture en litige" at bounding box center [943, 65] width 144 height 17
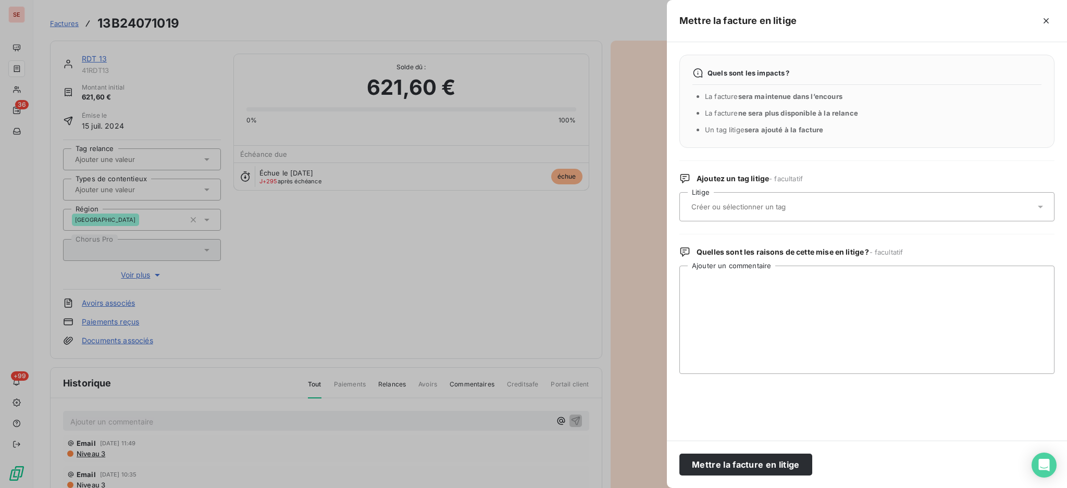
click at [1039, 206] on icon at bounding box center [1040, 207] width 5 height 3
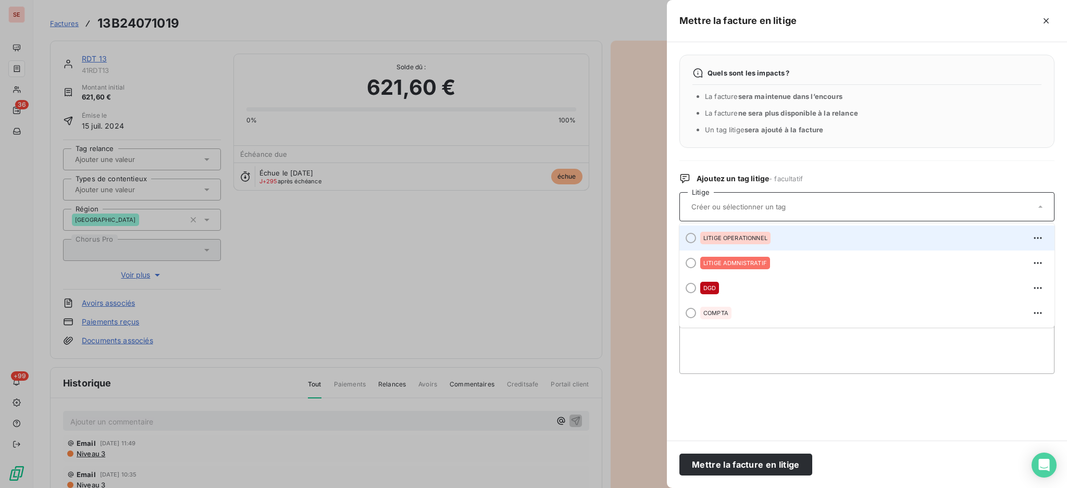
click at [787, 245] on div "LITIGE OPERATIONNEL" at bounding box center [874, 238] width 346 height 17
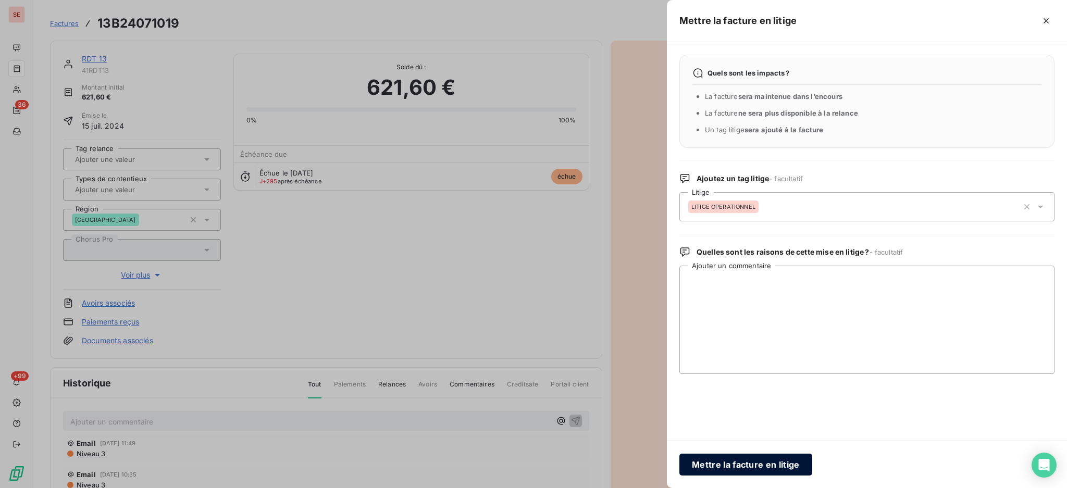
click at [777, 465] on button "Mettre la facture en litige" at bounding box center [746, 465] width 133 height 22
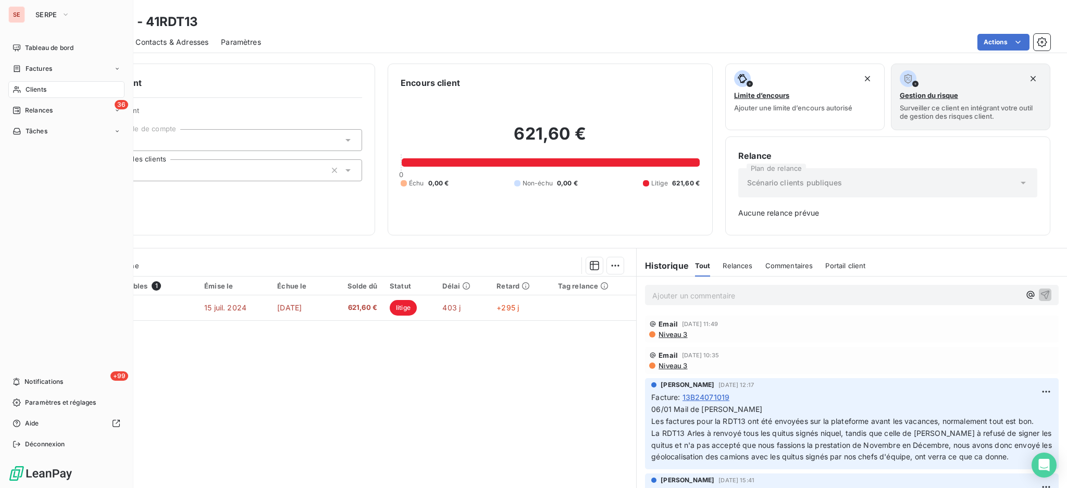
click at [42, 107] on span "Relances" at bounding box center [39, 110] width 28 height 9
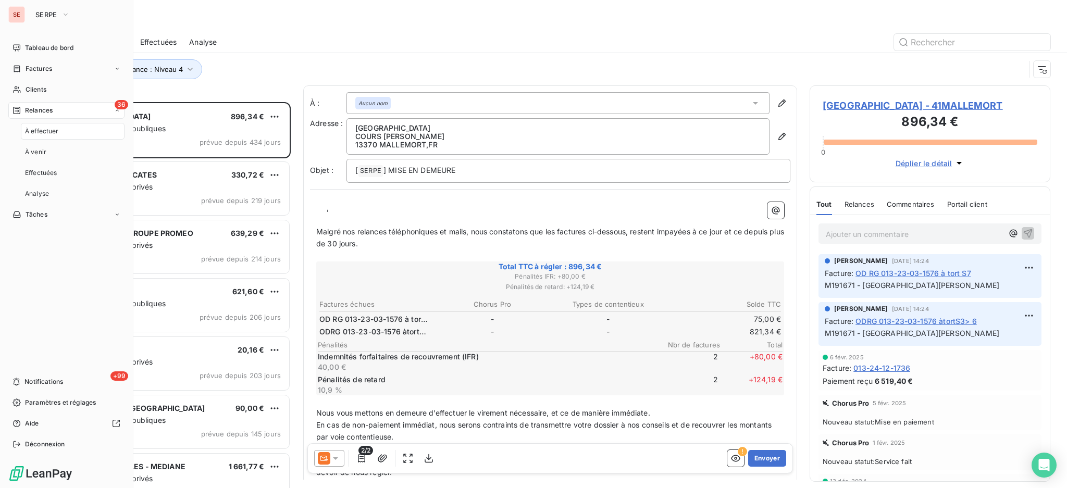
scroll to position [376, 230]
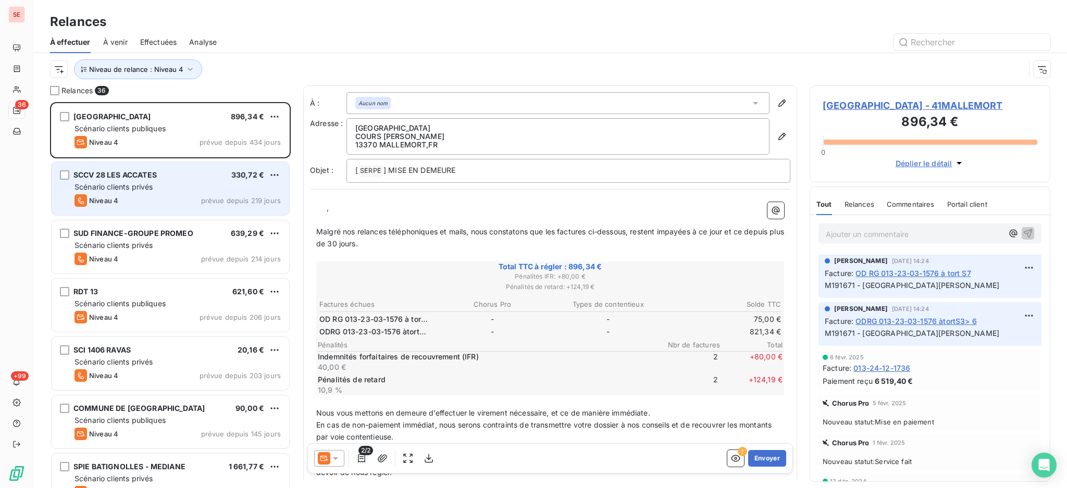
click at [166, 189] on div "Scénario clients privés" at bounding box center [178, 187] width 206 height 10
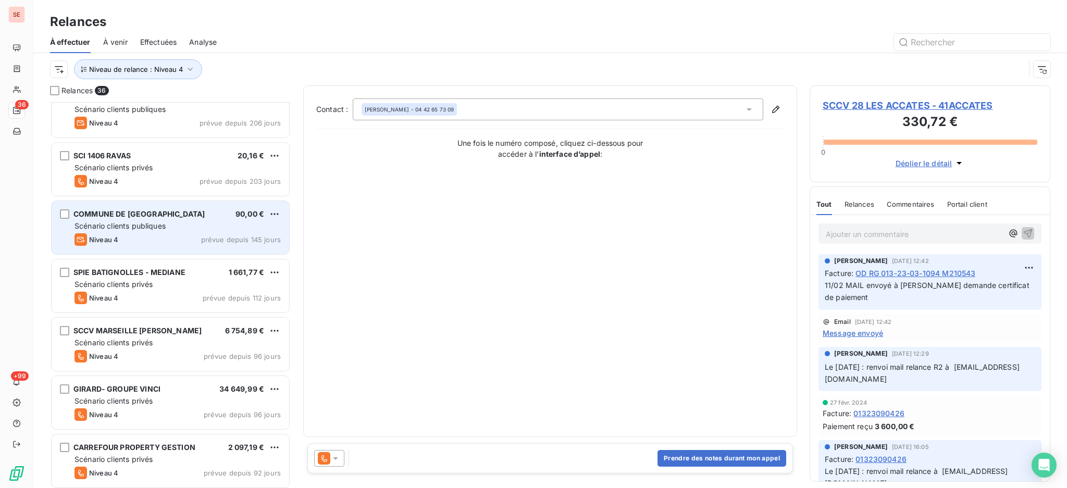
scroll to position [278, 0]
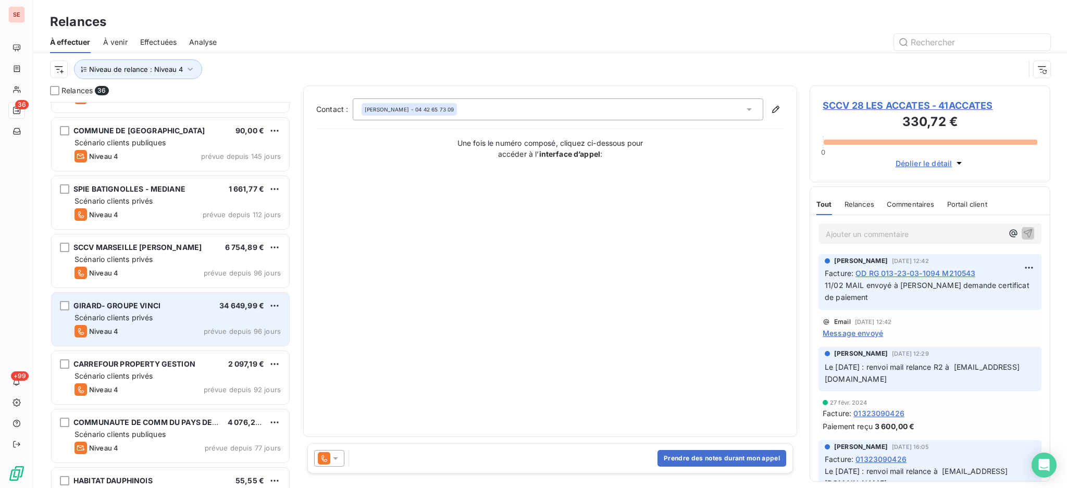
click at [168, 311] on div "GIRARD- GROUPE VINCI 34 649,99 € Scénario clients privés Niveau 4 prévue depuis…" at bounding box center [171, 319] width 238 height 53
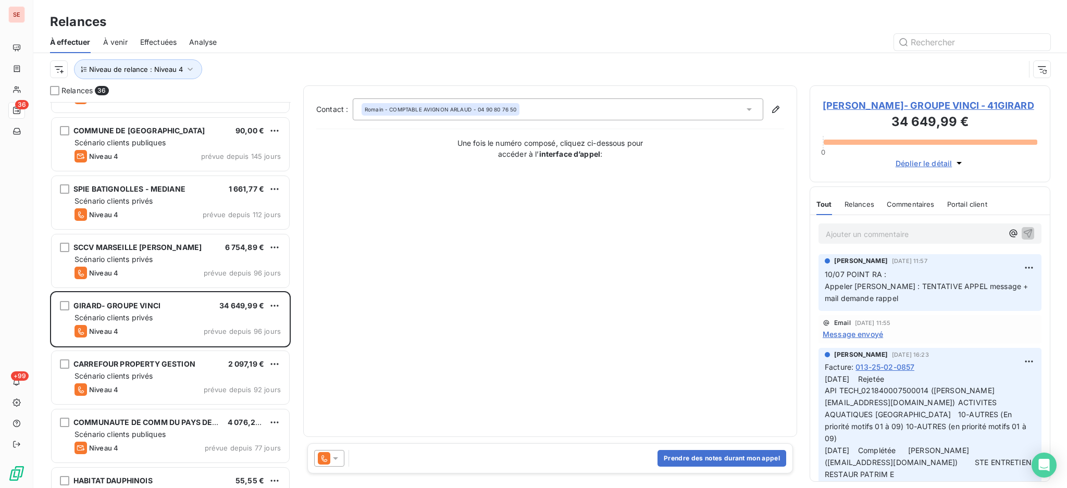
click at [911, 99] on span "[PERSON_NAME]- GROUPE VINCI - 41GIRARD" at bounding box center [930, 106] width 215 height 14
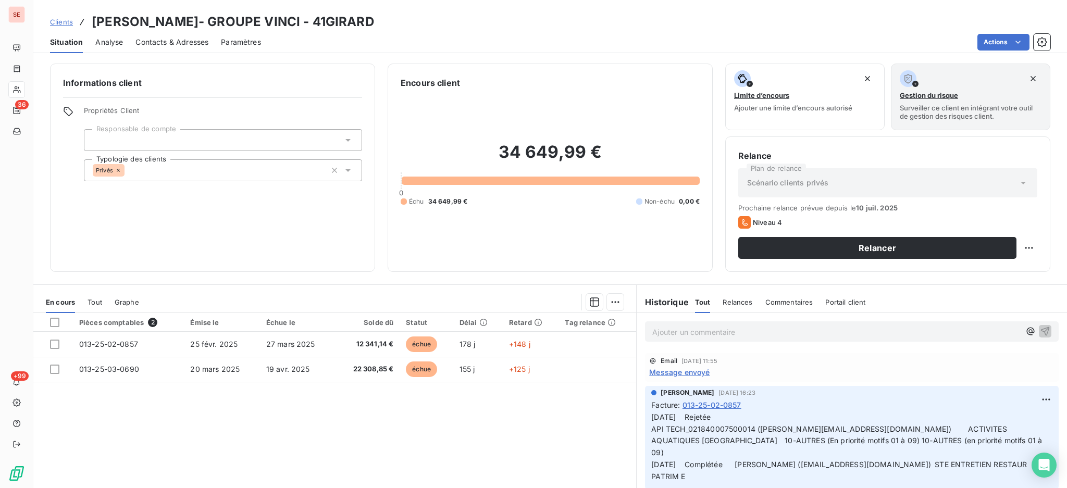
scroll to position [69, 0]
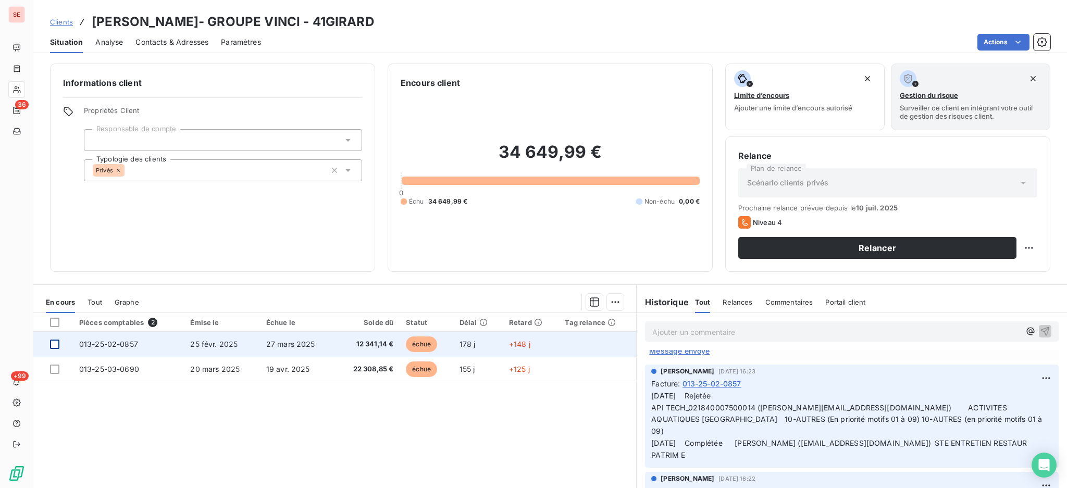
click at [55, 345] on div at bounding box center [54, 344] width 9 height 9
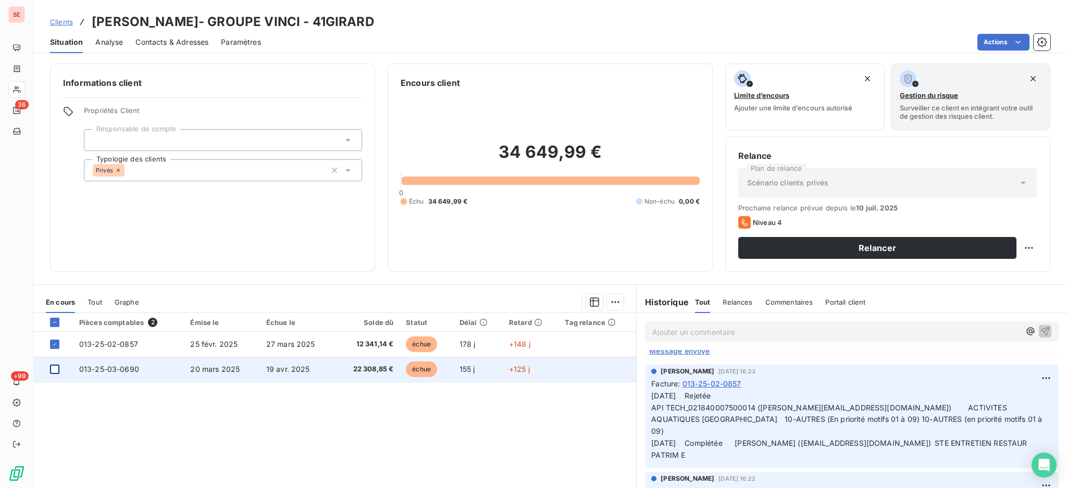
click at [56, 369] on div at bounding box center [54, 369] width 9 height 9
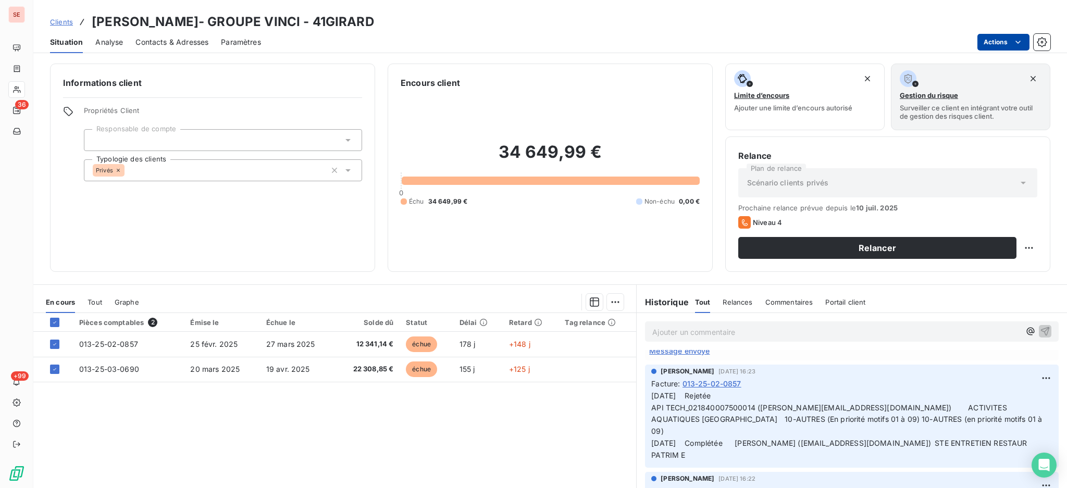
click at [998, 41] on html "SE 36 +99 Clients [PERSON_NAME]- GROUPE VINCI - 41GIRARD Situation Analyse Cont…" at bounding box center [533, 244] width 1067 height 488
click at [609, 299] on html "SE 36 +99 Clients [PERSON_NAME]- GROUPE VINCI - 41GIRARD Situation Analyse Cont…" at bounding box center [533, 244] width 1067 height 488
click at [610, 304] on html "SE 36 +99 Clients [PERSON_NAME]- GROUPE VINCI - 41GIRARD Situation Analyse Cont…" at bounding box center [533, 244] width 1067 height 488
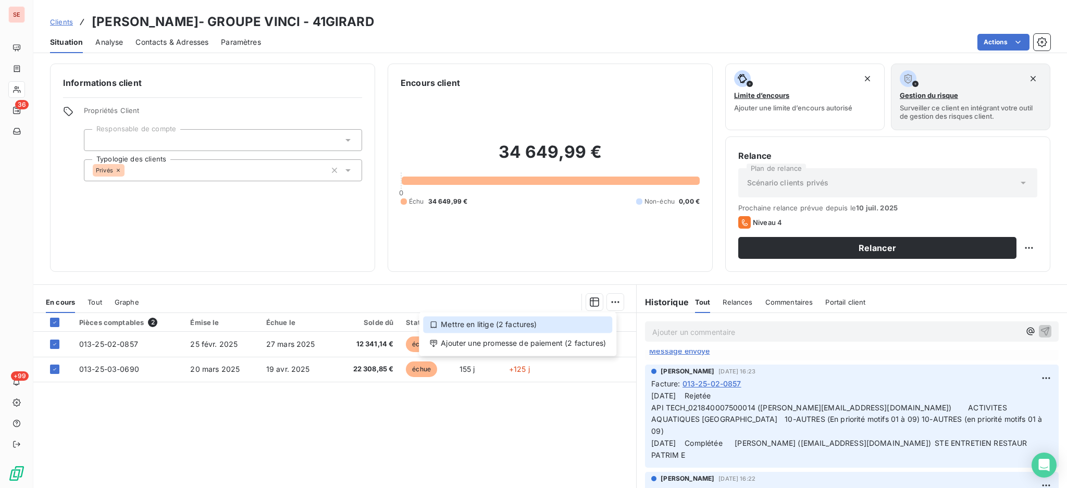
click at [538, 327] on div "Mettre en litige (2 factures)" at bounding box center [517, 324] width 189 height 17
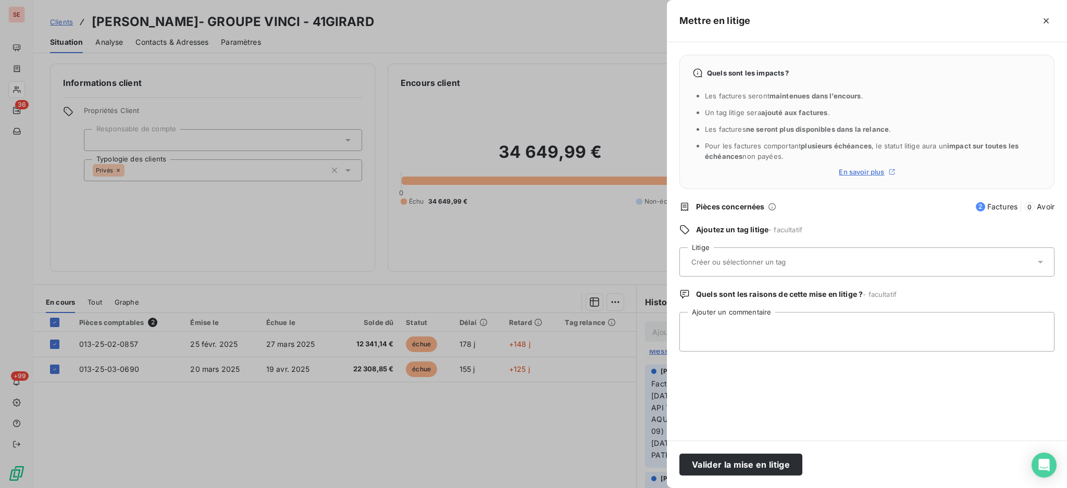
click at [1043, 260] on icon at bounding box center [1041, 262] width 10 height 10
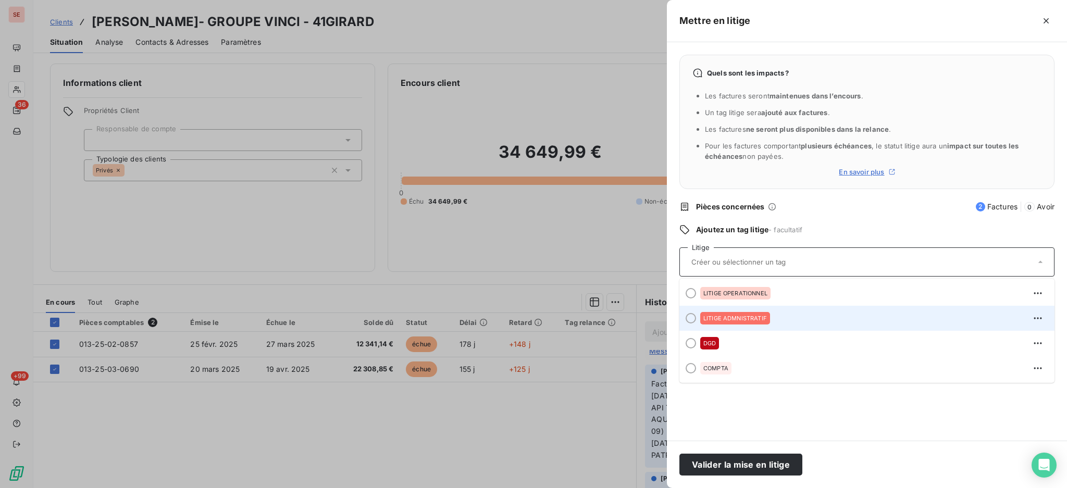
click at [691, 315] on div at bounding box center [691, 318] width 10 height 10
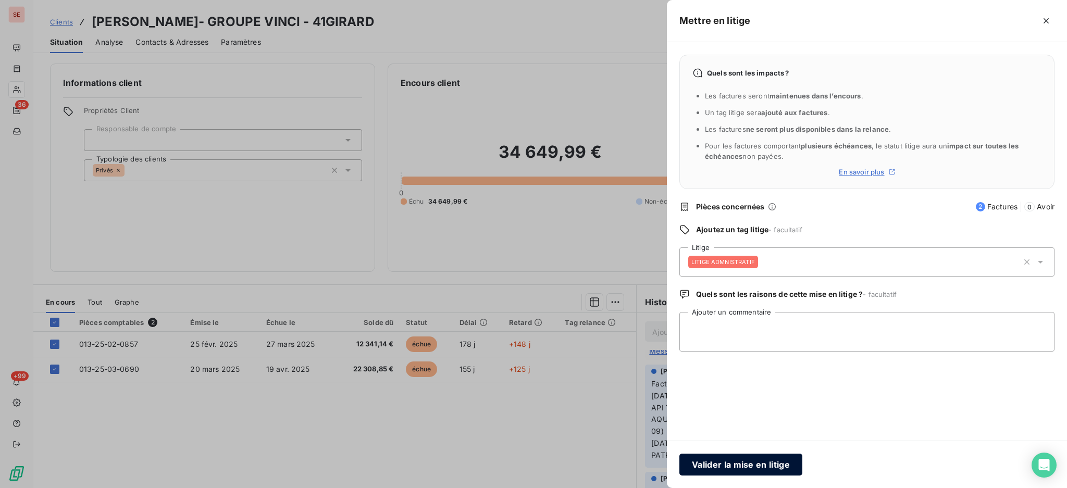
click at [751, 461] on button "Valider la mise en litige" at bounding box center [741, 465] width 123 height 22
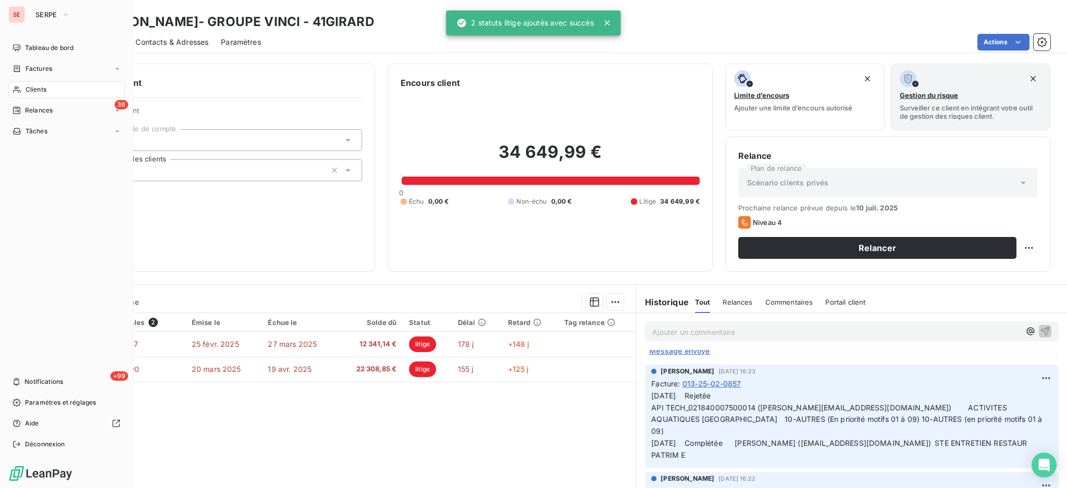
click at [36, 83] on div "Clients" at bounding box center [66, 89] width 116 height 17
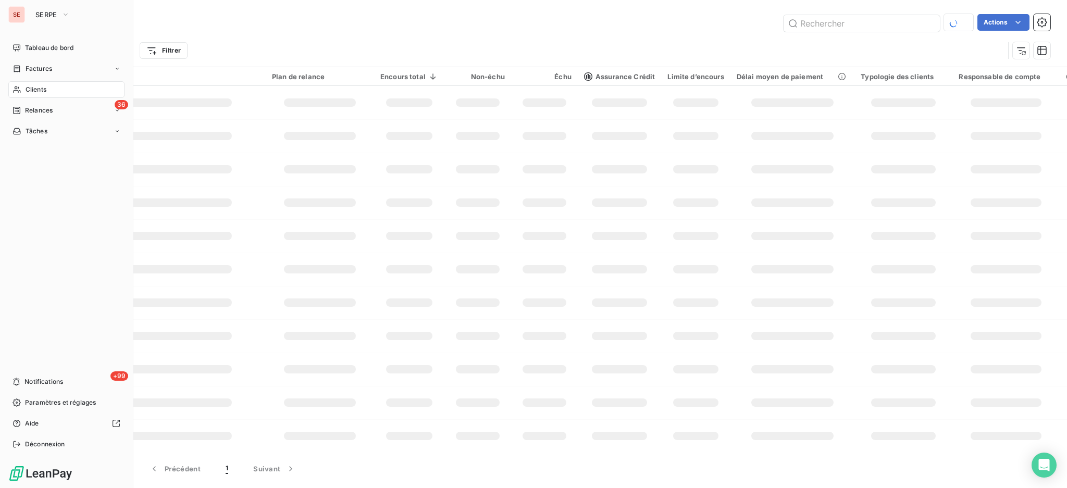
click at [37, 112] on span "Relances" at bounding box center [39, 110] width 28 height 9
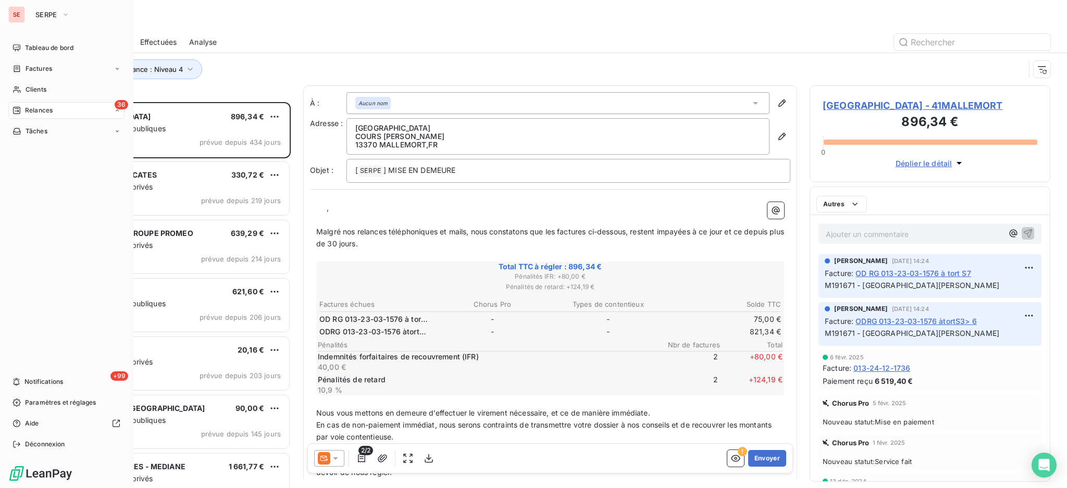
scroll to position [376, 230]
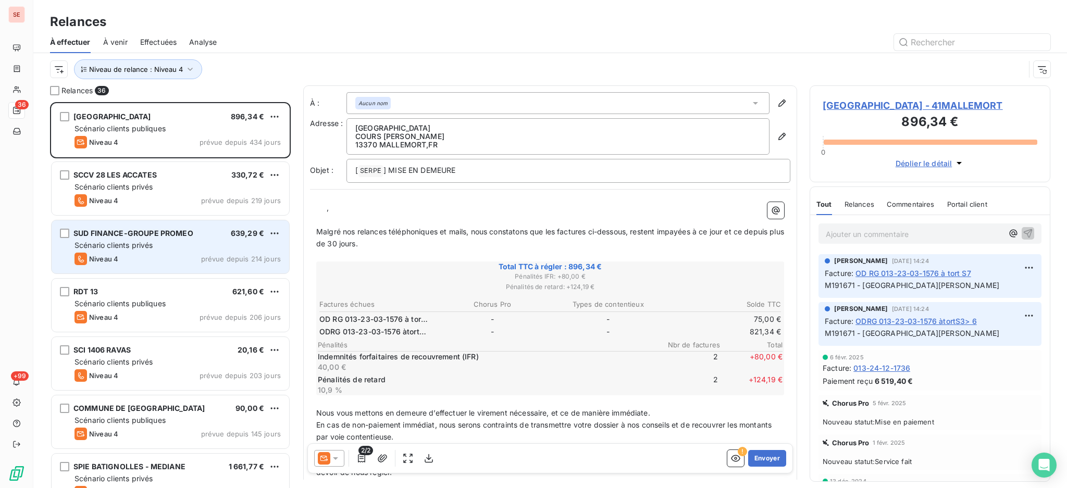
click at [178, 247] on div "Scénario clients privés" at bounding box center [178, 245] width 206 height 10
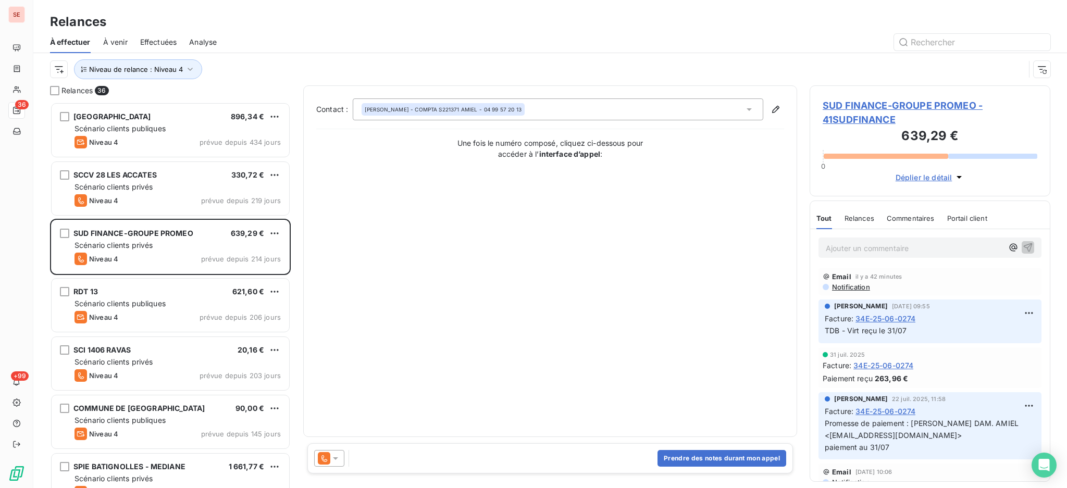
click at [335, 460] on icon at bounding box center [335, 458] width 10 height 10
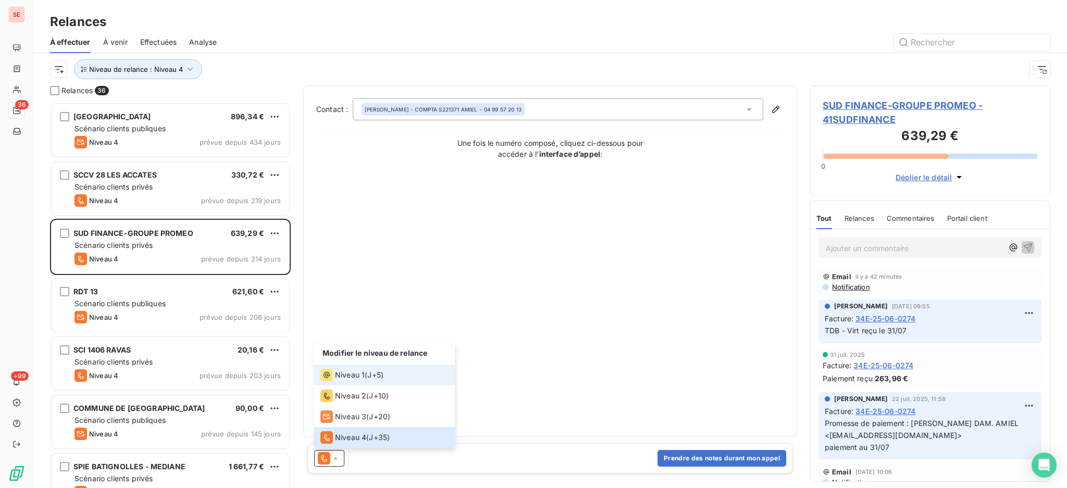
click at [352, 380] on span "Niveau 1" at bounding box center [350, 375] width 30 height 10
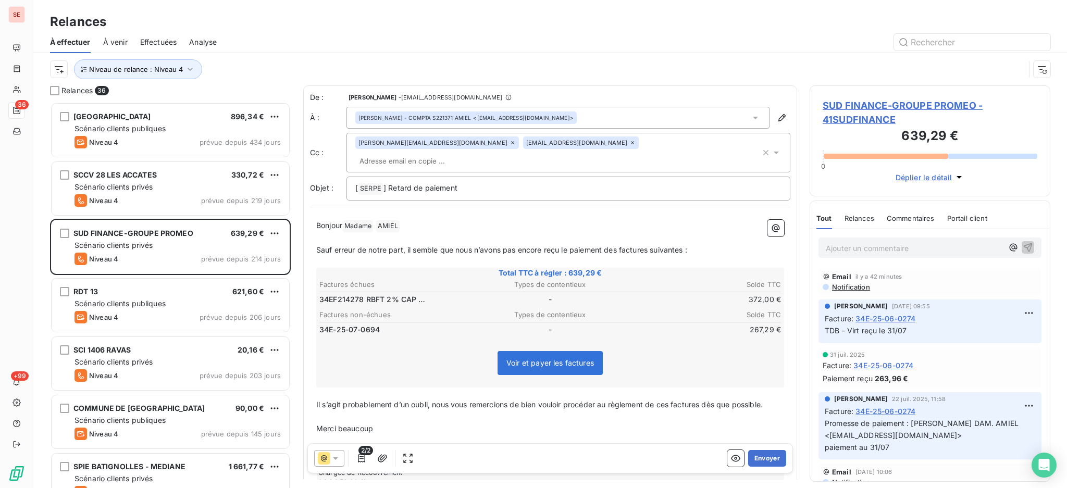
click at [901, 105] on span "SUD FINANCE-GROUPE PROMEO - 41SUDFINANCE" at bounding box center [930, 113] width 215 height 28
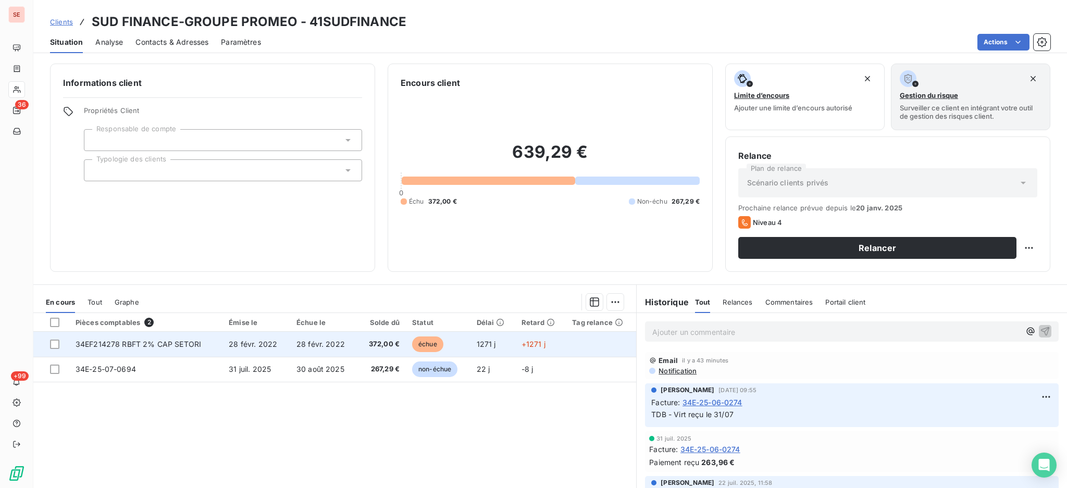
click at [271, 342] on span "28 févr. 2022" at bounding box center [253, 344] width 48 height 9
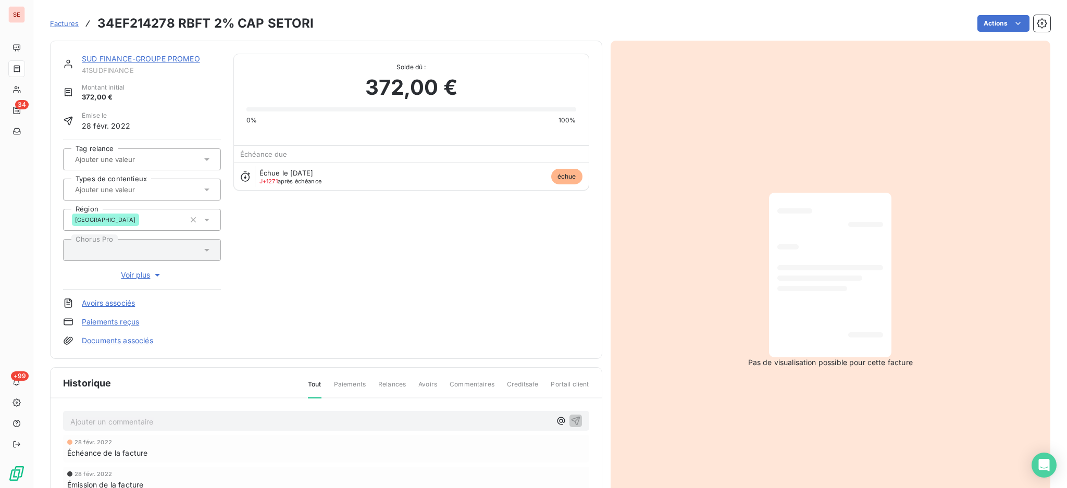
click at [207, 416] on p "Ajouter un commentaire ﻿" at bounding box center [310, 421] width 481 height 13
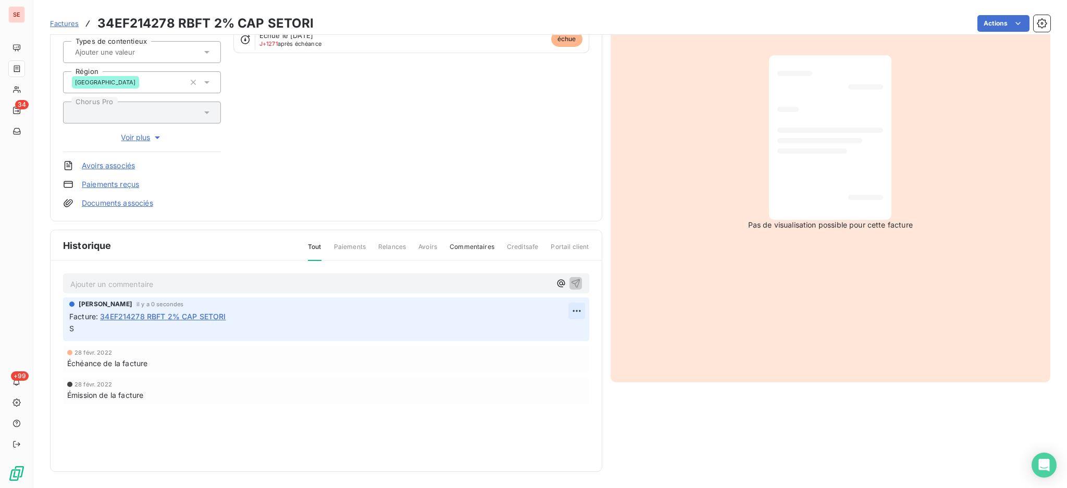
click at [569, 308] on html "SE 34 +99 Factures 34EF214278 RBFT 2% CAP SETORI Actions SUD FINANCE-GROUPE PRO…" at bounding box center [533, 244] width 1067 height 488
click at [540, 337] on div "Editer" at bounding box center [547, 332] width 58 height 17
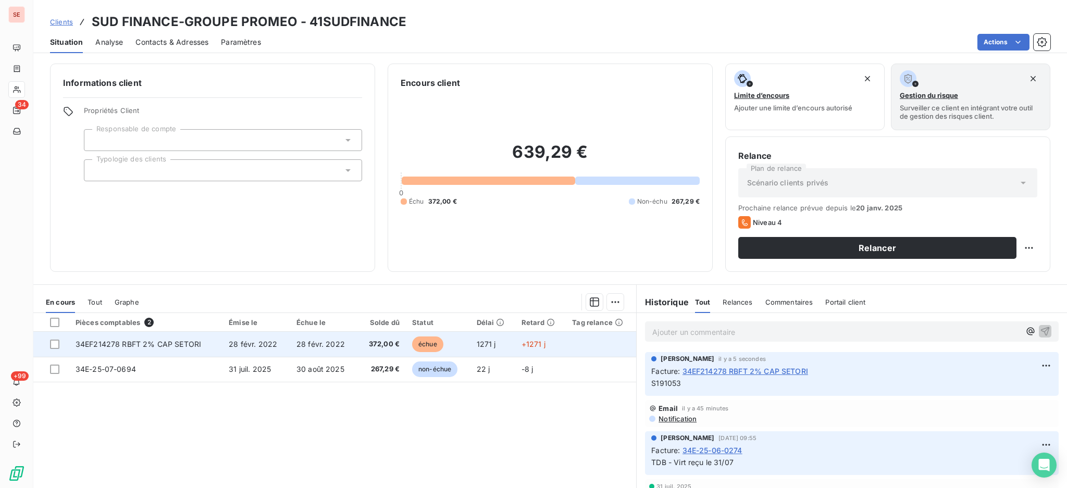
click at [364, 346] on span "372,00 €" at bounding box center [381, 344] width 35 height 10
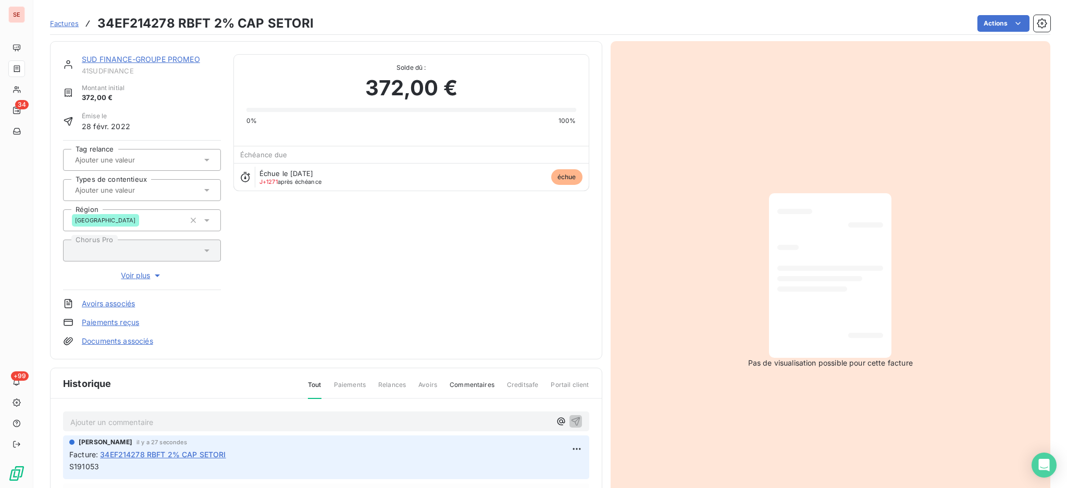
scroll to position [70, 0]
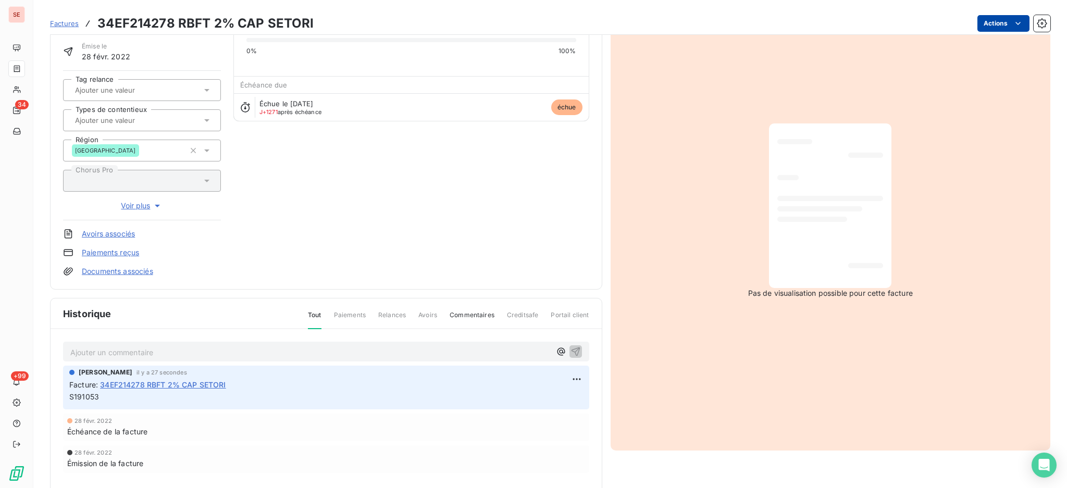
click at [980, 23] on html "SE 34 +99 Factures 34EF214278 RBFT 2% CAP SETORI Actions SUD FINANCE-GROUPE PRO…" at bounding box center [533, 244] width 1067 height 488
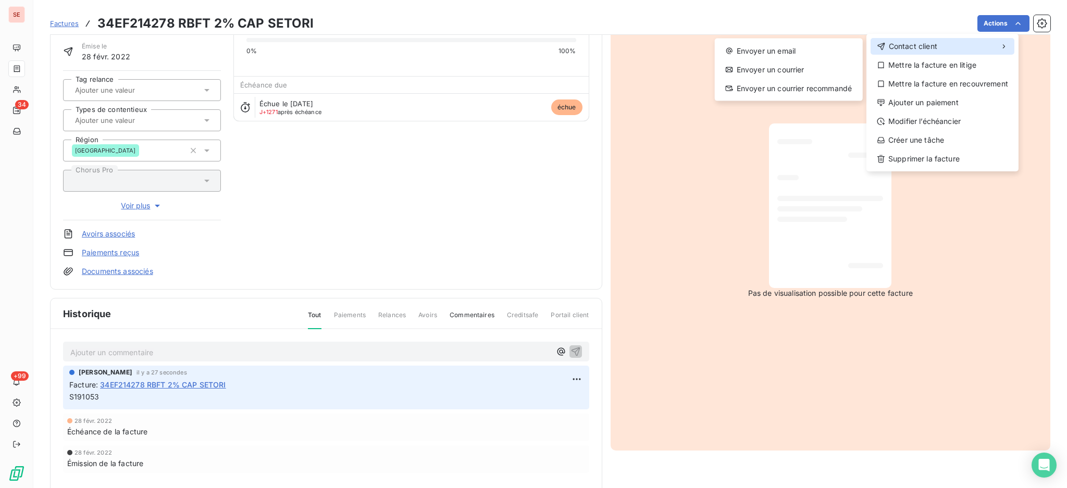
click at [904, 43] on span "Contact client" at bounding box center [913, 46] width 48 height 10
click at [802, 54] on div "Envoyer un email" at bounding box center [789, 51] width 140 height 17
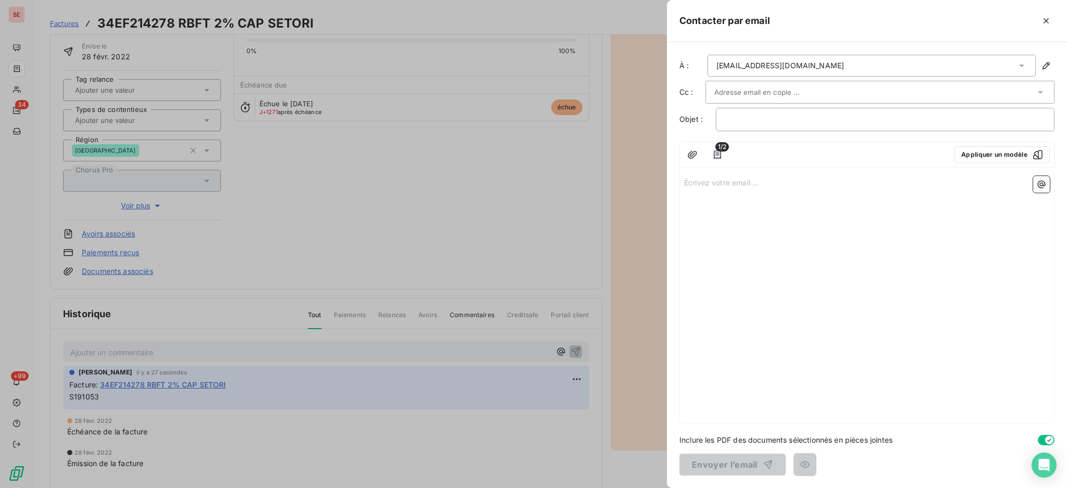
click at [1022, 62] on icon at bounding box center [1022, 65] width 10 height 10
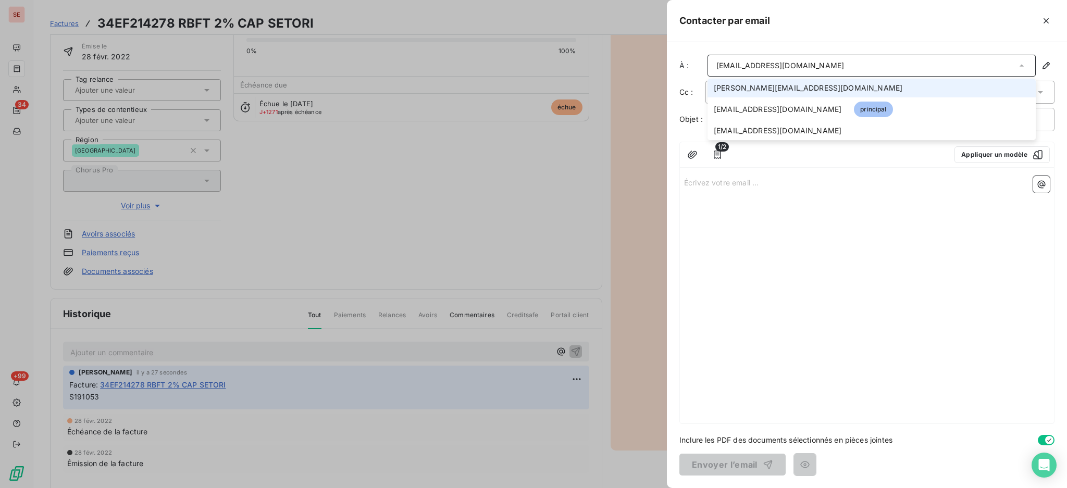
click at [1022, 62] on icon at bounding box center [1022, 65] width 10 height 10
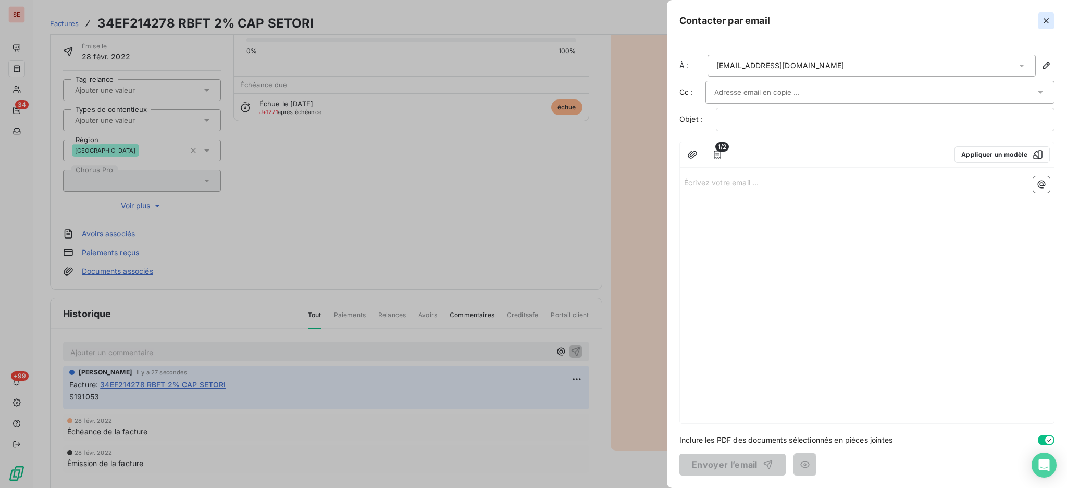
click at [1043, 16] on icon "button" at bounding box center [1046, 21] width 10 height 10
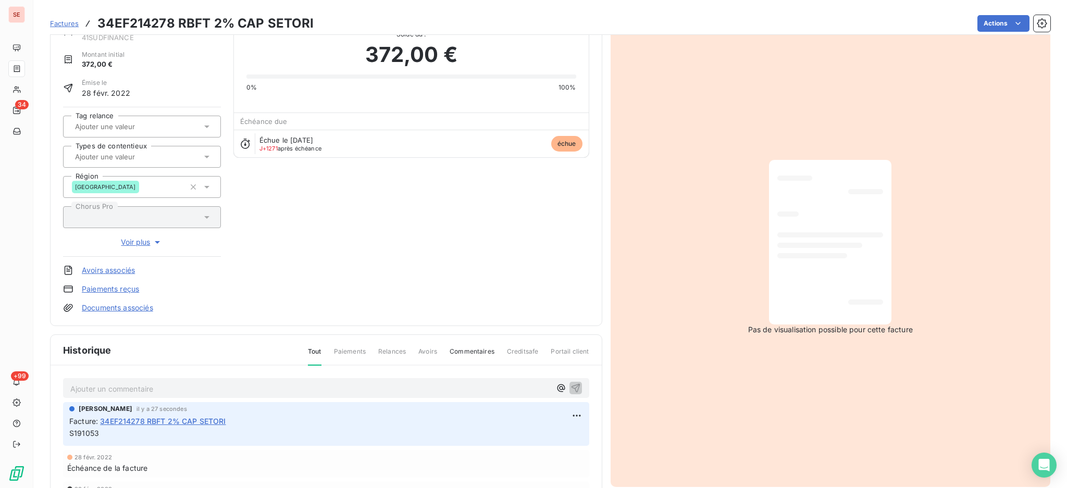
scroll to position [0, 0]
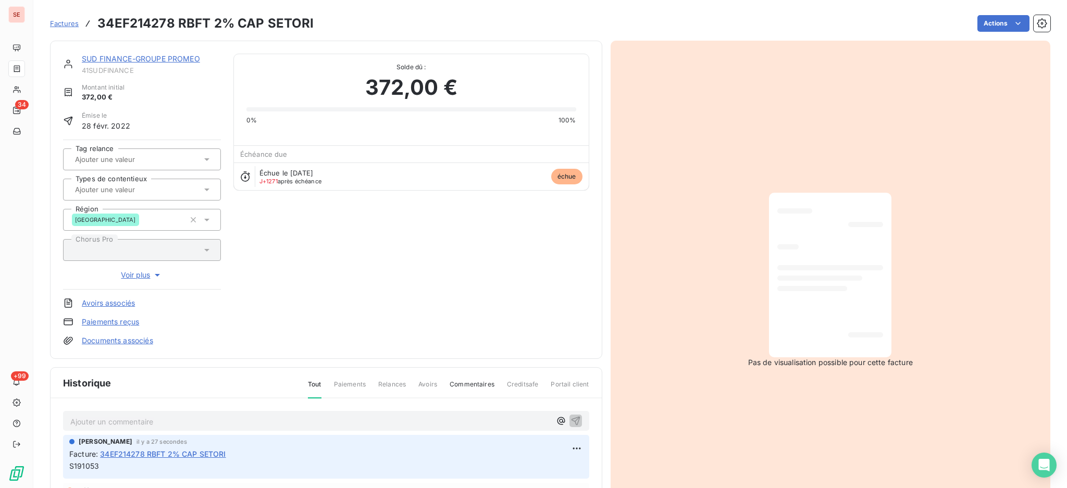
click at [161, 60] on link "SUD FINANCE-GROUPE PROMEO" at bounding box center [141, 58] width 118 height 9
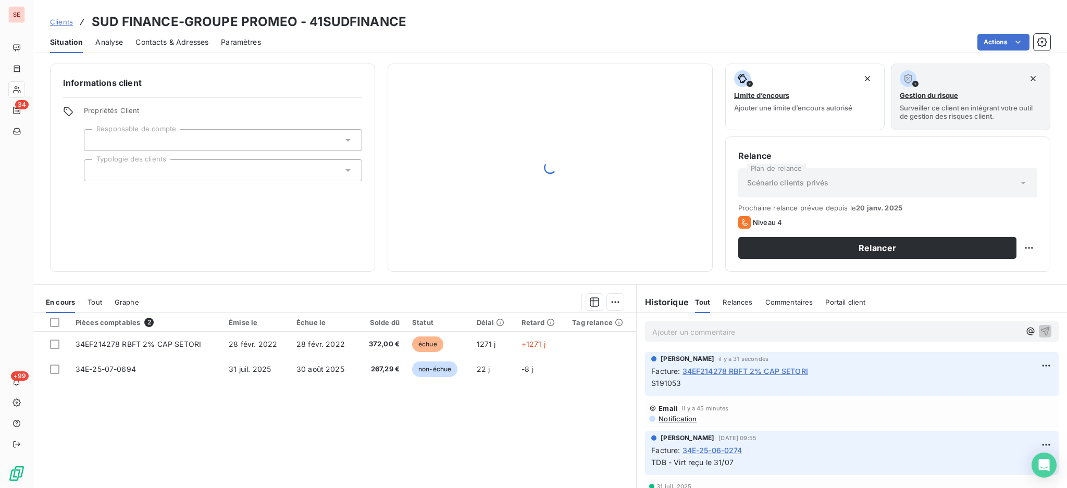
click at [190, 44] on span "Contacts & Adresses" at bounding box center [172, 42] width 73 height 10
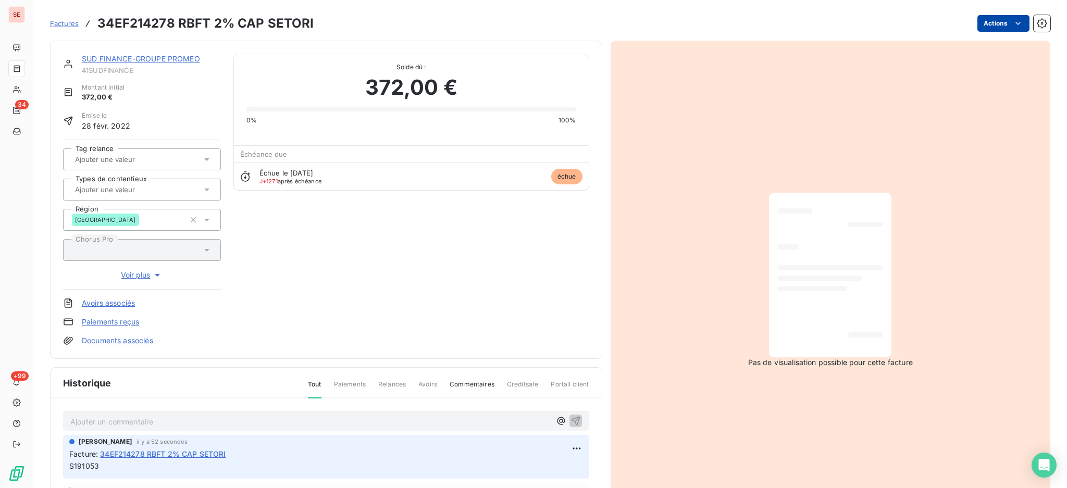
click at [991, 16] on html "SE 34 +99 Factures 34EF214278 RBFT 2% CAP SETORI Actions SUD FINANCE-GROUPE PRO…" at bounding box center [533, 244] width 1067 height 488
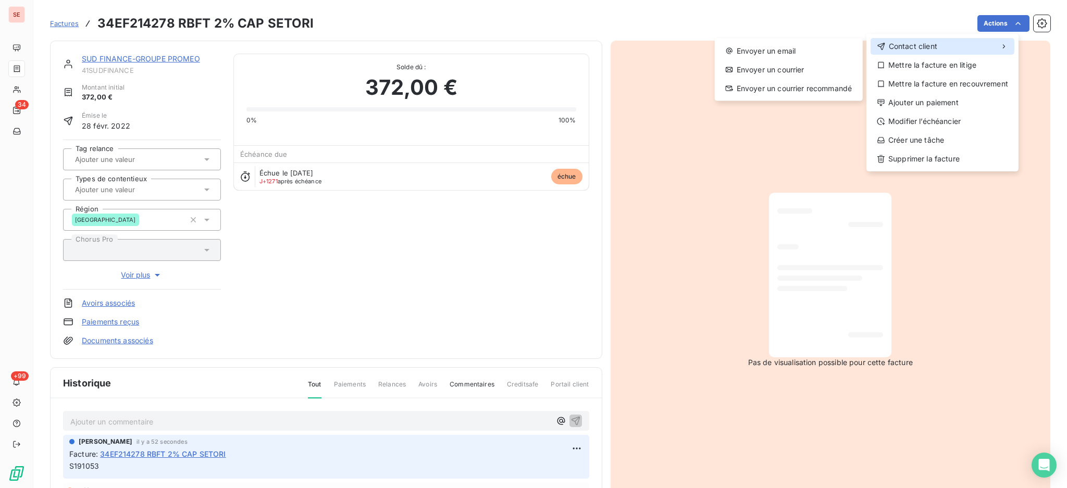
click at [922, 47] on span "Contact client" at bounding box center [913, 46] width 48 height 10
click at [761, 47] on div "Envoyer un email" at bounding box center [789, 51] width 140 height 17
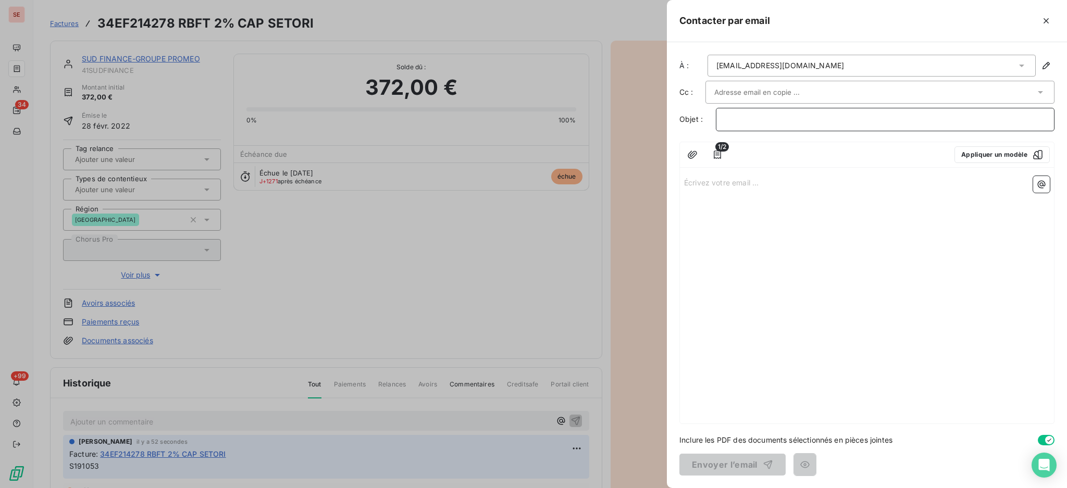
click at [1021, 122] on p "﻿" at bounding box center [885, 120] width 321 height 12
click at [685, 179] on p "Écrivez votre email ... ﻿" at bounding box center [867, 182] width 366 height 12
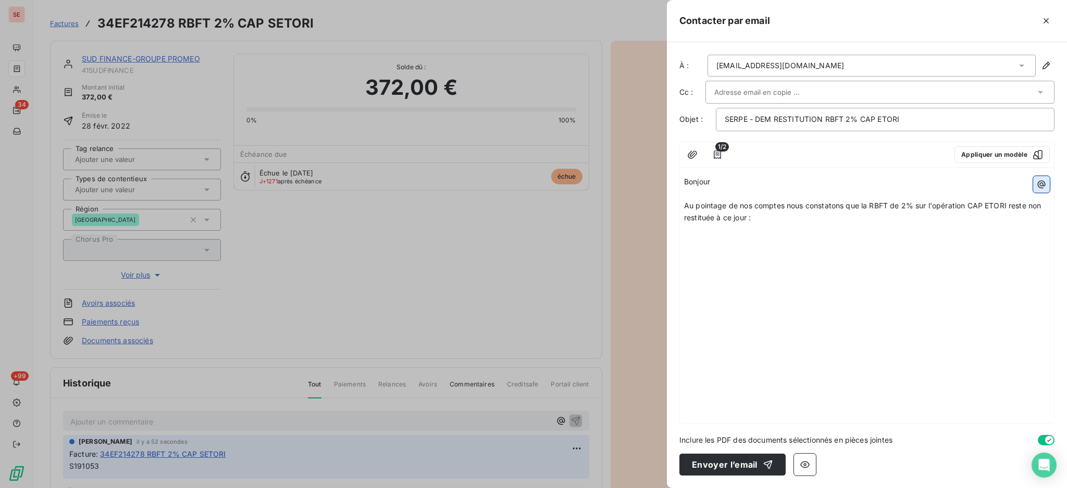
click at [1039, 179] on button "button" at bounding box center [1042, 184] width 17 height 17
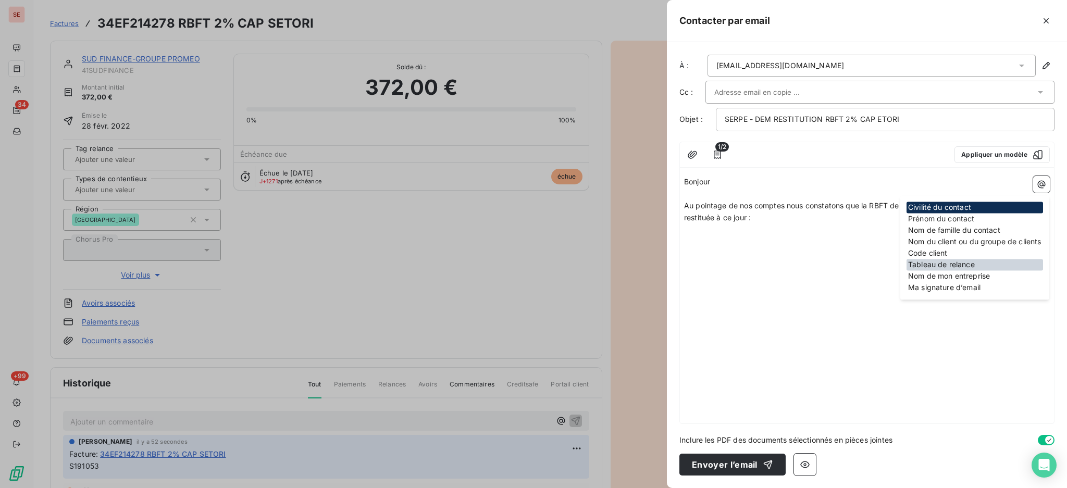
click at [953, 267] on div "Tableau de relance" at bounding box center [975, 264] width 137 height 11
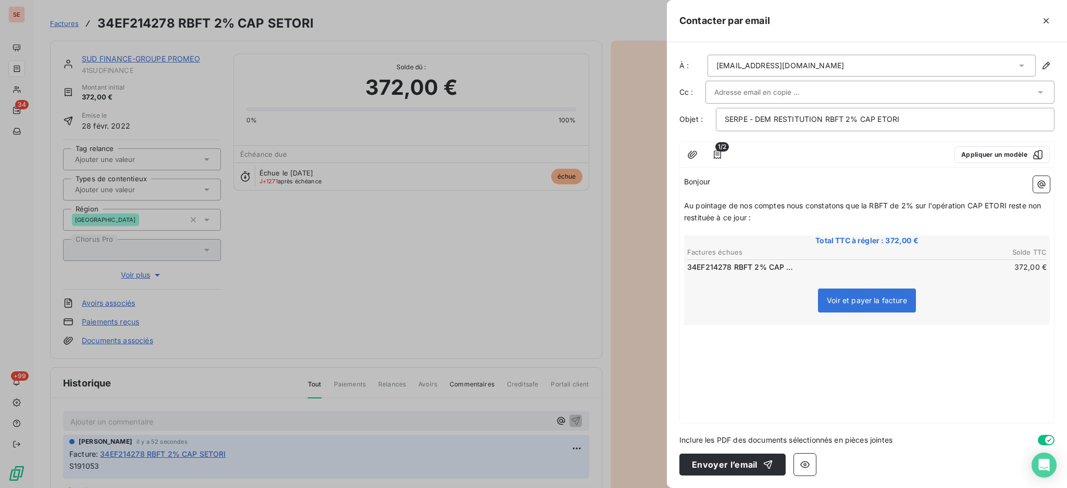
click at [706, 338] on div "Bonjour ﻿ Au pointage de nos comptes nous constatons que la RBFT de 2% sur l'op…" at bounding box center [867, 298] width 374 height 252
click at [694, 331] on p "﻿" at bounding box center [867, 331] width 366 height 12
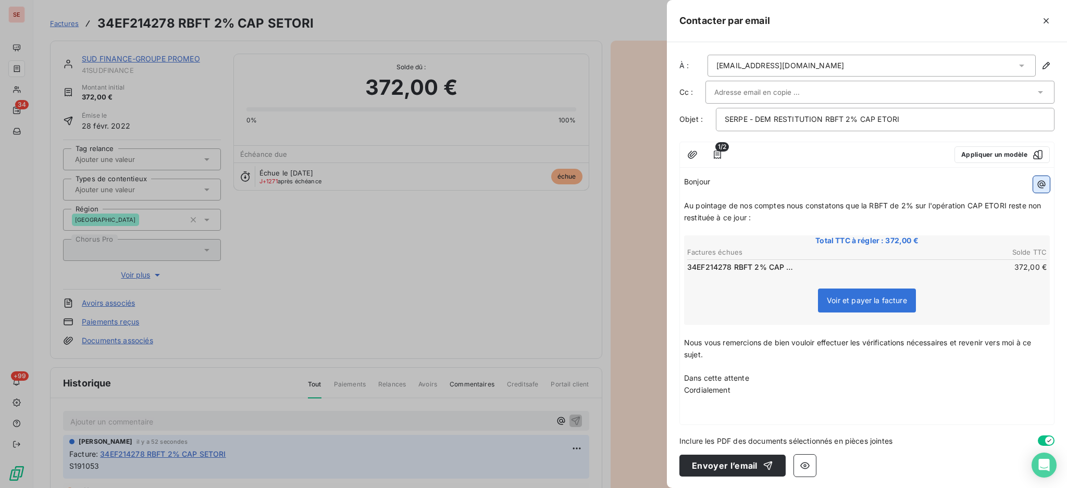
click at [1037, 182] on icon "button" at bounding box center [1042, 184] width 10 height 10
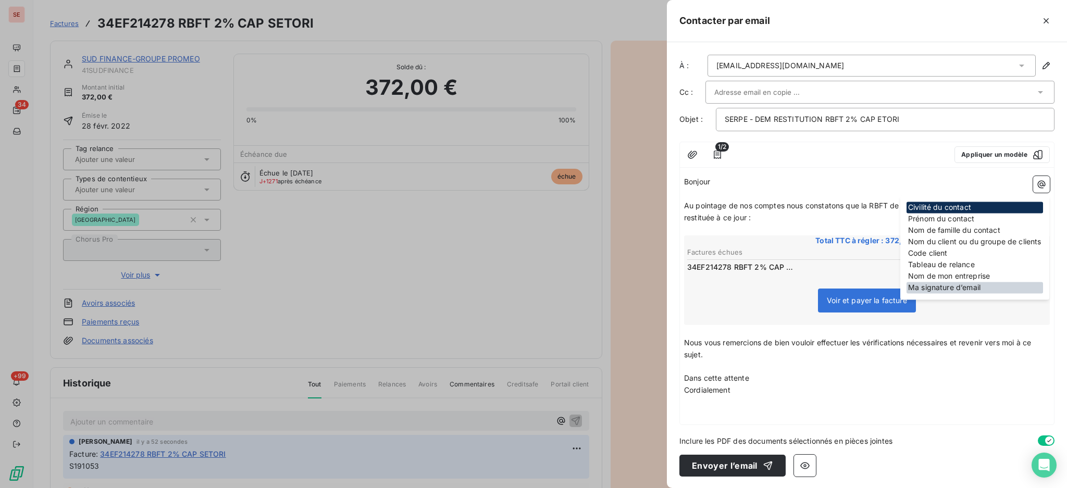
click at [978, 284] on div "Ma signature d’email" at bounding box center [975, 287] width 137 height 11
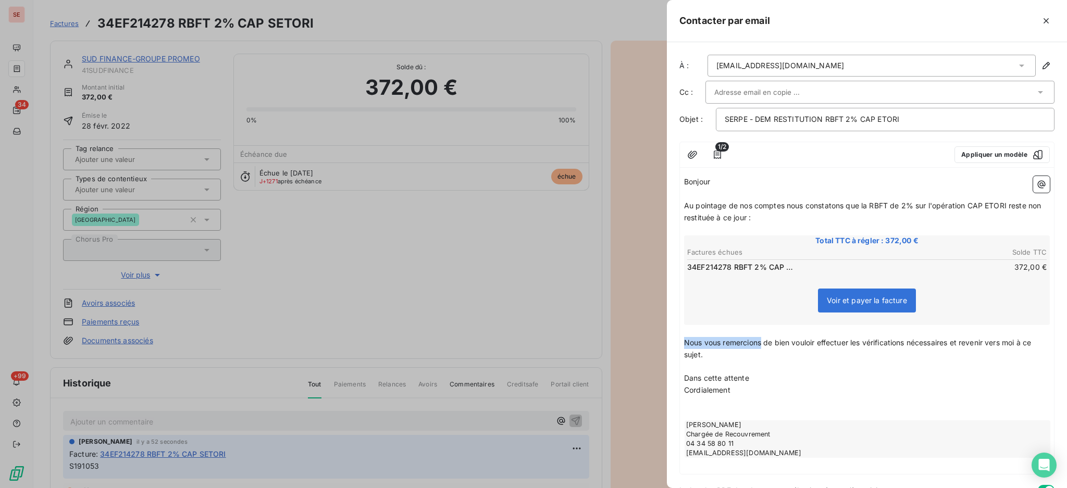
drag, startPoint x: 763, startPoint y: 342, endPoint x: 686, endPoint y: 342, distance: 77.1
click at [686, 342] on span "Nous vous remercions de bien vouloir effectuer les vérifications nécessaires et…" at bounding box center [858, 348] width 349 height 21
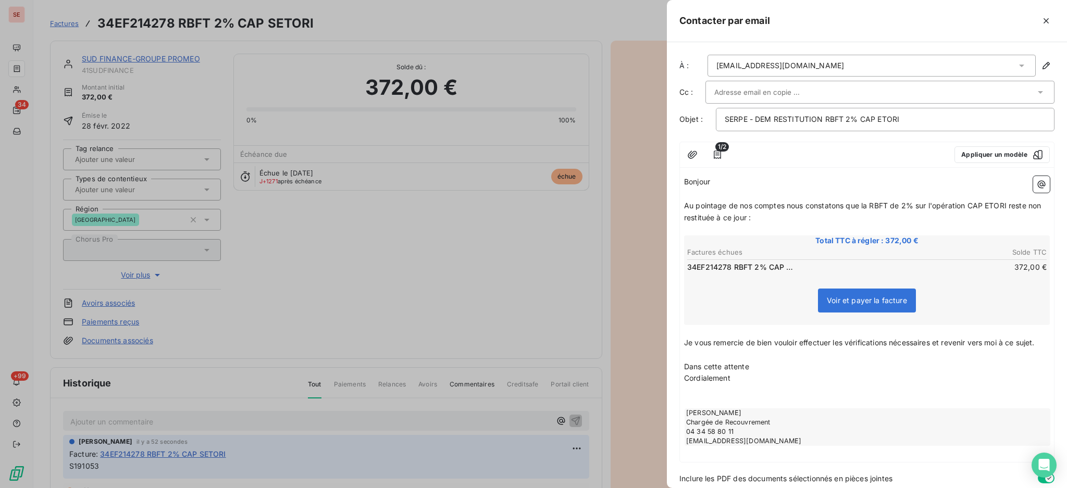
scroll to position [48, 0]
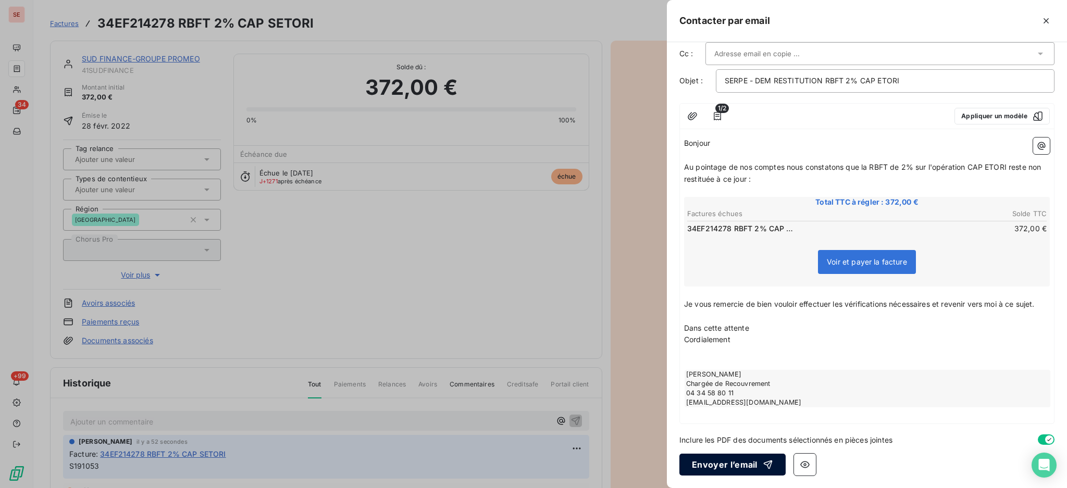
click at [726, 466] on button "Envoyer l’email" at bounding box center [733, 465] width 106 height 22
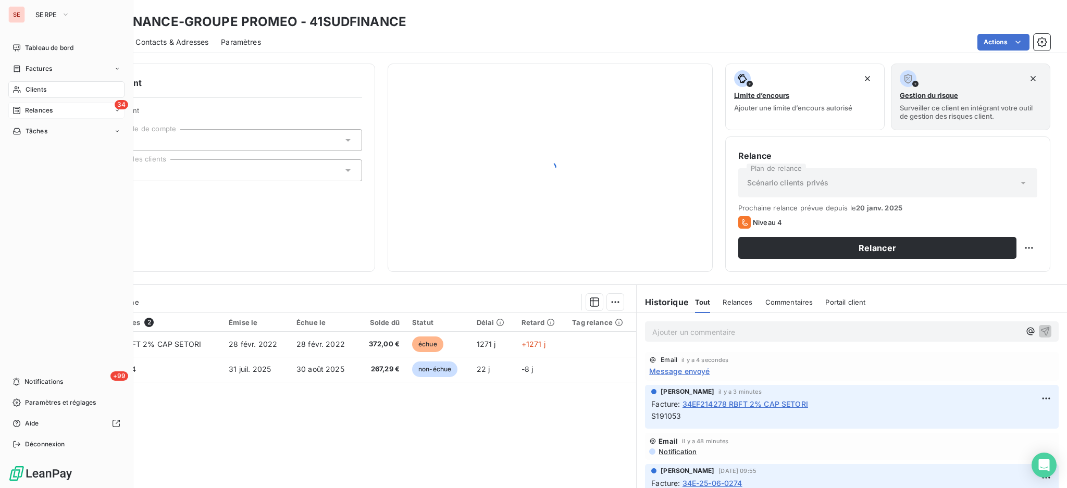
click at [38, 108] on span "Relances" at bounding box center [39, 110] width 28 height 9
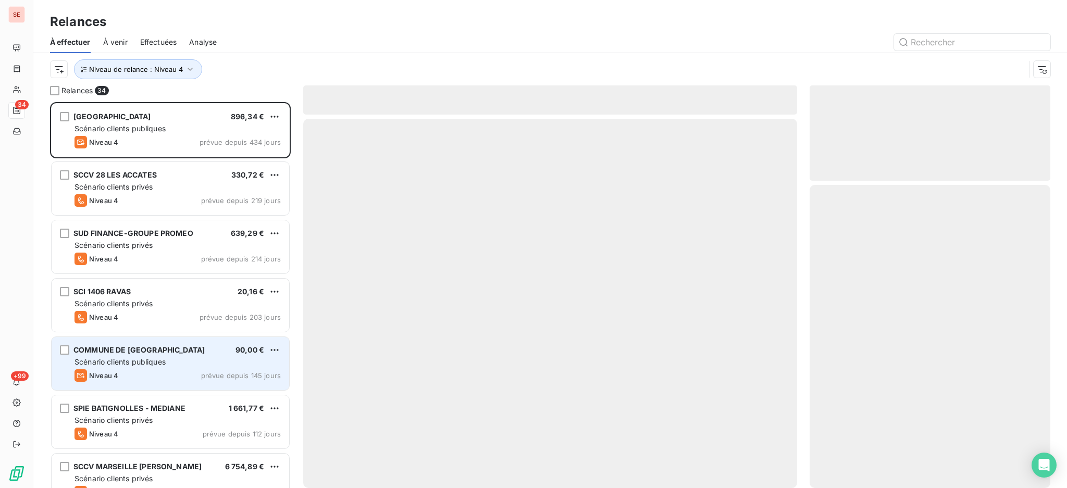
scroll to position [376, 230]
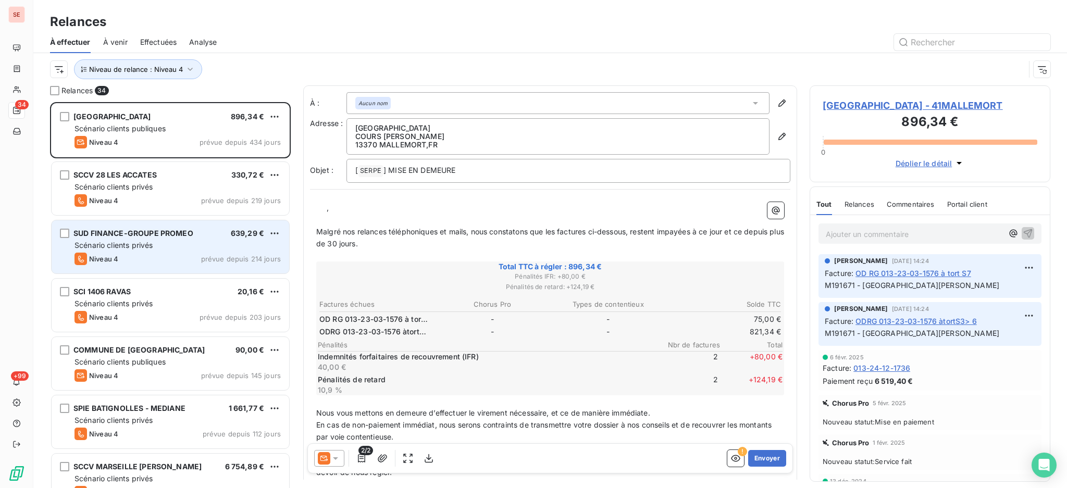
click at [165, 248] on div "Scénario clients privés" at bounding box center [178, 245] width 206 height 10
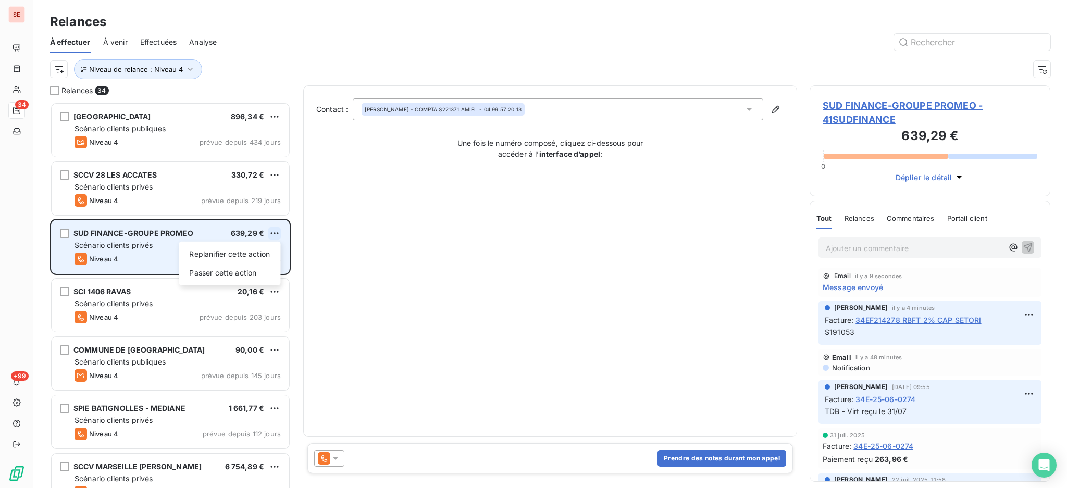
click at [274, 233] on html "SE 34 +99 Relances À effectuer À venir Effectuées Analyse Niveau de relance : N…" at bounding box center [533, 244] width 1067 height 488
click at [229, 275] on div "Passer cette action" at bounding box center [229, 273] width 93 height 17
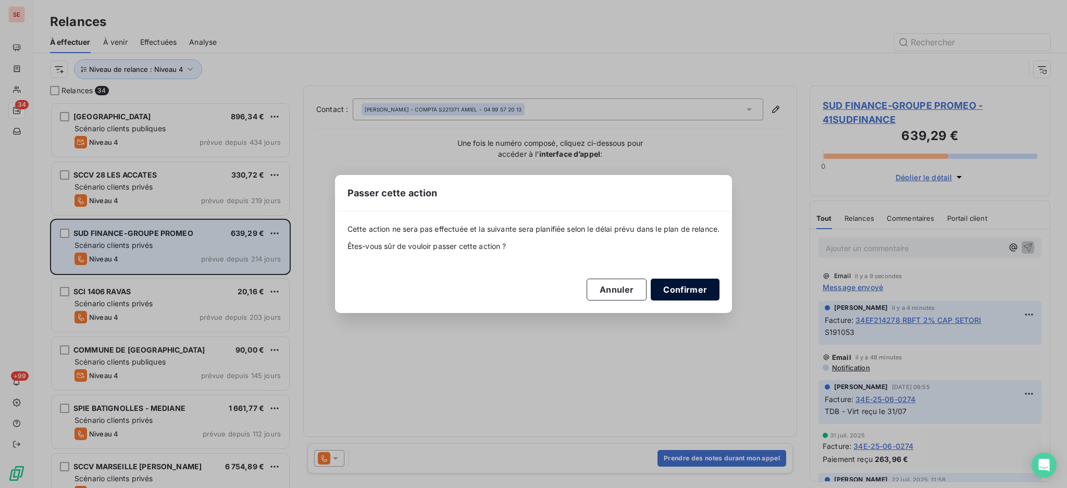
click at [695, 289] on button "Confirmer" at bounding box center [685, 290] width 69 height 22
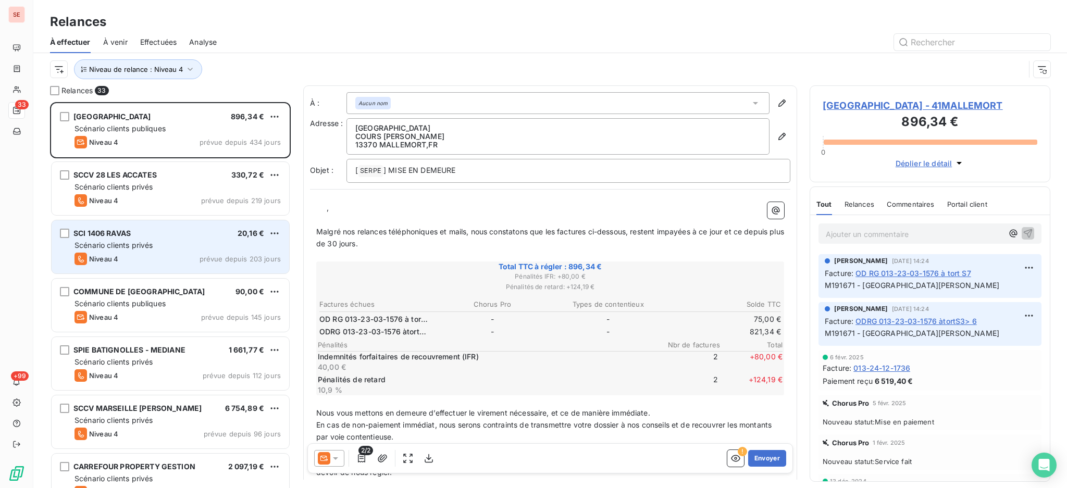
click at [124, 243] on span "Scénario clients privés" at bounding box center [114, 245] width 78 height 9
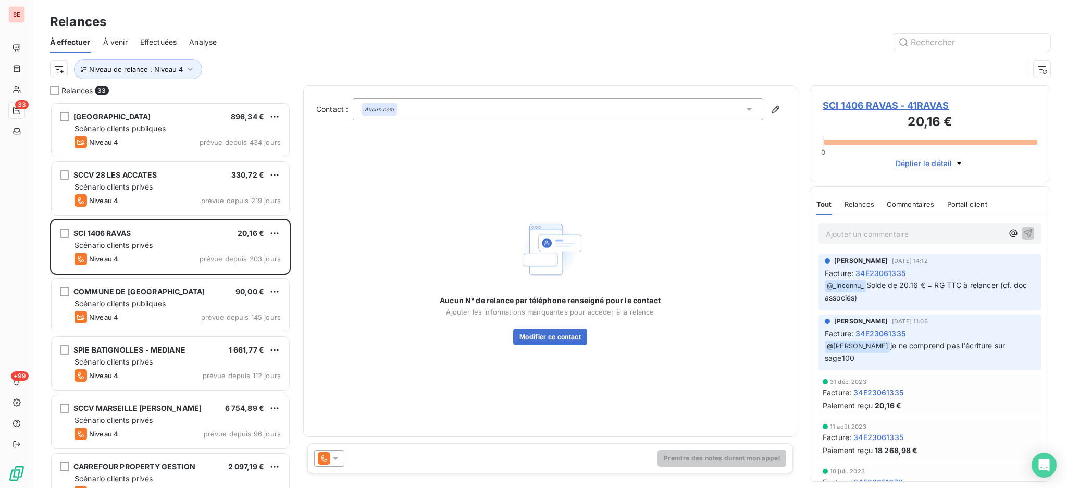
click at [337, 457] on icon at bounding box center [335, 458] width 10 height 10
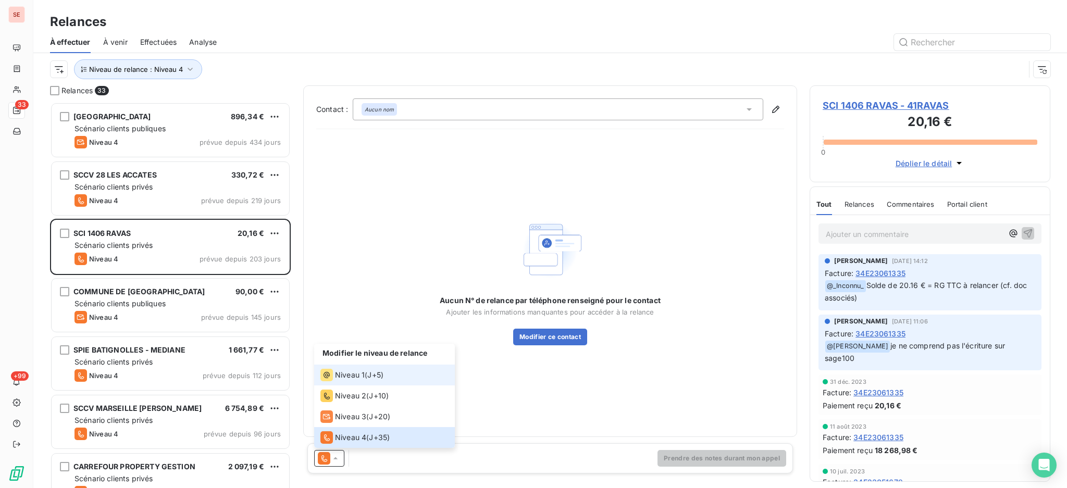
click at [349, 375] on span "Niveau 1" at bounding box center [350, 375] width 30 height 10
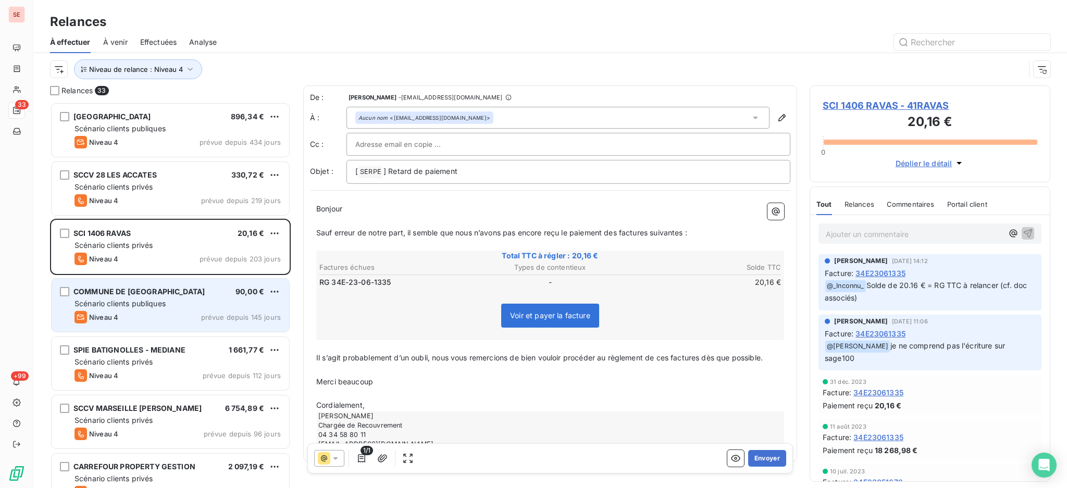
click at [185, 302] on div "Scénario clients publiques" at bounding box center [178, 304] width 206 height 10
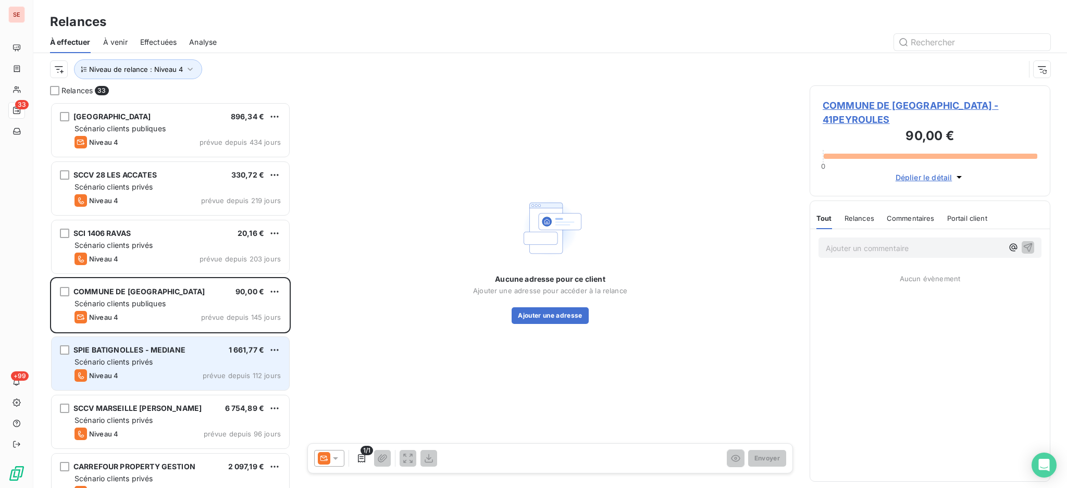
click at [201, 362] on div "Scénario clients privés" at bounding box center [178, 362] width 206 height 10
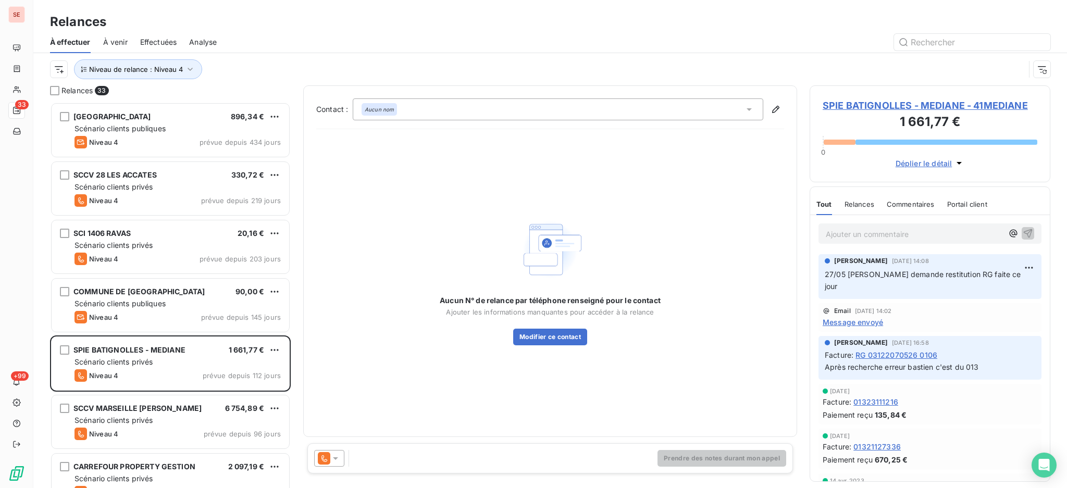
click at [335, 458] on icon at bounding box center [335, 459] width 5 height 3
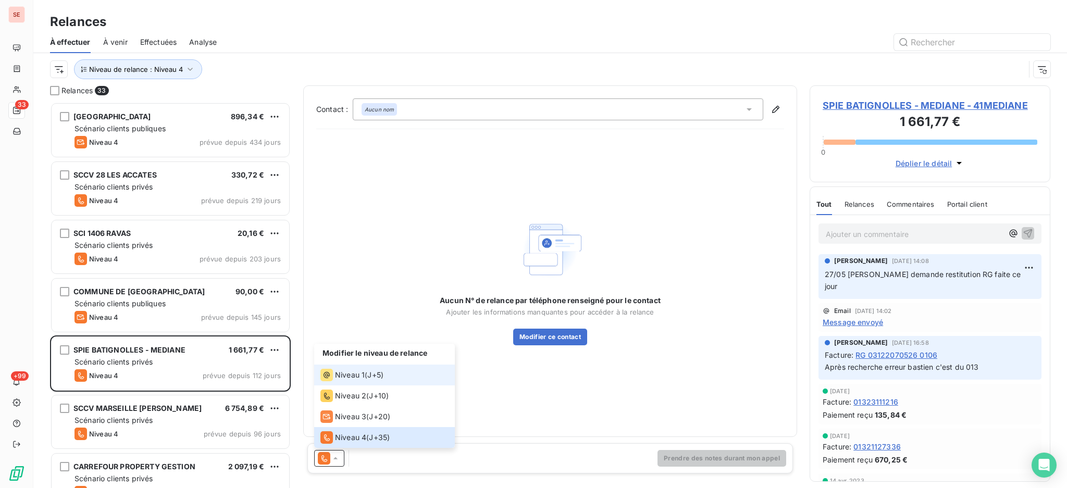
click at [339, 373] on span "Niveau 1" at bounding box center [350, 375] width 30 height 10
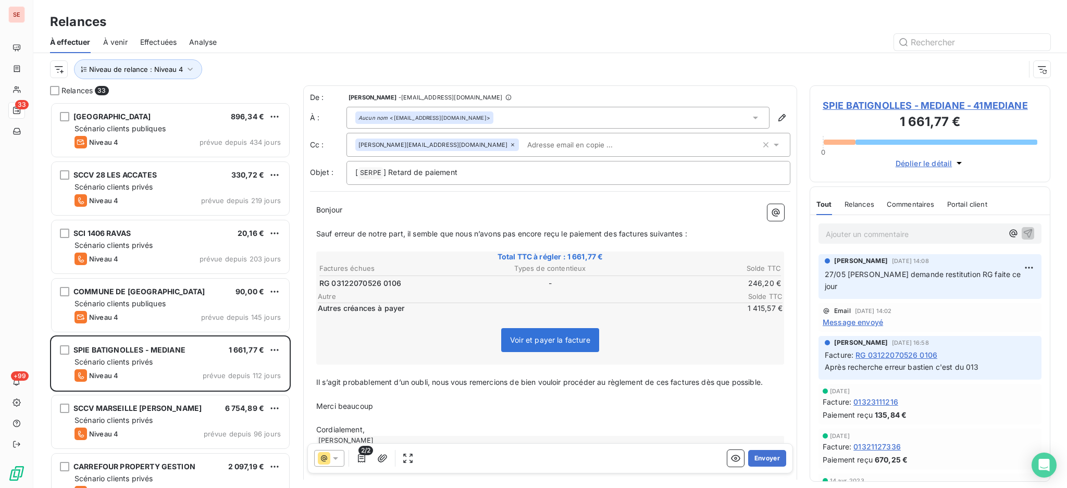
click at [922, 103] on span "SPIE BATIGNOLLES - MEDIANE - 41MEDIANE" at bounding box center [930, 106] width 215 height 14
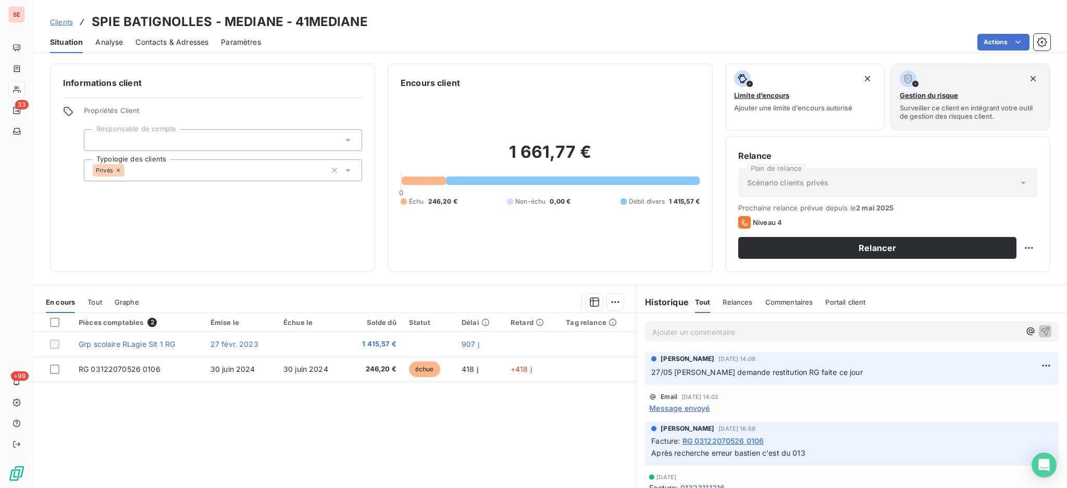
click at [682, 328] on p "Ajouter un commentaire ﻿" at bounding box center [837, 332] width 368 height 13
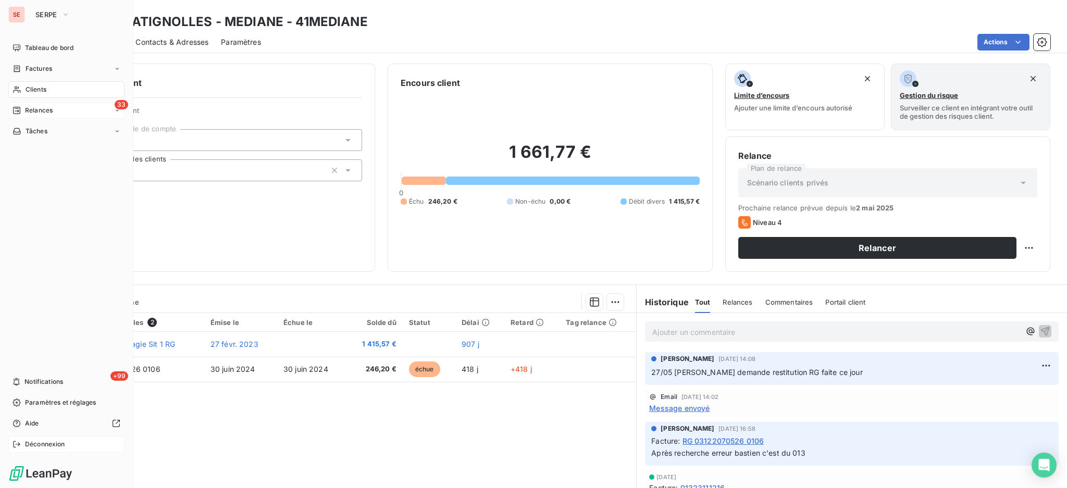
click at [41, 441] on span "Déconnexion" at bounding box center [45, 444] width 40 height 9
